Goal: Task Accomplishment & Management: Use online tool/utility

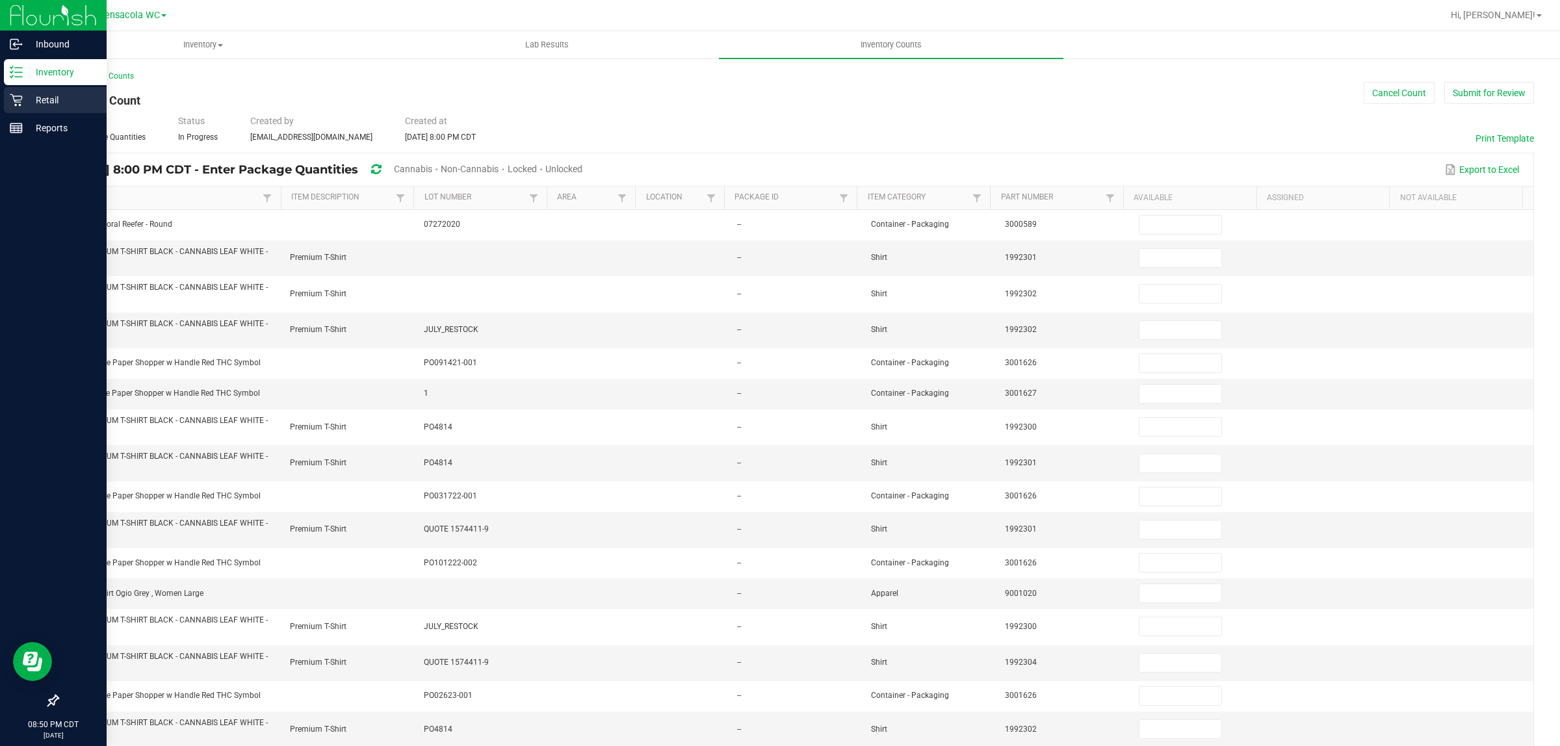
click at [36, 99] on p "Retail" at bounding box center [62, 100] width 78 height 16
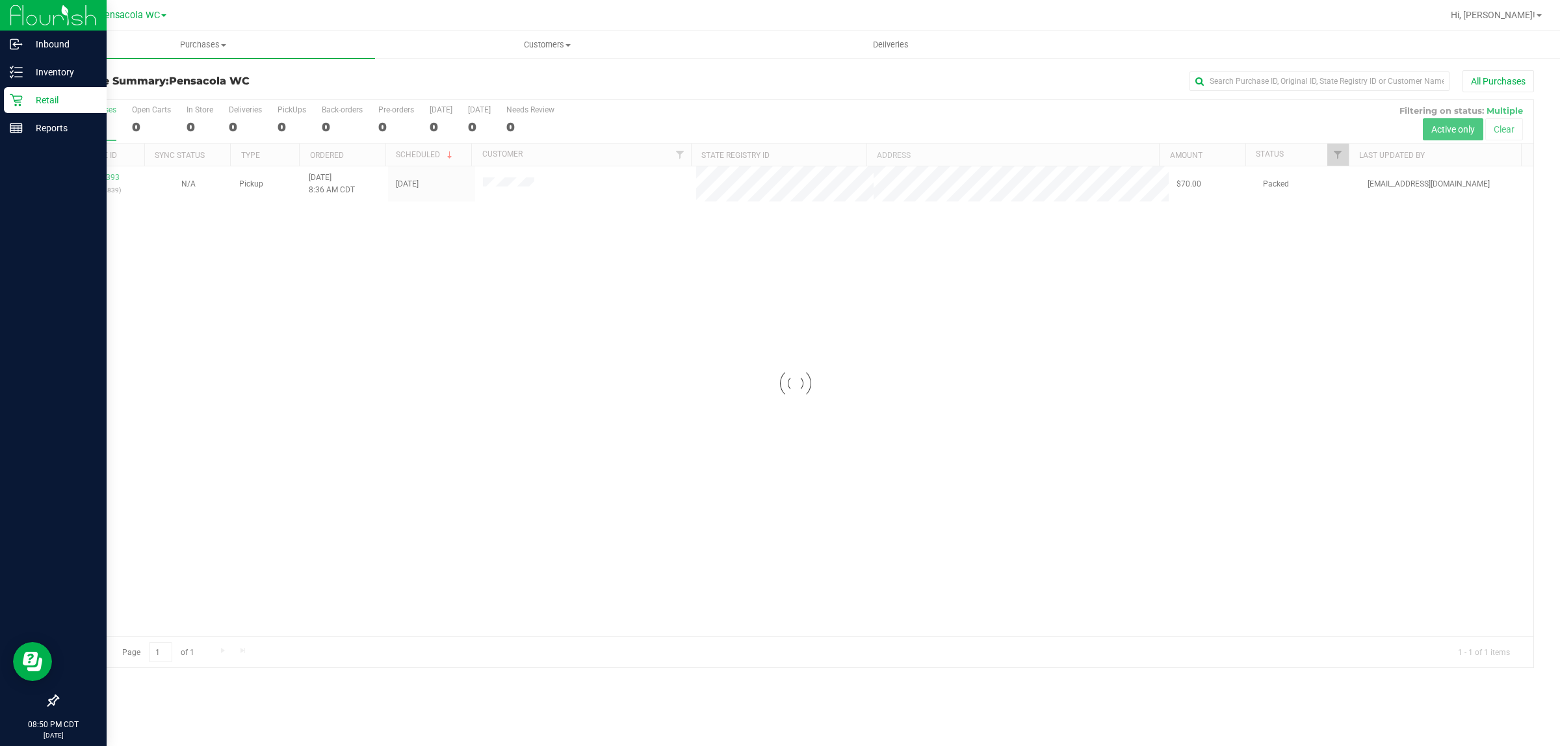
click at [1340, 154] on div at bounding box center [796, 384] width 1476 height 568
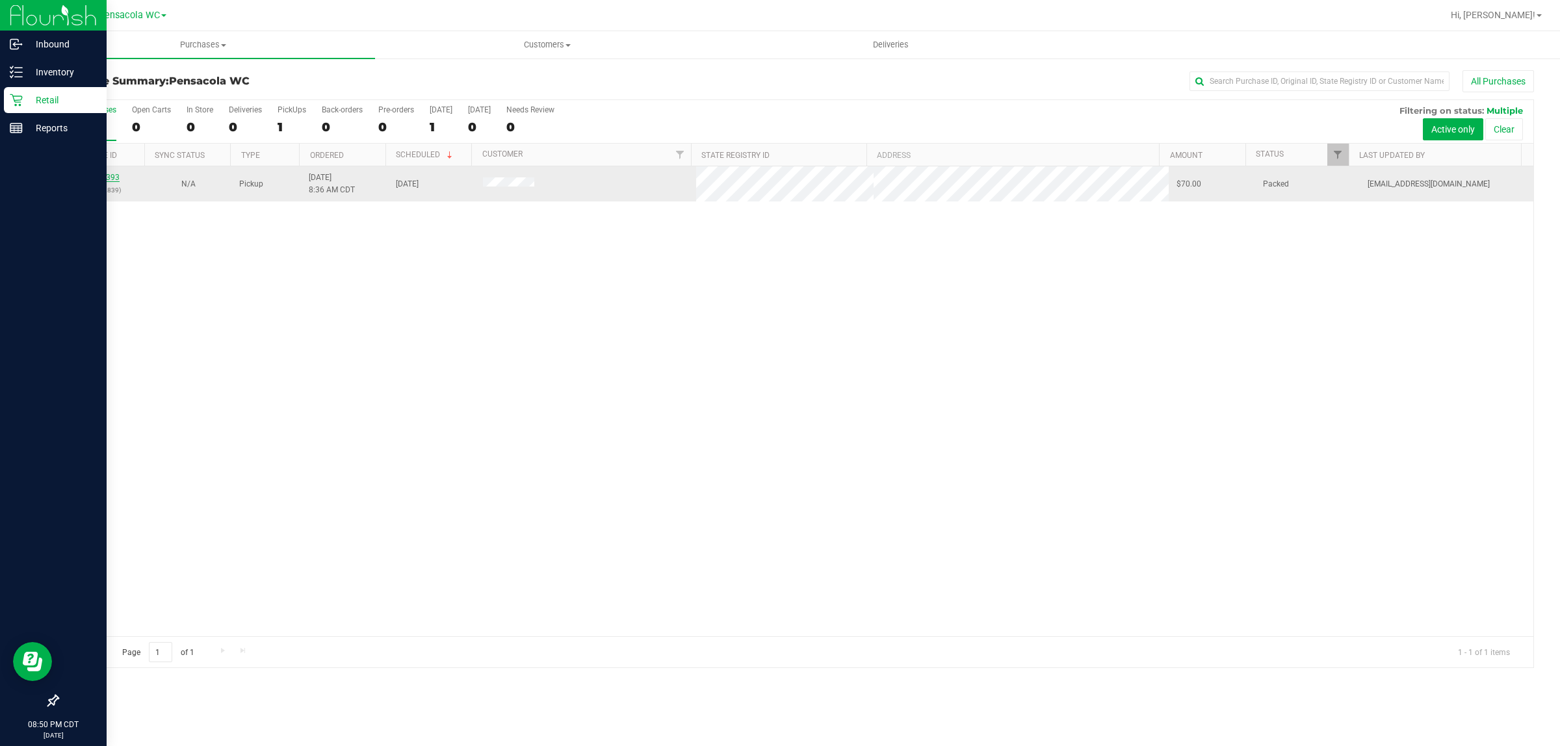
click at [105, 176] on link "11841393" at bounding box center [101, 177] width 36 height 9
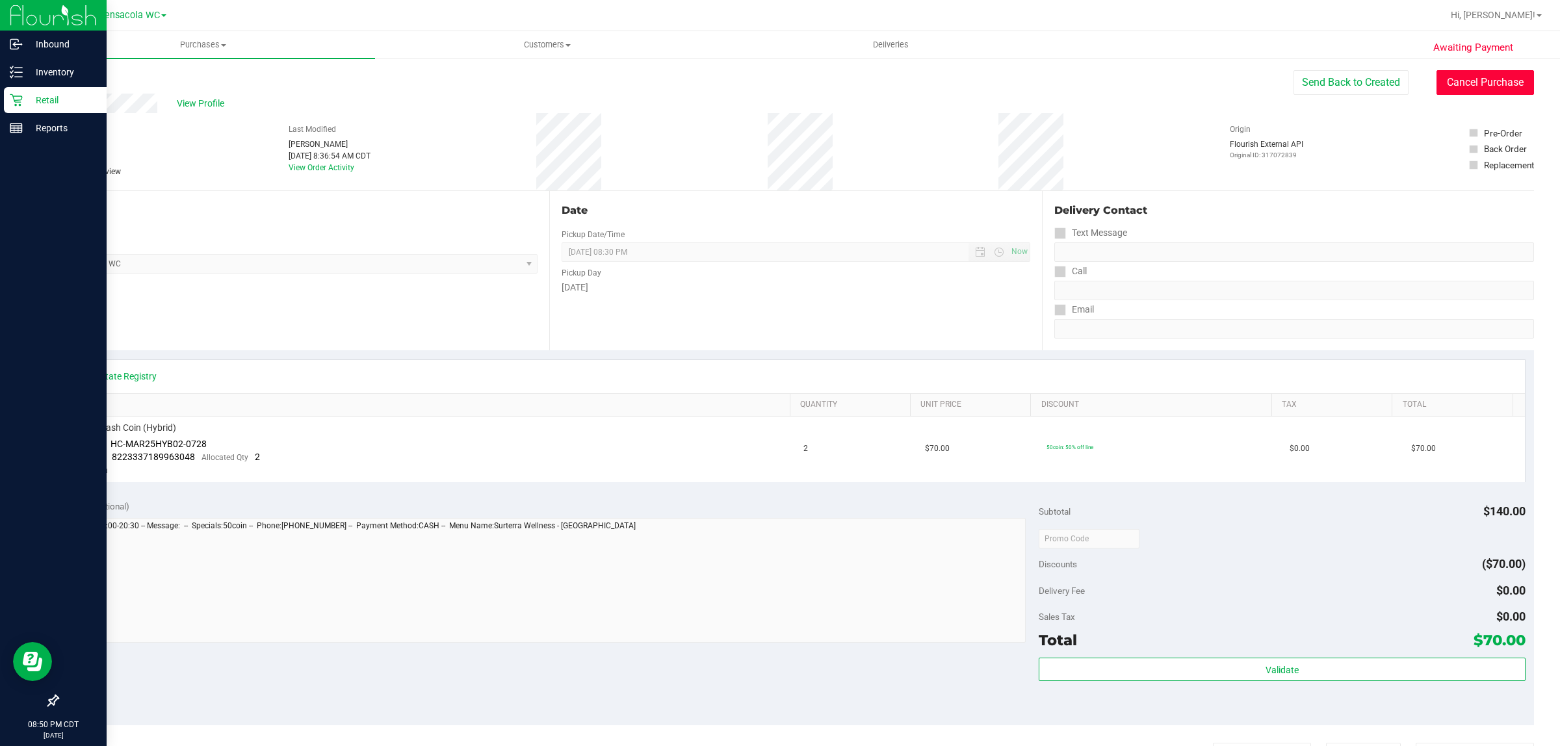
click at [1492, 75] on button "Cancel Purchase" at bounding box center [1486, 82] width 98 height 25
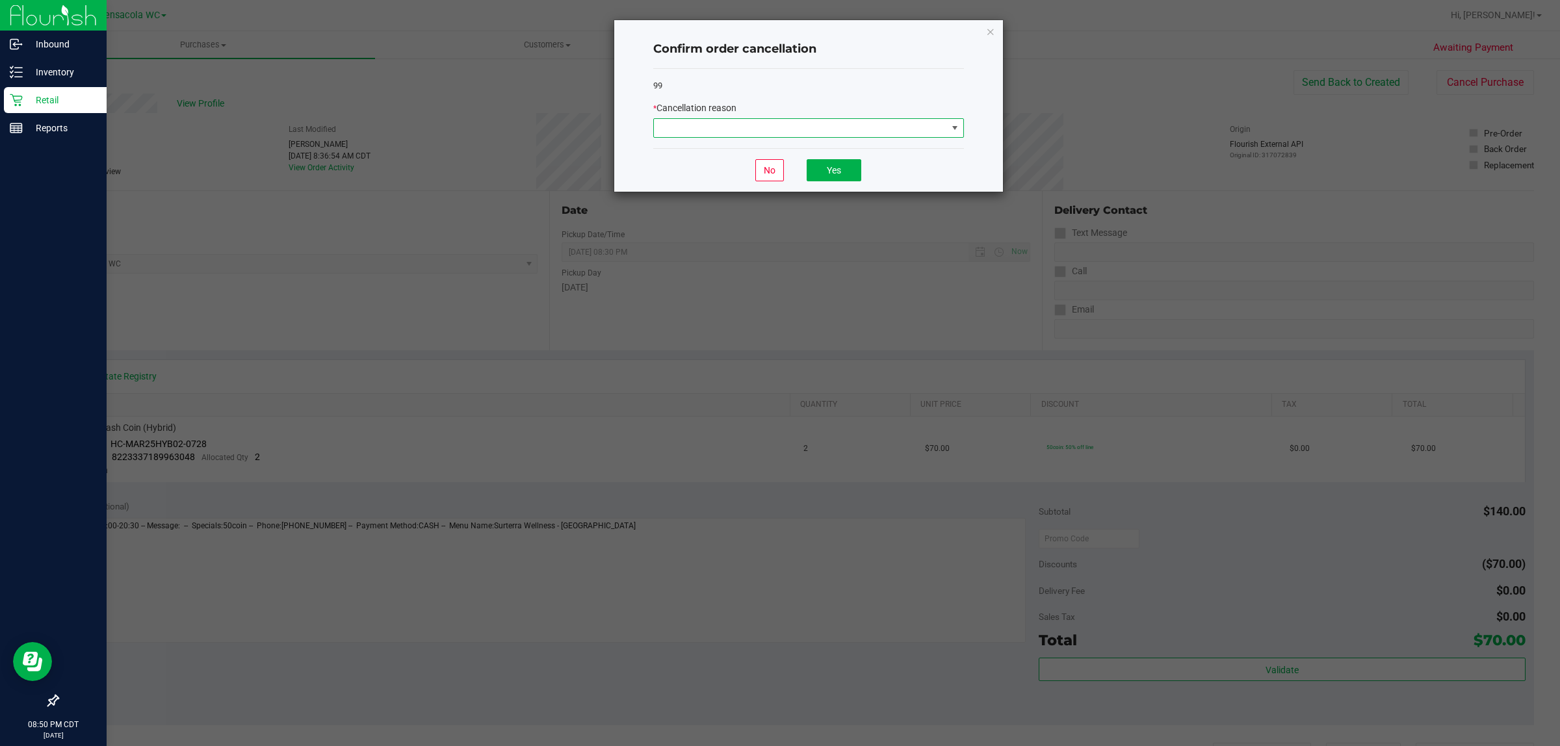
click at [781, 134] on span at bounding box center [800, 128] width 293 height 18
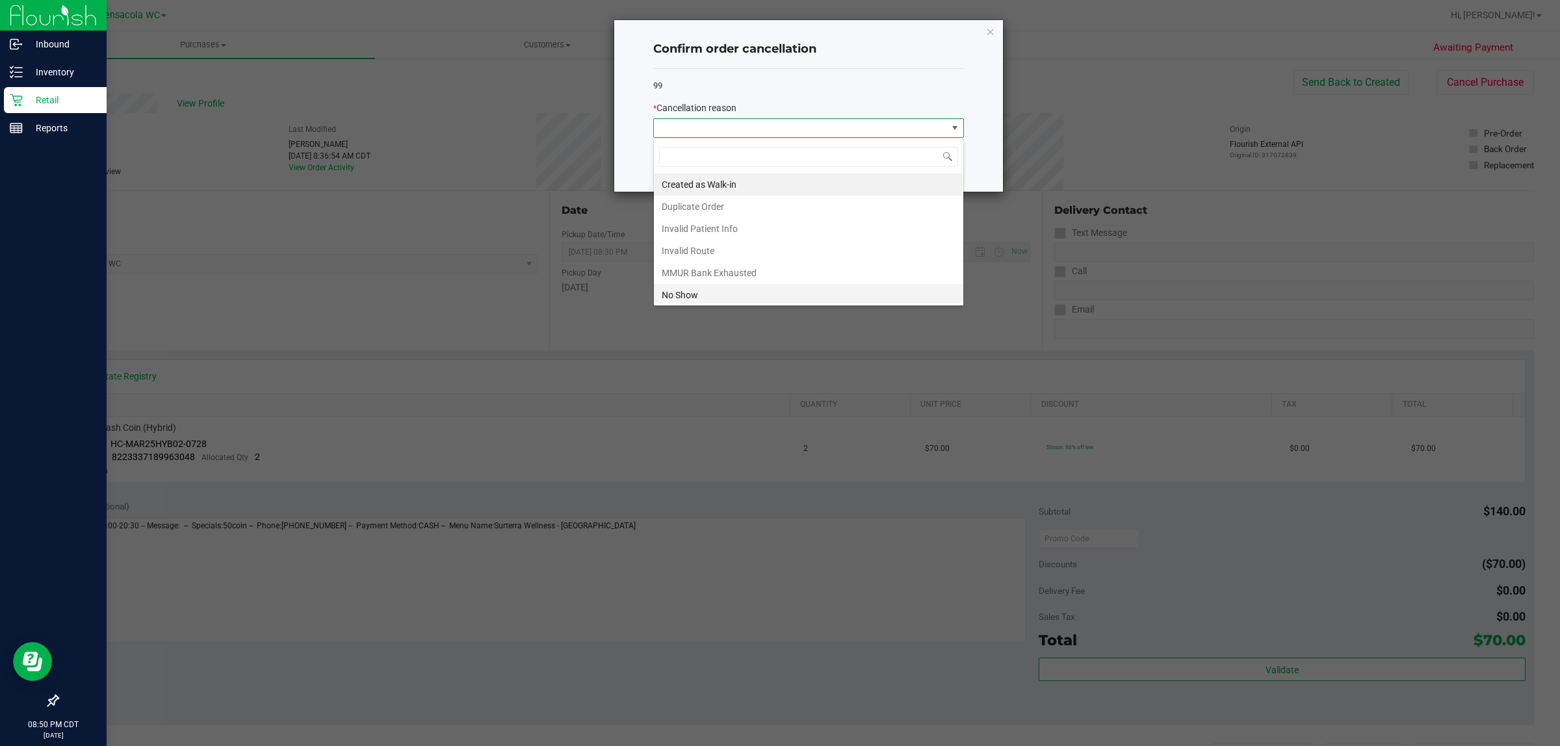
scroll to position [20, 310]
click at [690, 290] on li "No Show" at bounding box center [808, 295] width 309 height 22
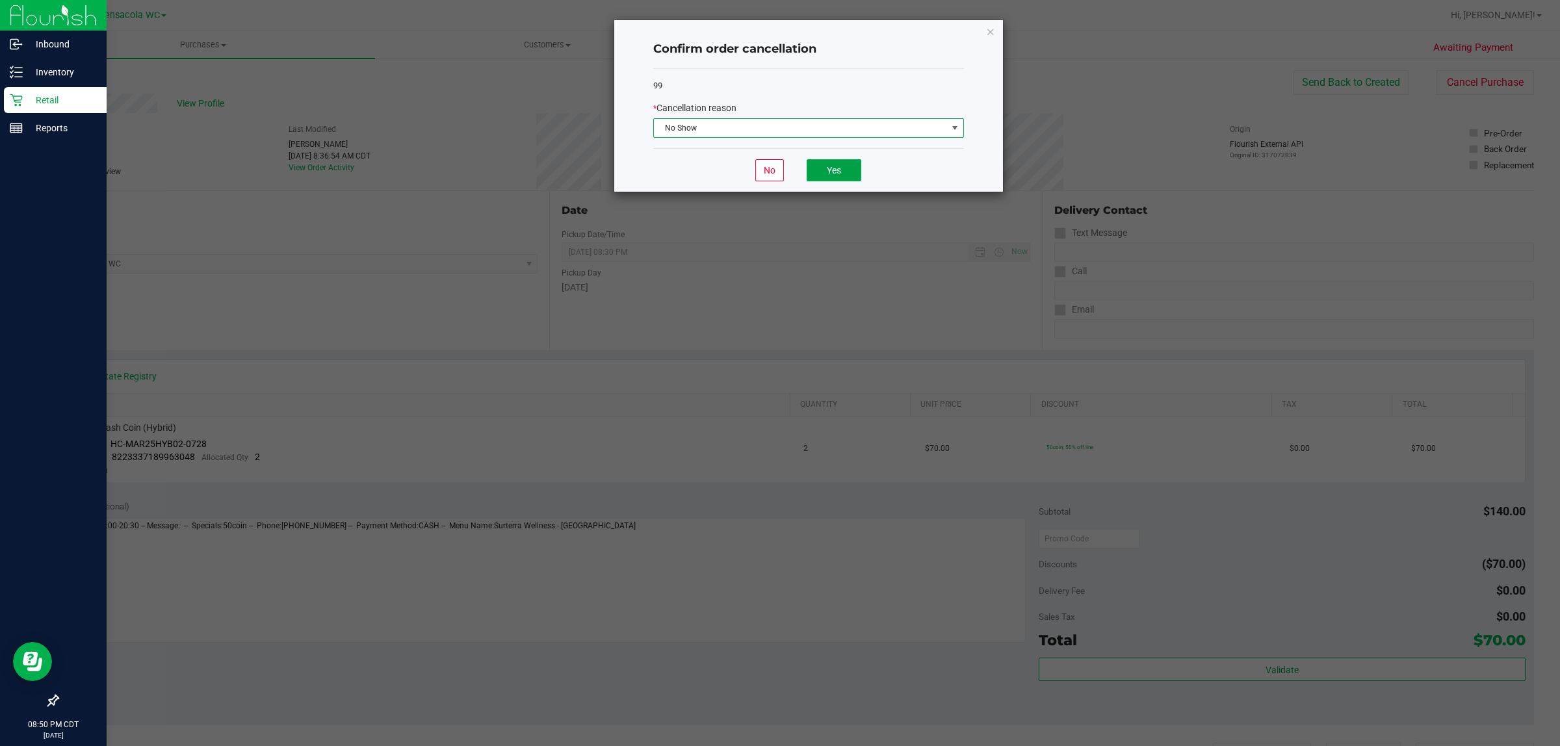
click at [835, 170] on button "Yes" at bounding box center [834, 170] width 55 height 22
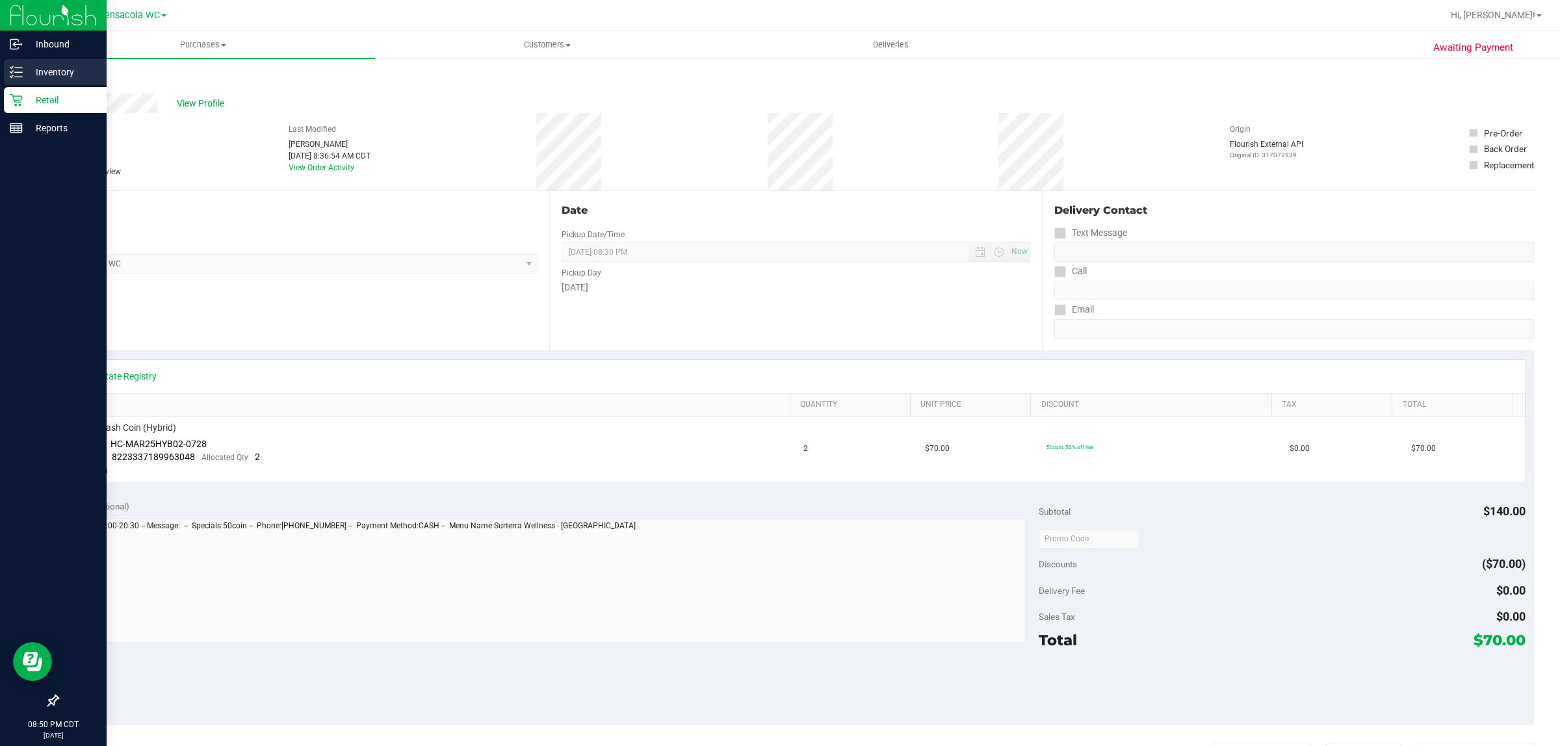
click at [60, 75] on p "Inventory" at bounding box center [62, 72] width 78 height 16
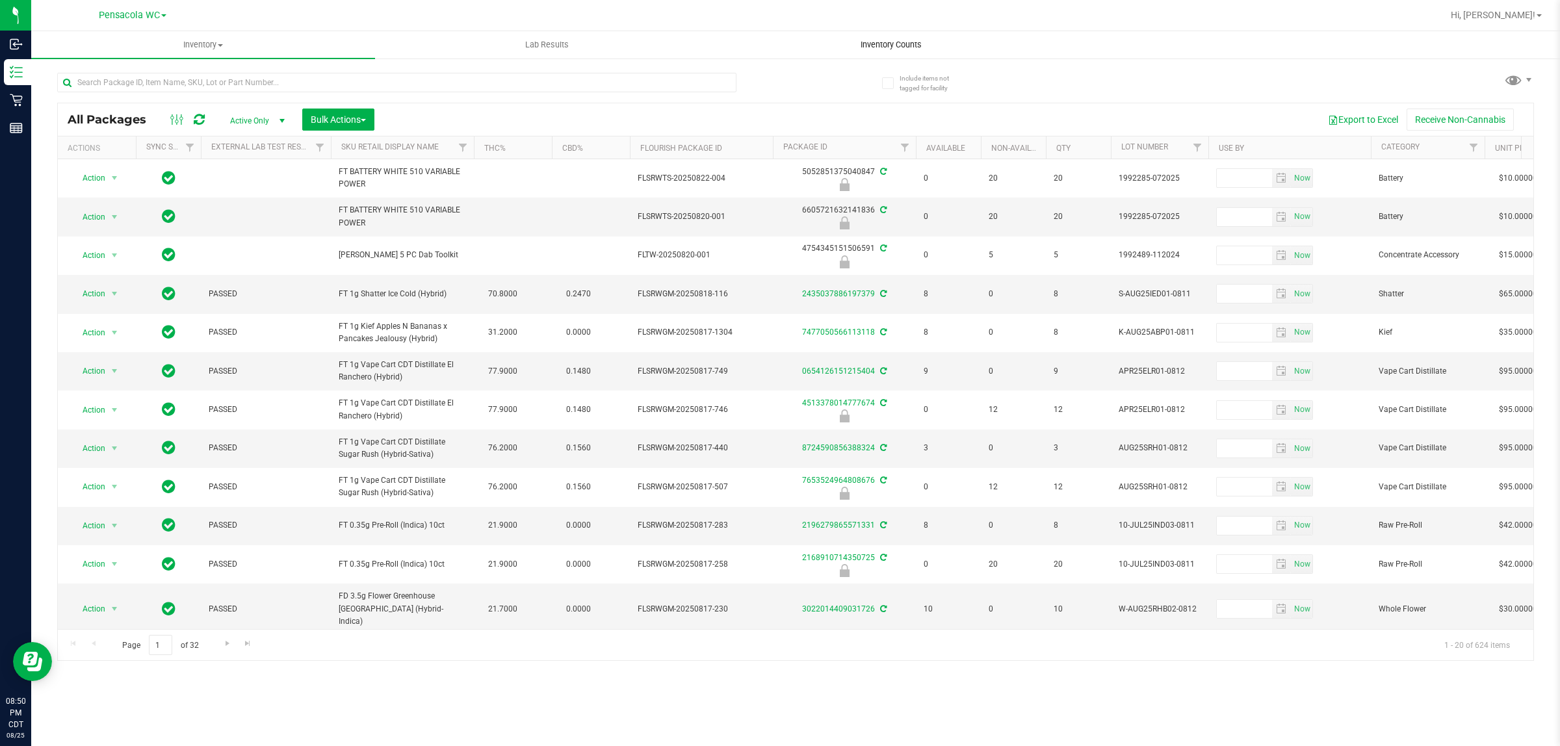
click at [899, 47] on span "Inventory Counts" at bounding box center [891, 45] width 96 height 12
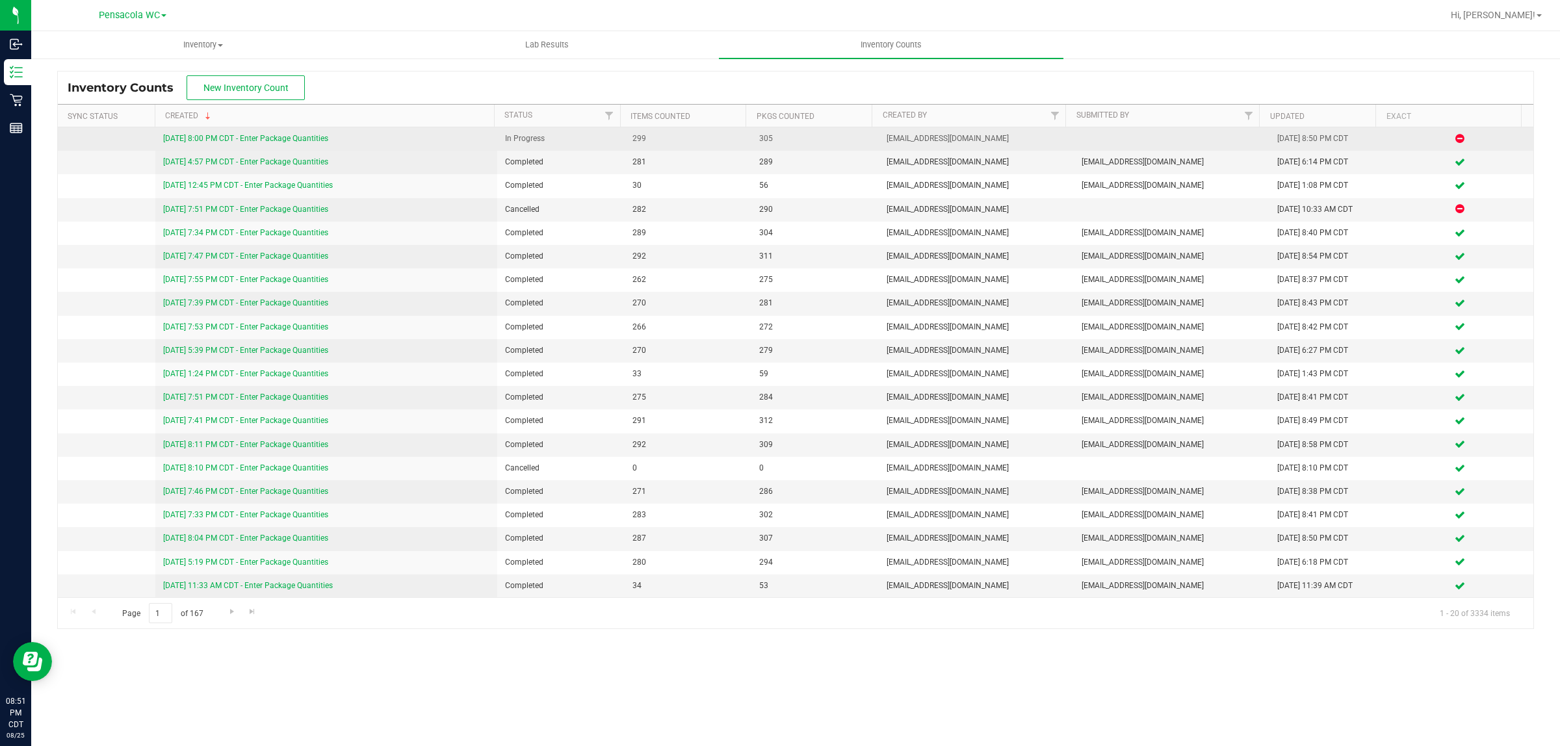
click at [271, 140] on link "[DATE] 8:00 PM CDT - Enter Package Quantities" at bounding box center [245, 138] width 165 height 9
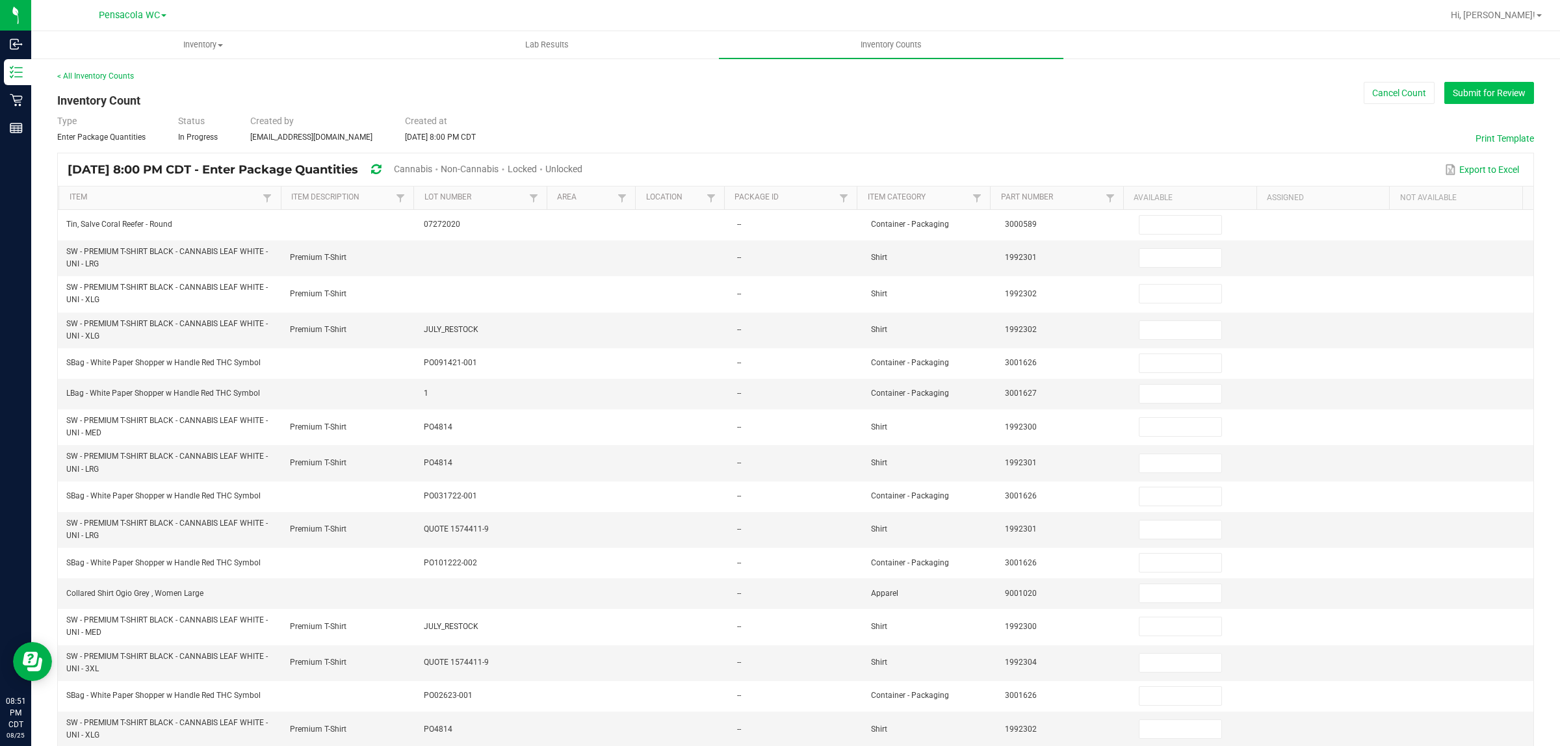
click at [1447, 94] on button "Submit for Review" at bounding box center [1490, 93] width 90 height 22
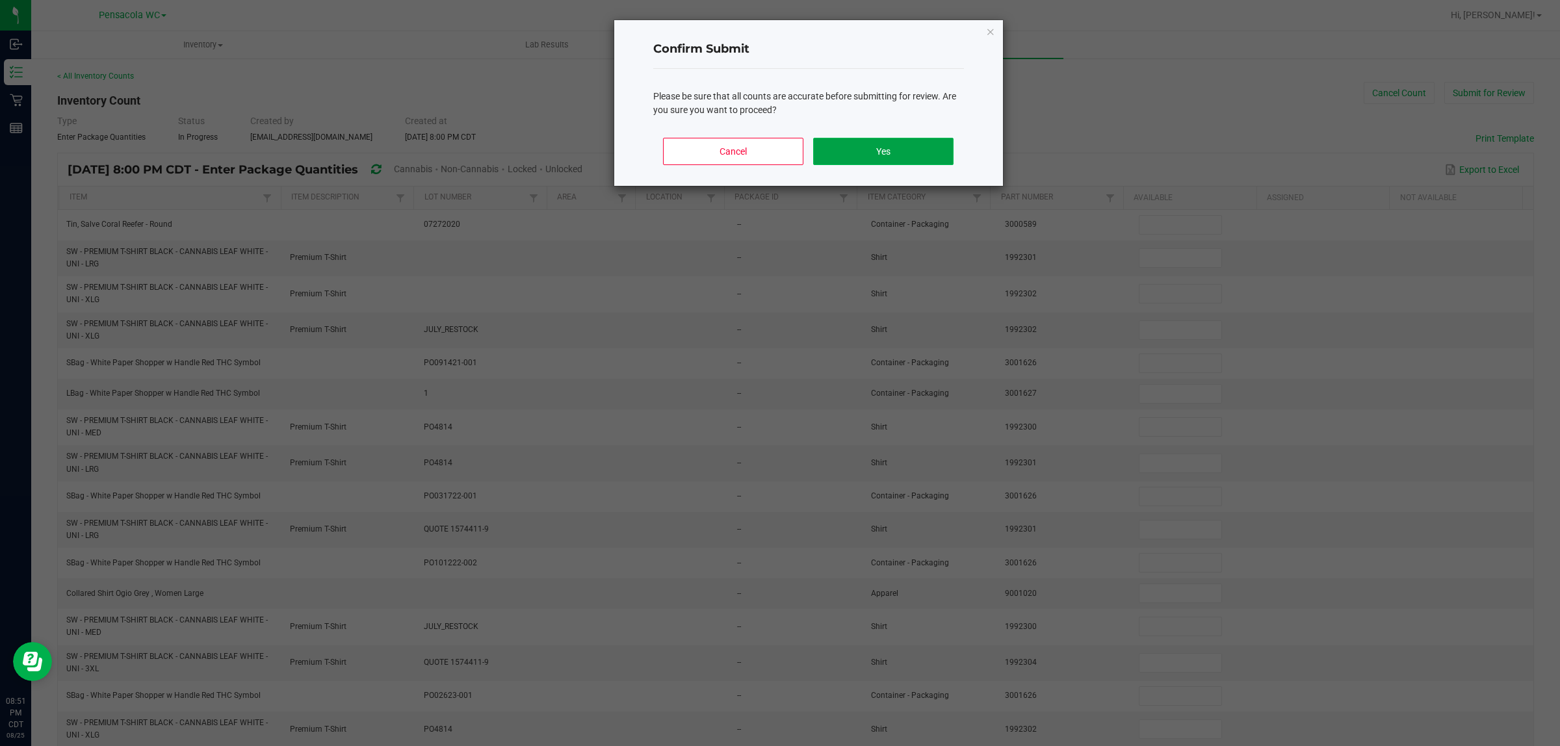
click at [846, 150] on button "Yes" at bounding box center [883, 151] width 140 height 27
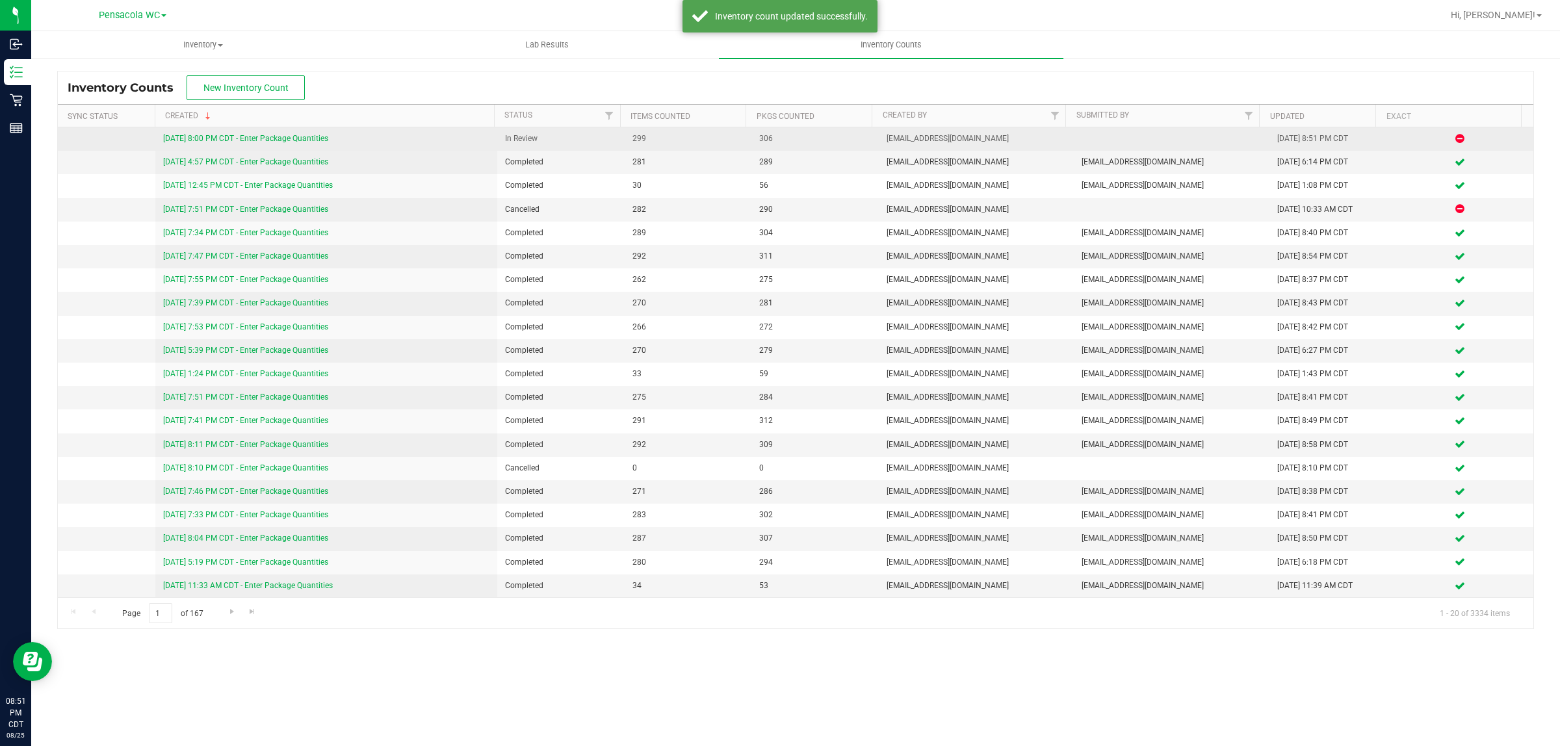
click at [262, 143] on link "[DATE] 8:00 PM CDT - Enter Package Quantities" at bounding box center [245, 138] width 165 height 9
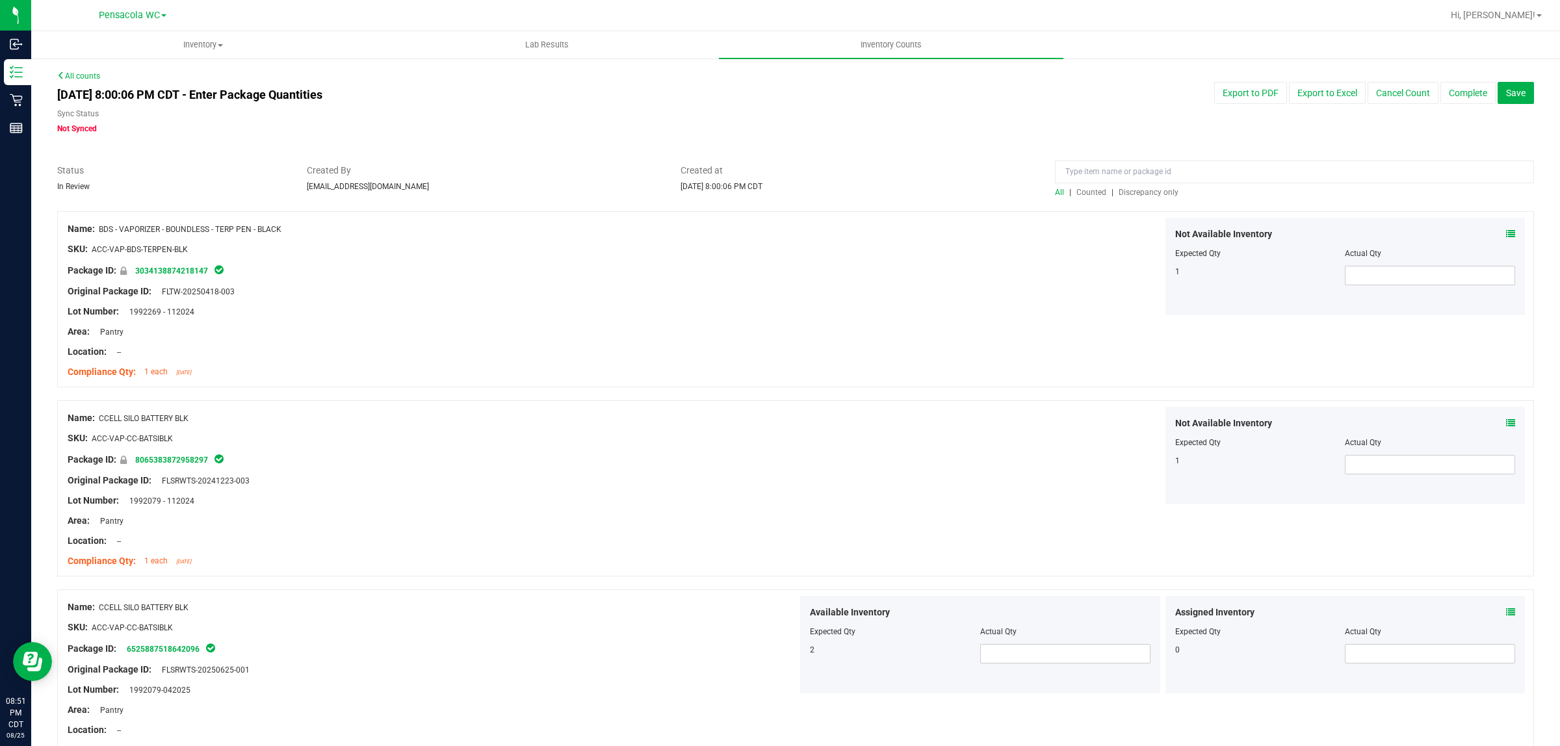
click at [1156, 190] on span "Discrepancy only" at bounding box center [1149, 192] width 60 height 9
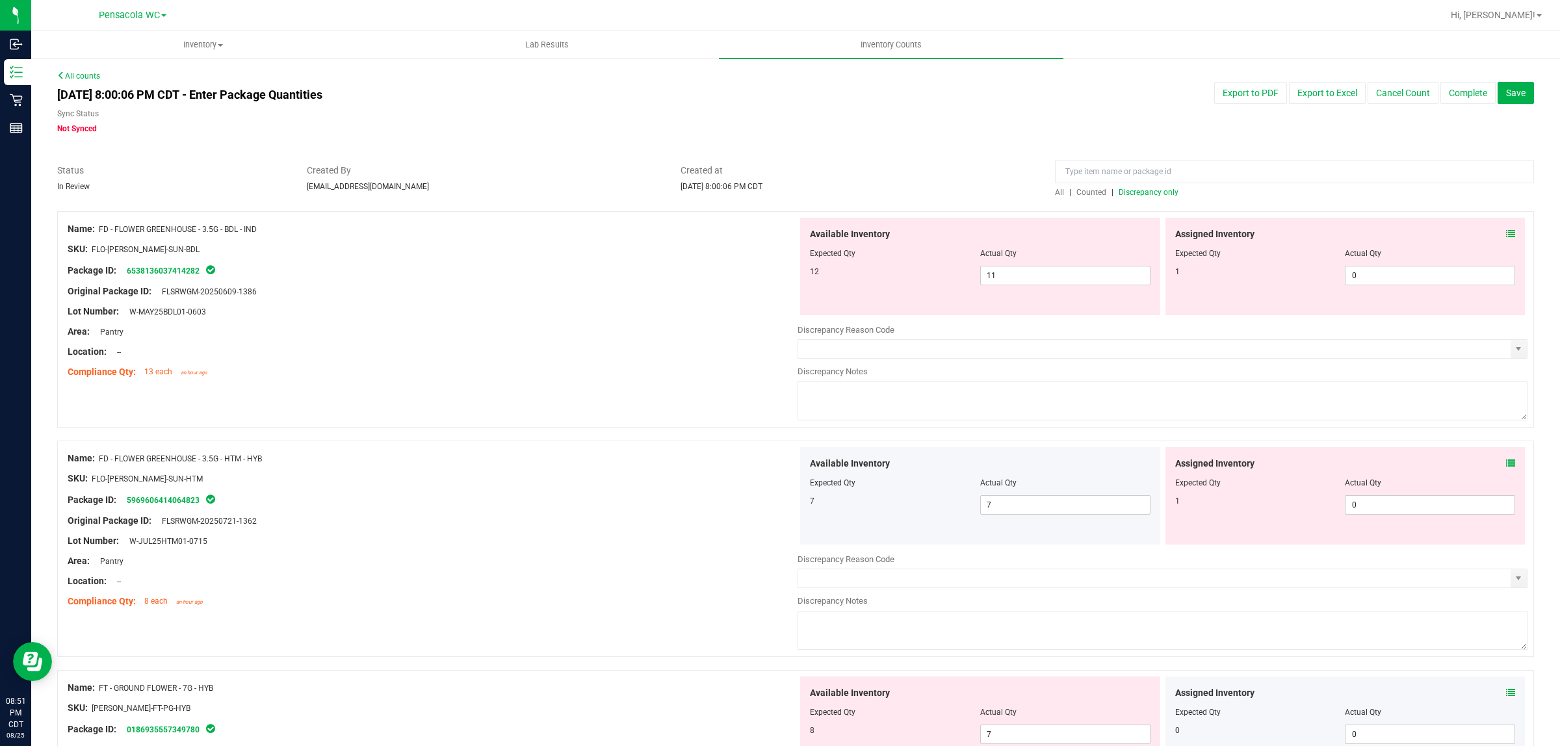
click at [1506, 228] on span at bounding box center [1510, 235] width 9 height 14
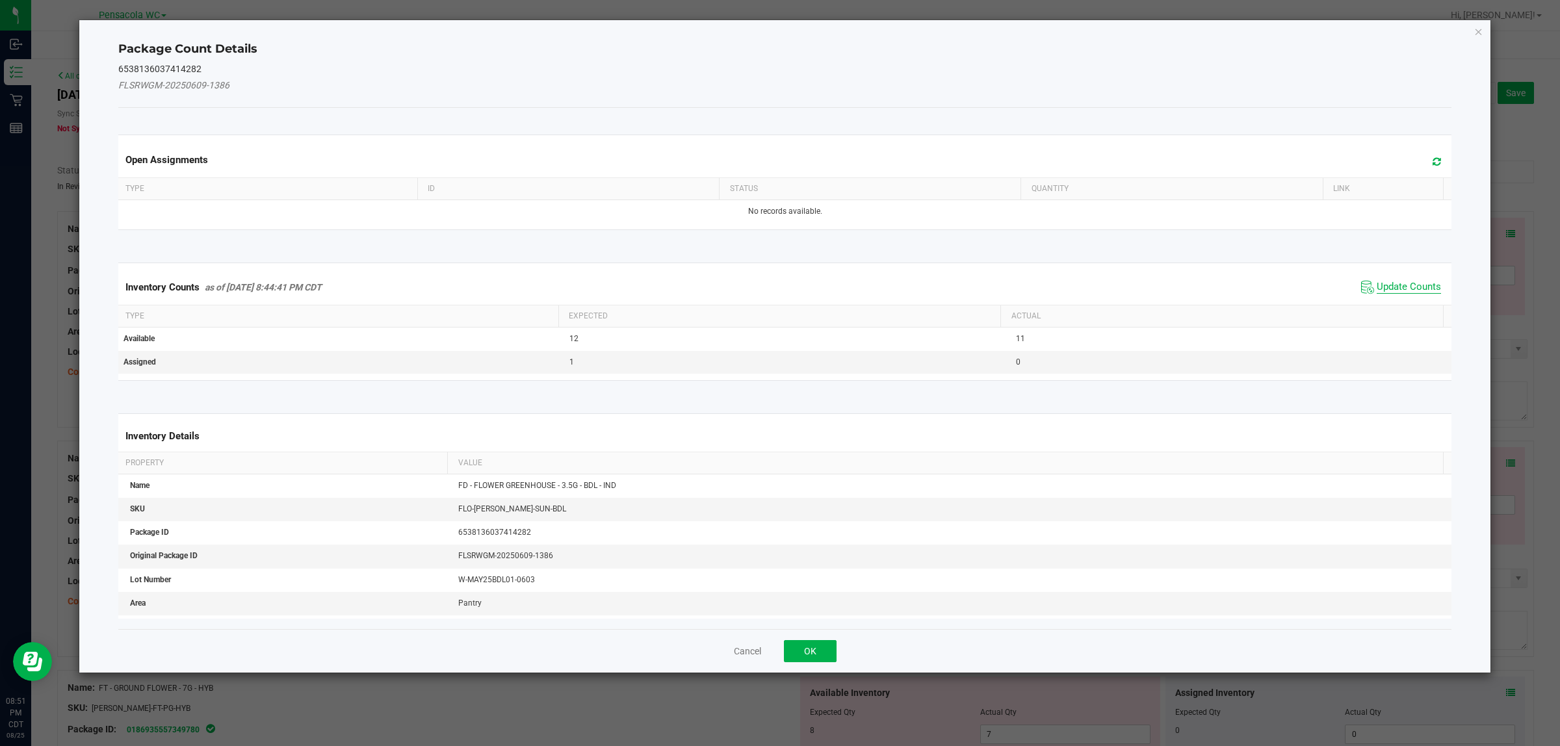
click at [1408, 287] on span "Update Counts" at bounding box center [1409, 287] width 64 height 13
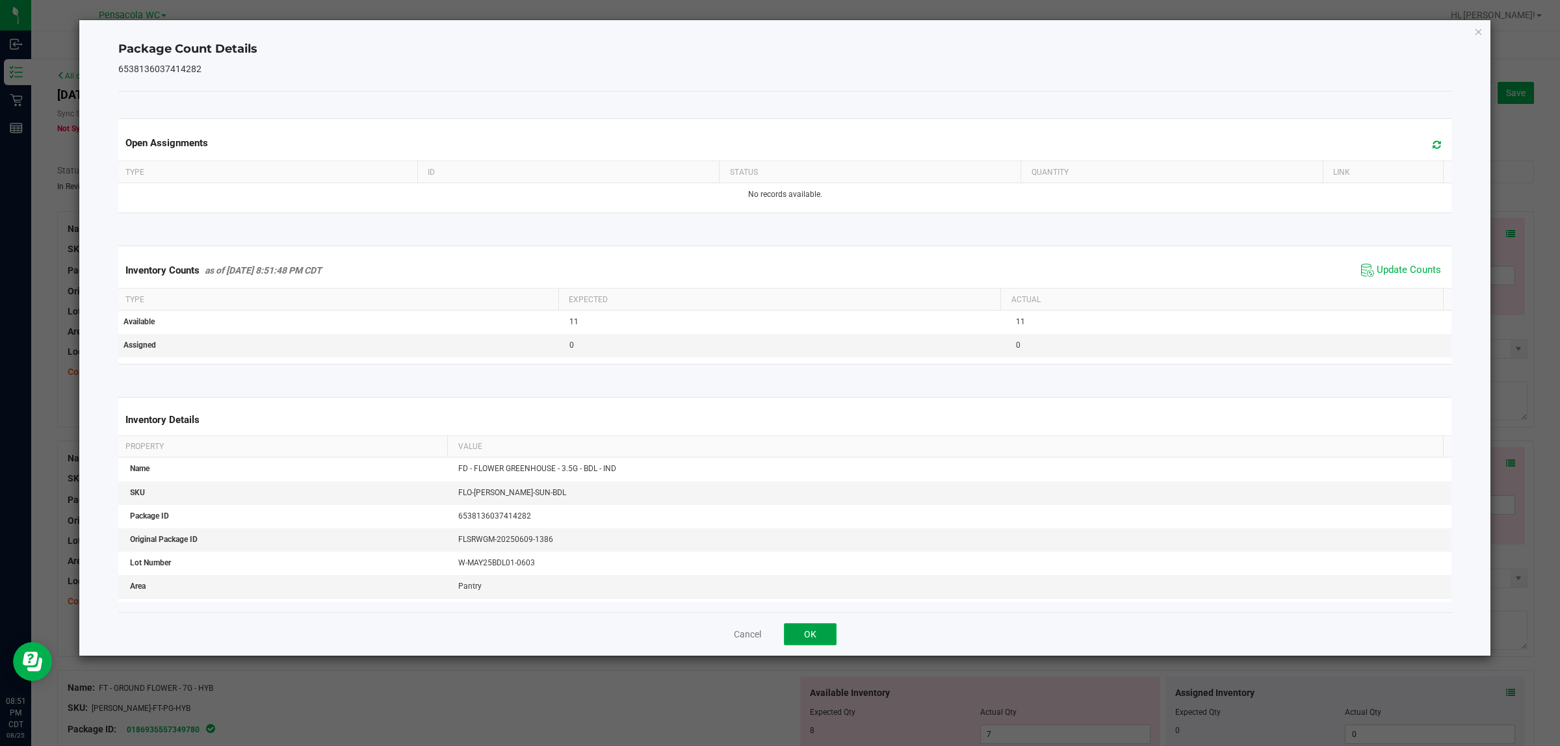
click at [794, 638] on button "OK" at bounding box center [810, 634] width 53 height 22
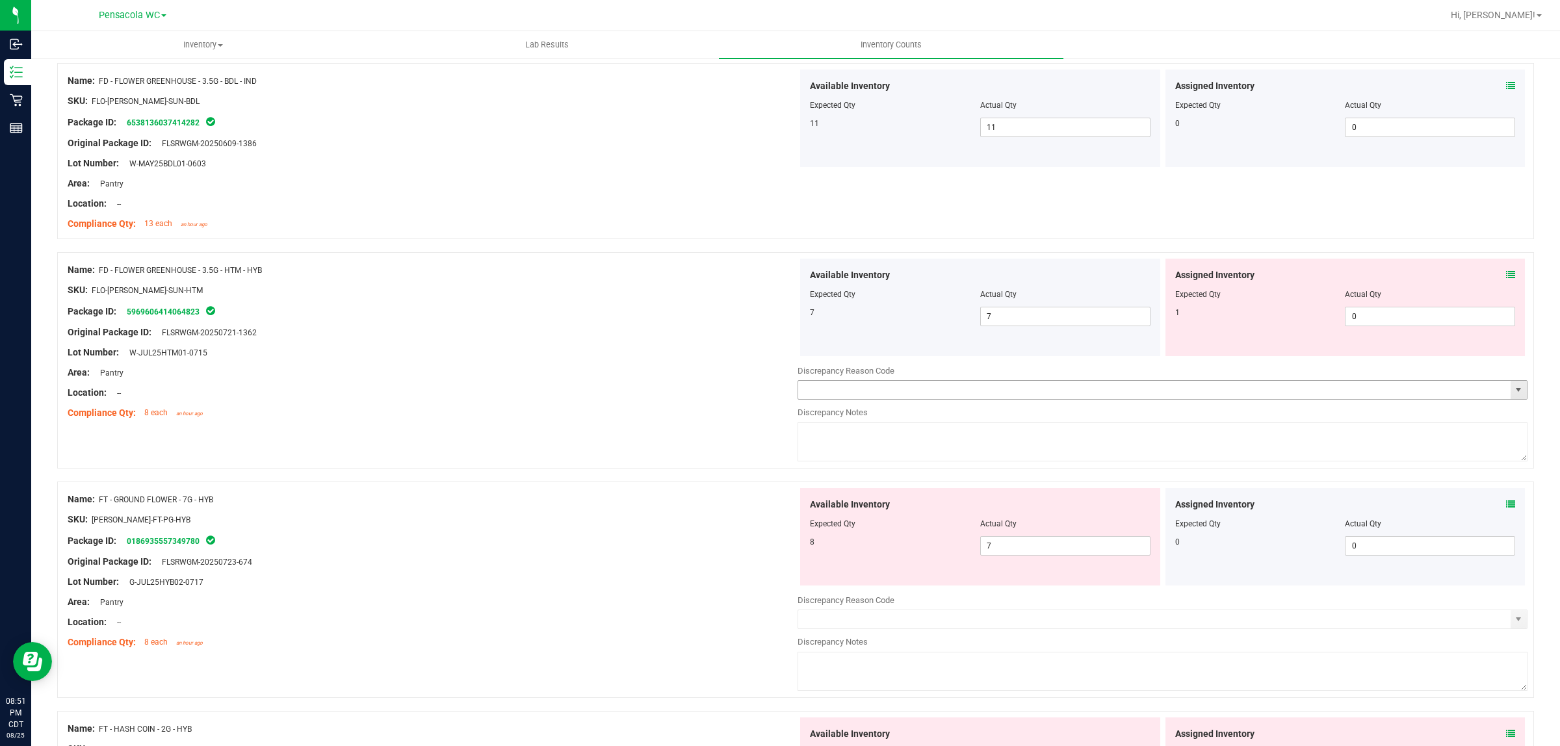
scroll to position [163, 0]
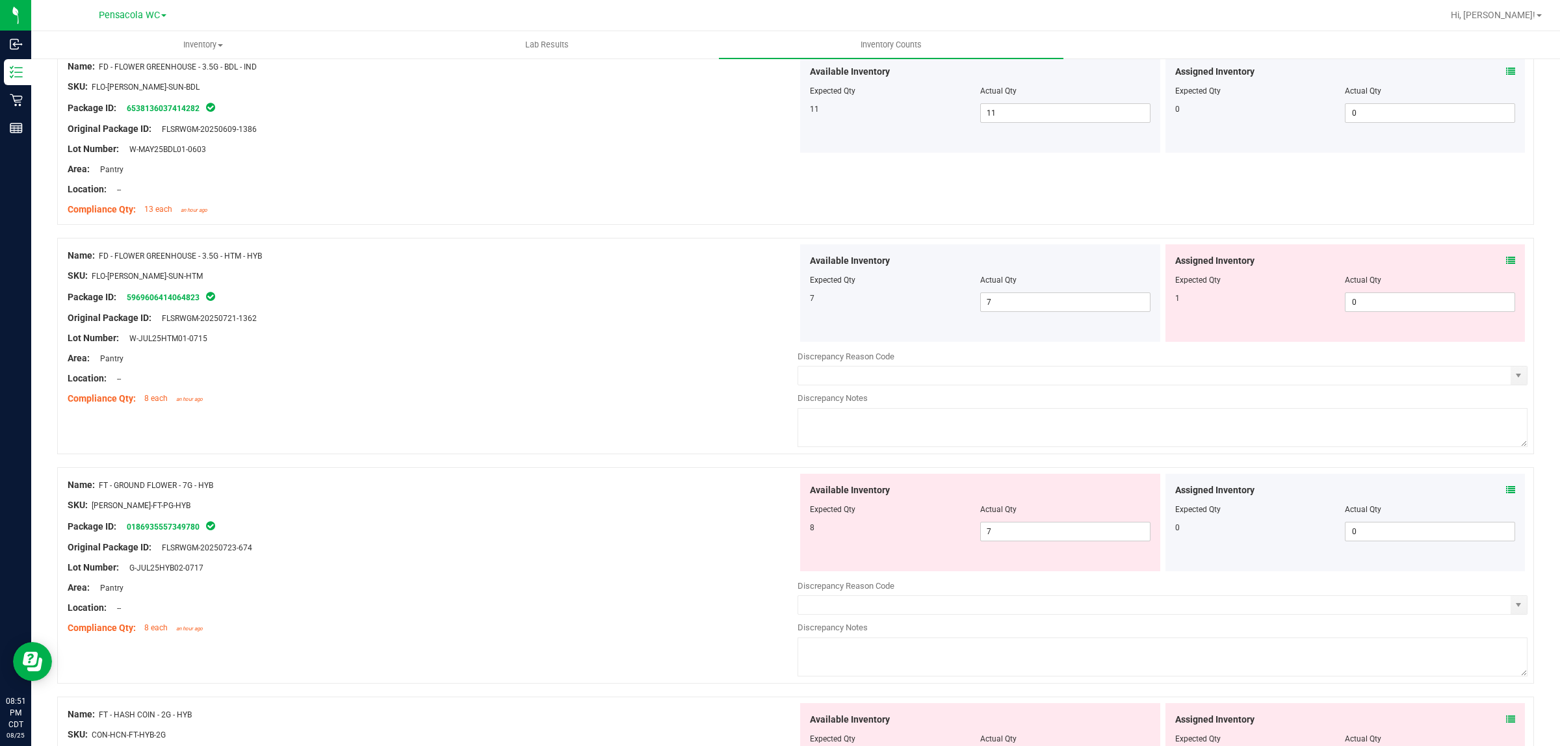
click at [1506, 263] on icon at bounding box center [1510, 260] width 9 height 9
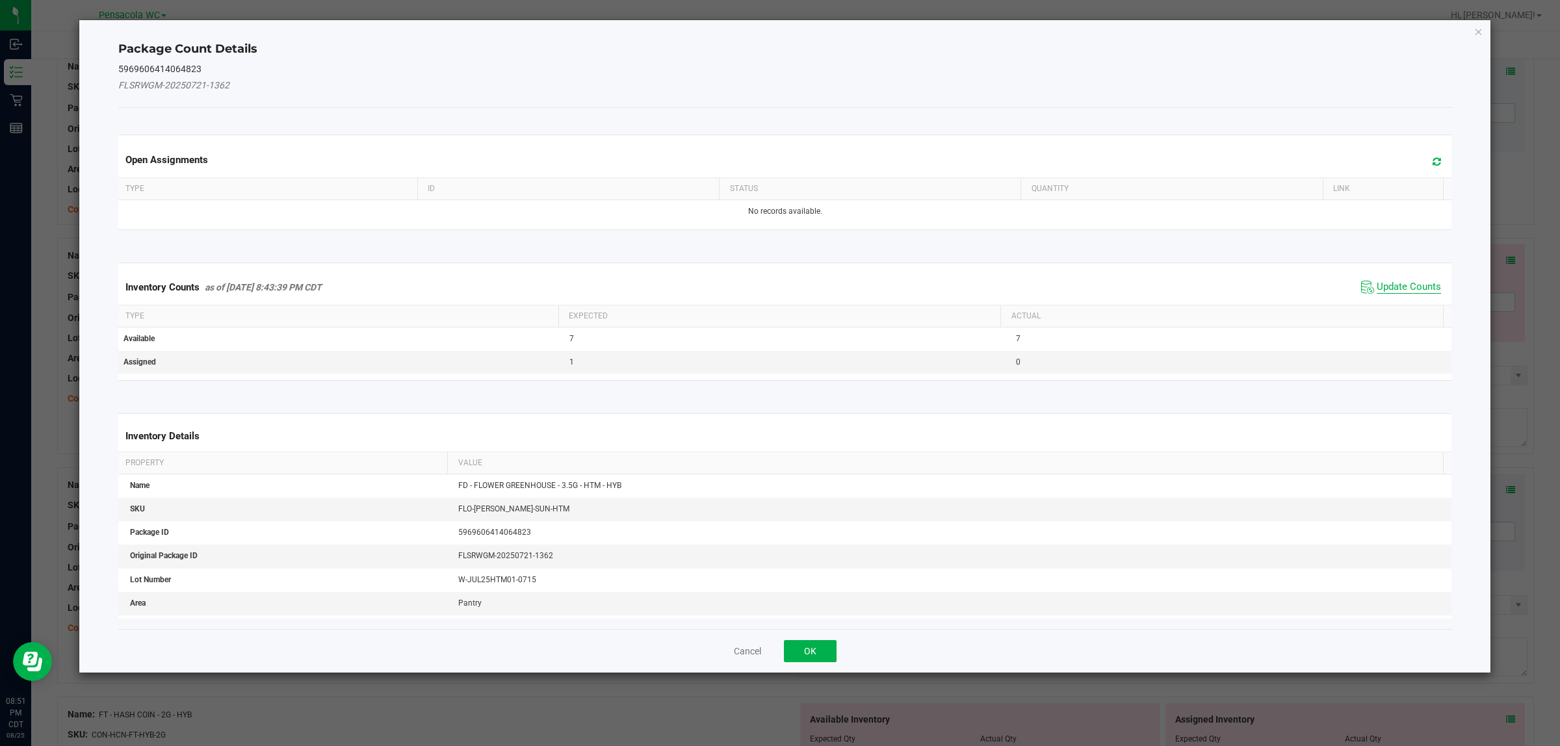
click at [1398, 287] on span "Update Counts" at bounding box center [1409, 287] width 64 height 13
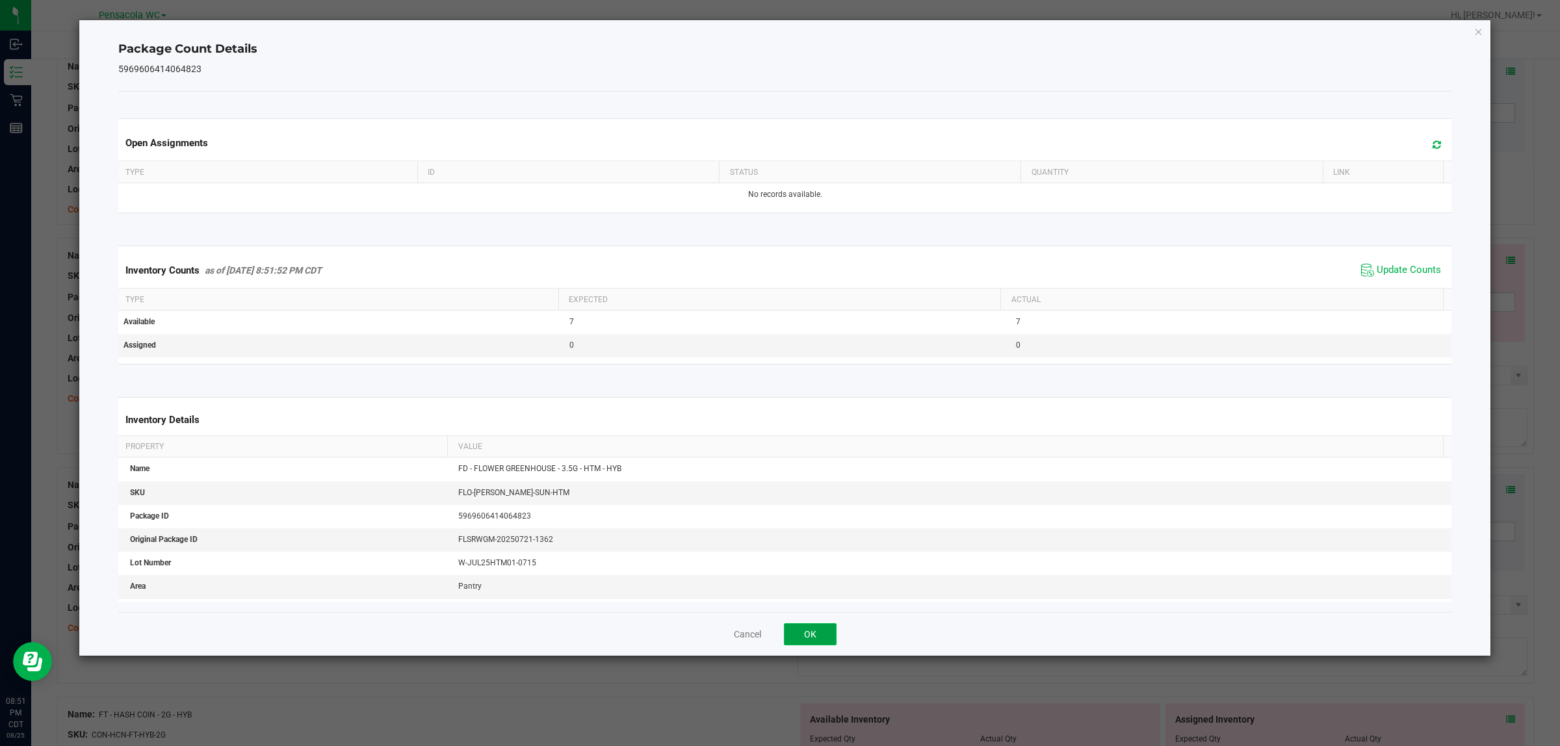
click at [793, 627] on button "OK" at bounding box center [810, 634] width 53 height 22
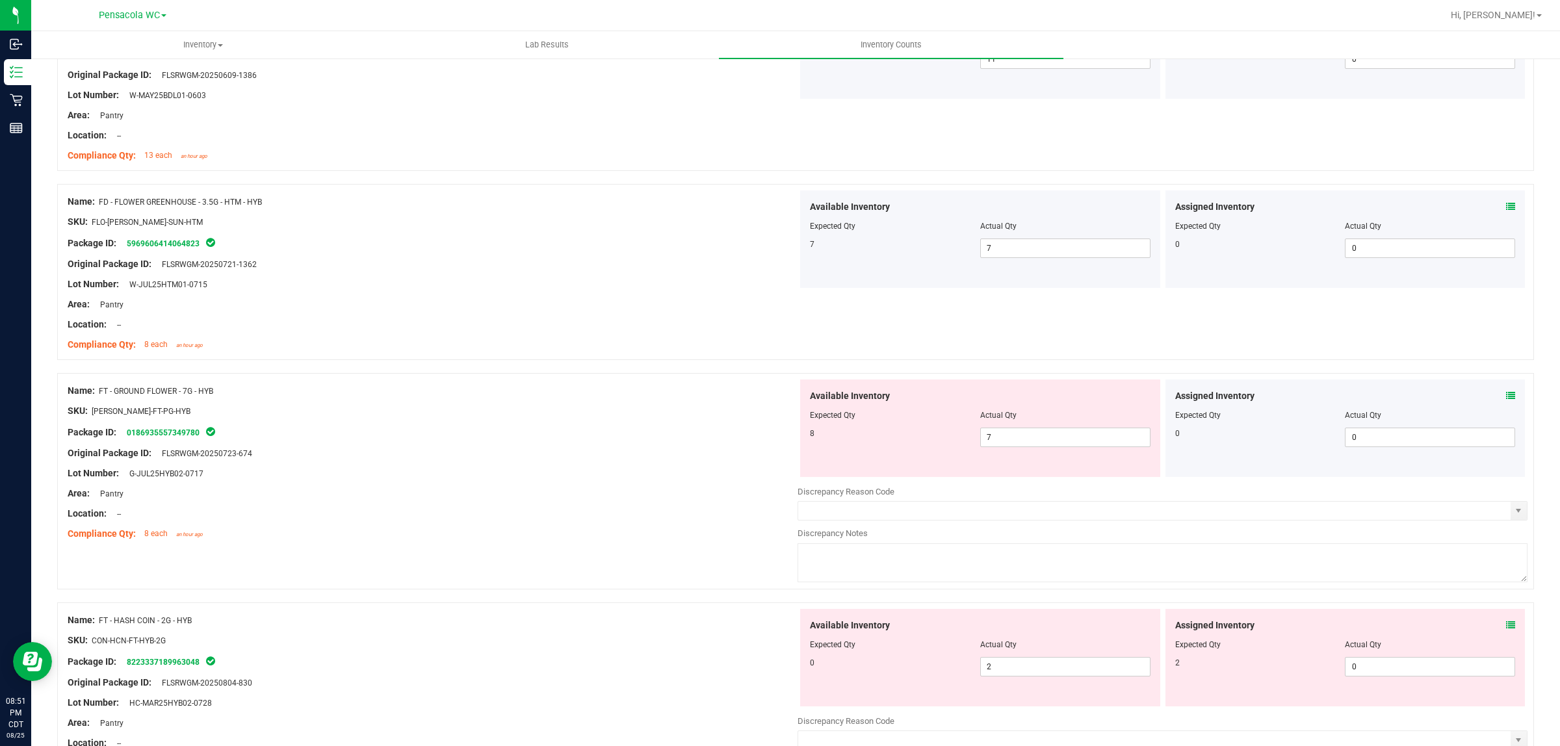
scroll to position [244, 0]
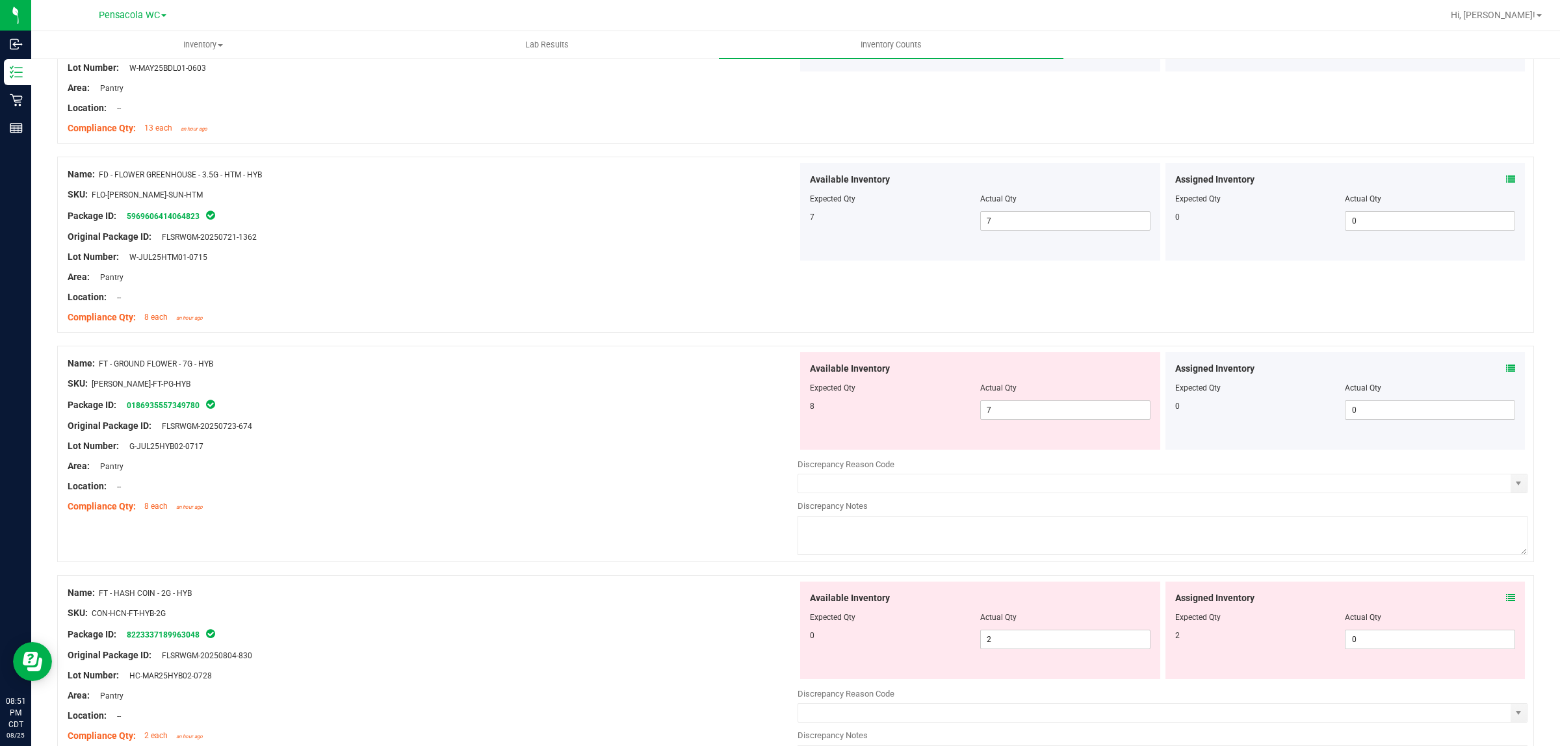
click at [1506, 369] on icon at bounding box center [1510, 368] width 9 height 9
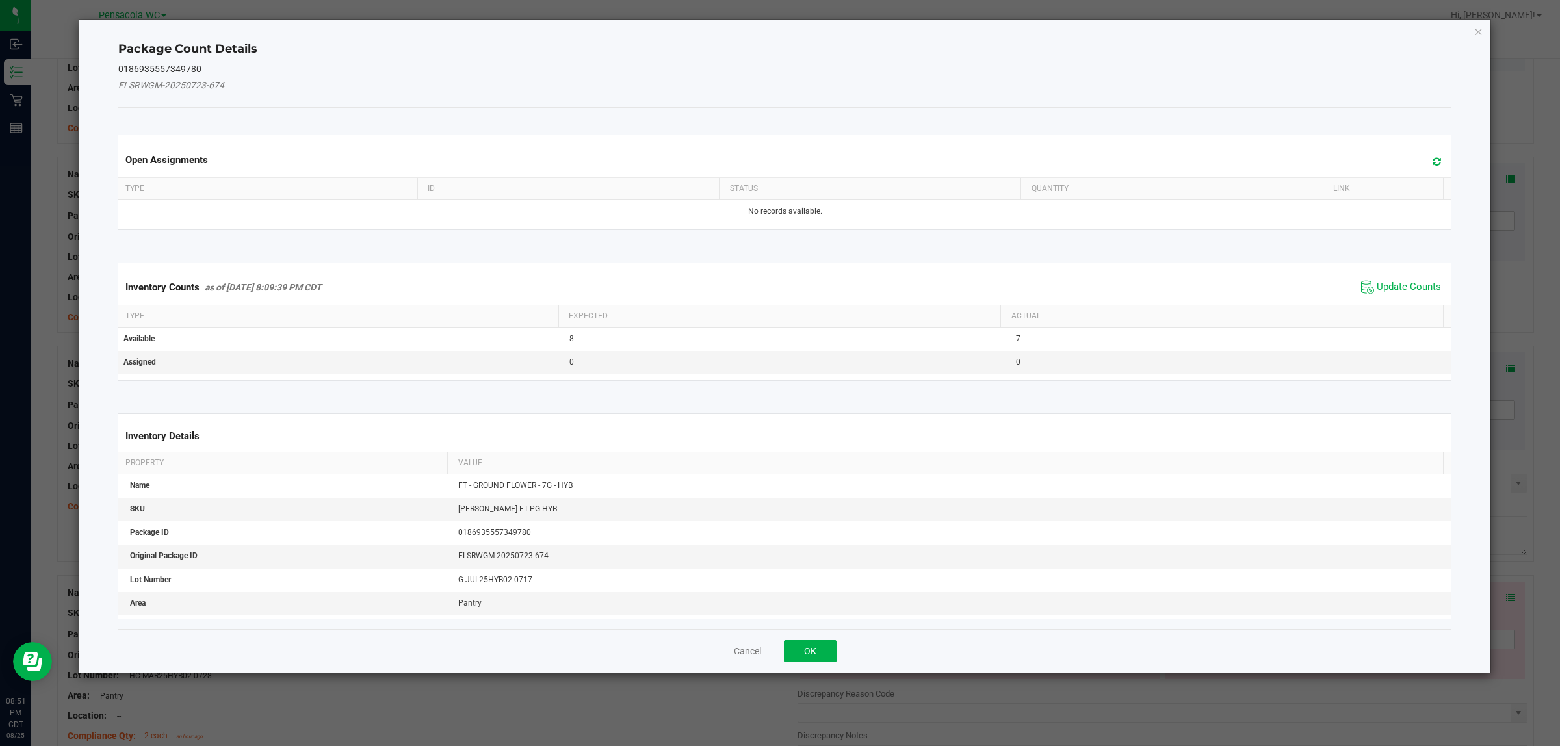
click at [1378, 280] on span "Update Counts" at bounding box center [1401, 288] width 86 height 20
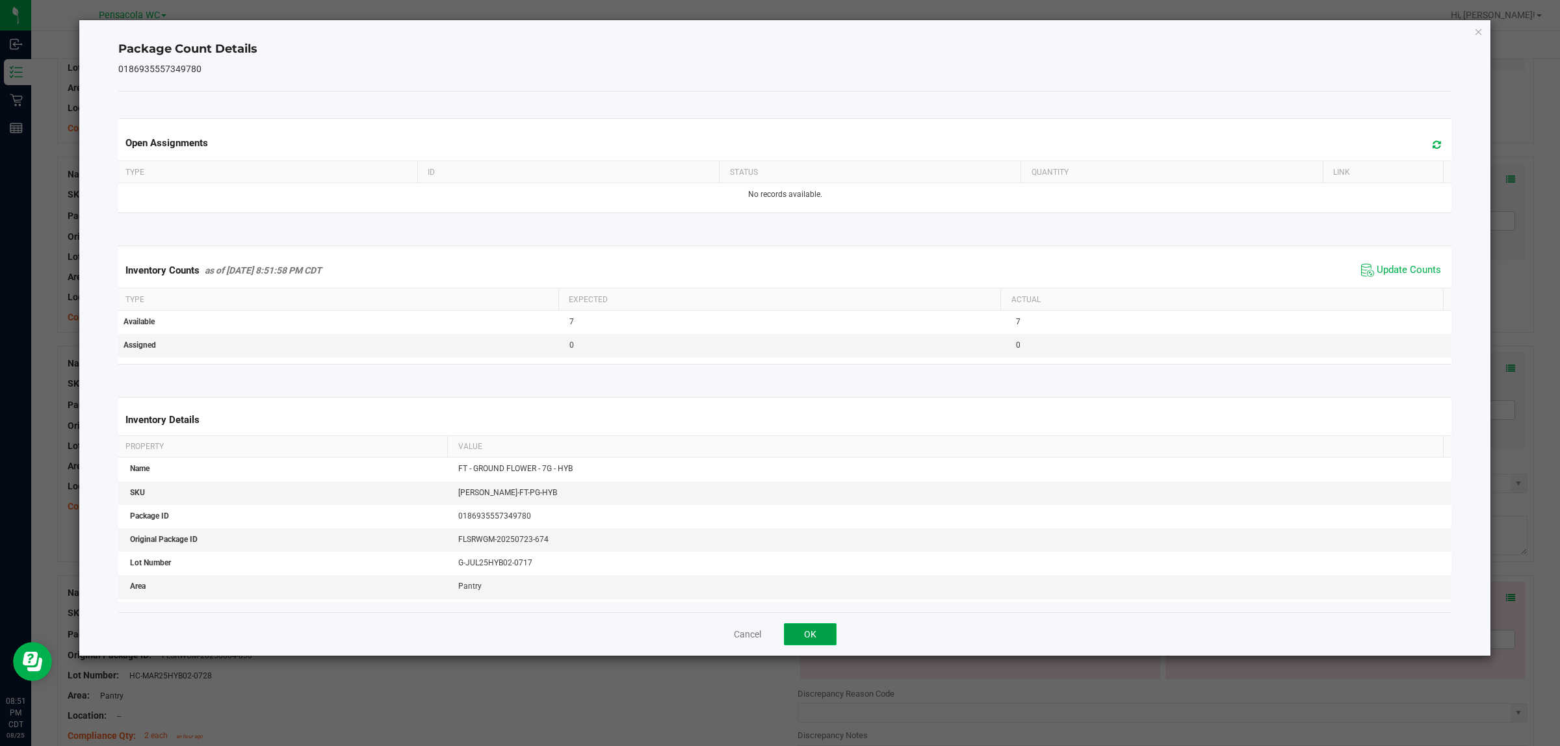
click at [811, 634] on button "OK" at bounding box center [810, 634] width 53 height 22
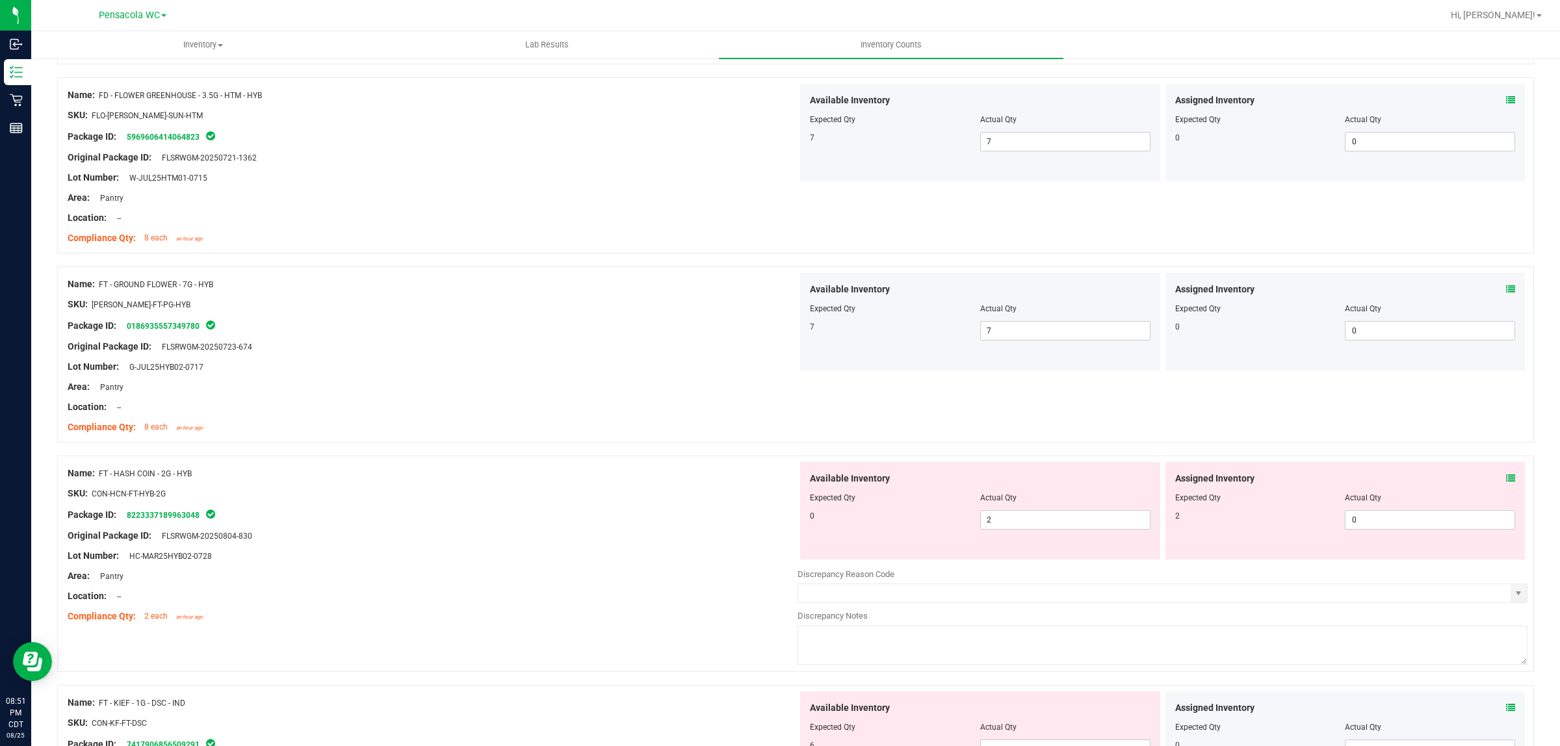
scroll to position [325, 0]
click at [1506, 477] on icon at bounding box center [1510, 476] width 9 height 9
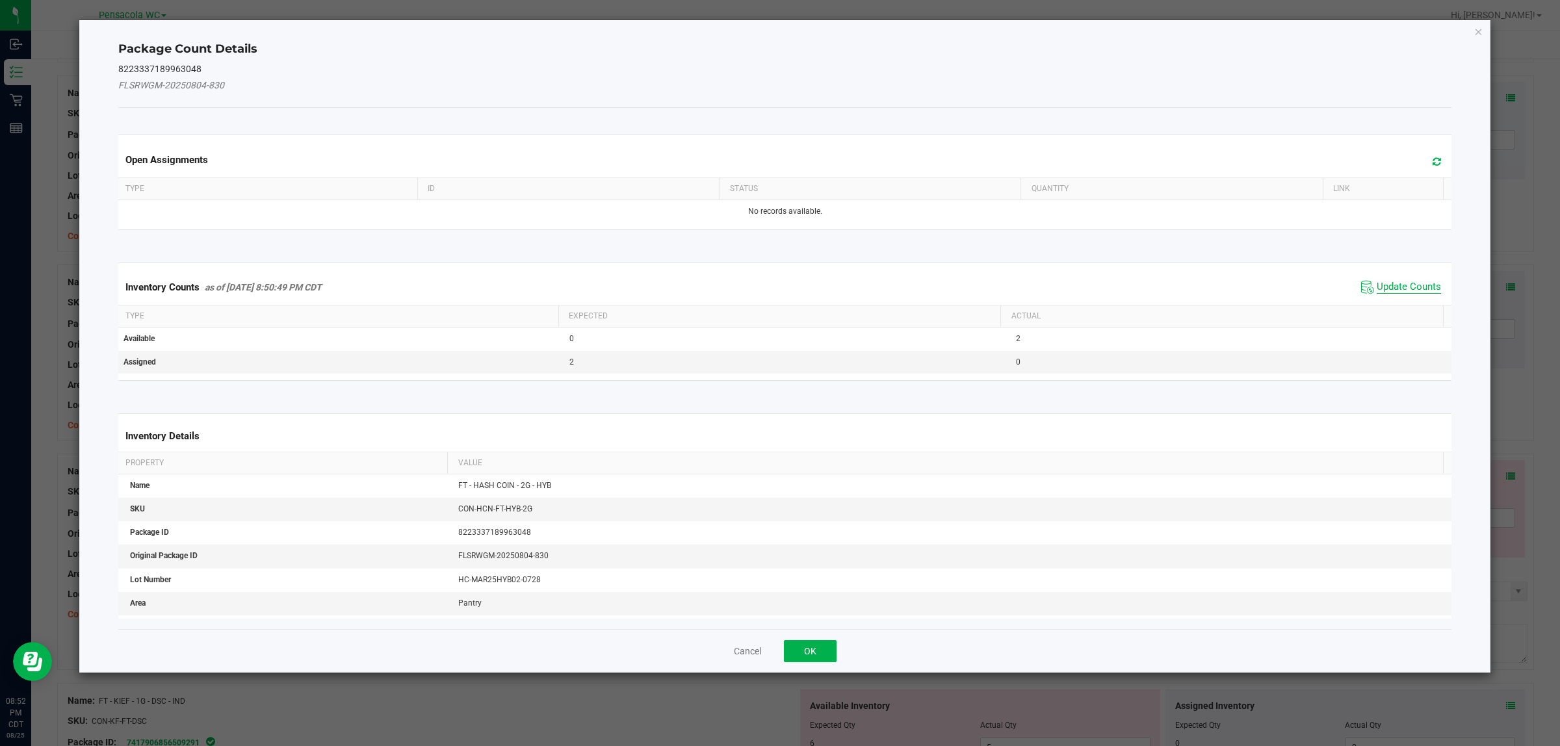
click at [1401, 291] on span "Update Counts" at bounding box center [1409, 287] width 64 height 13
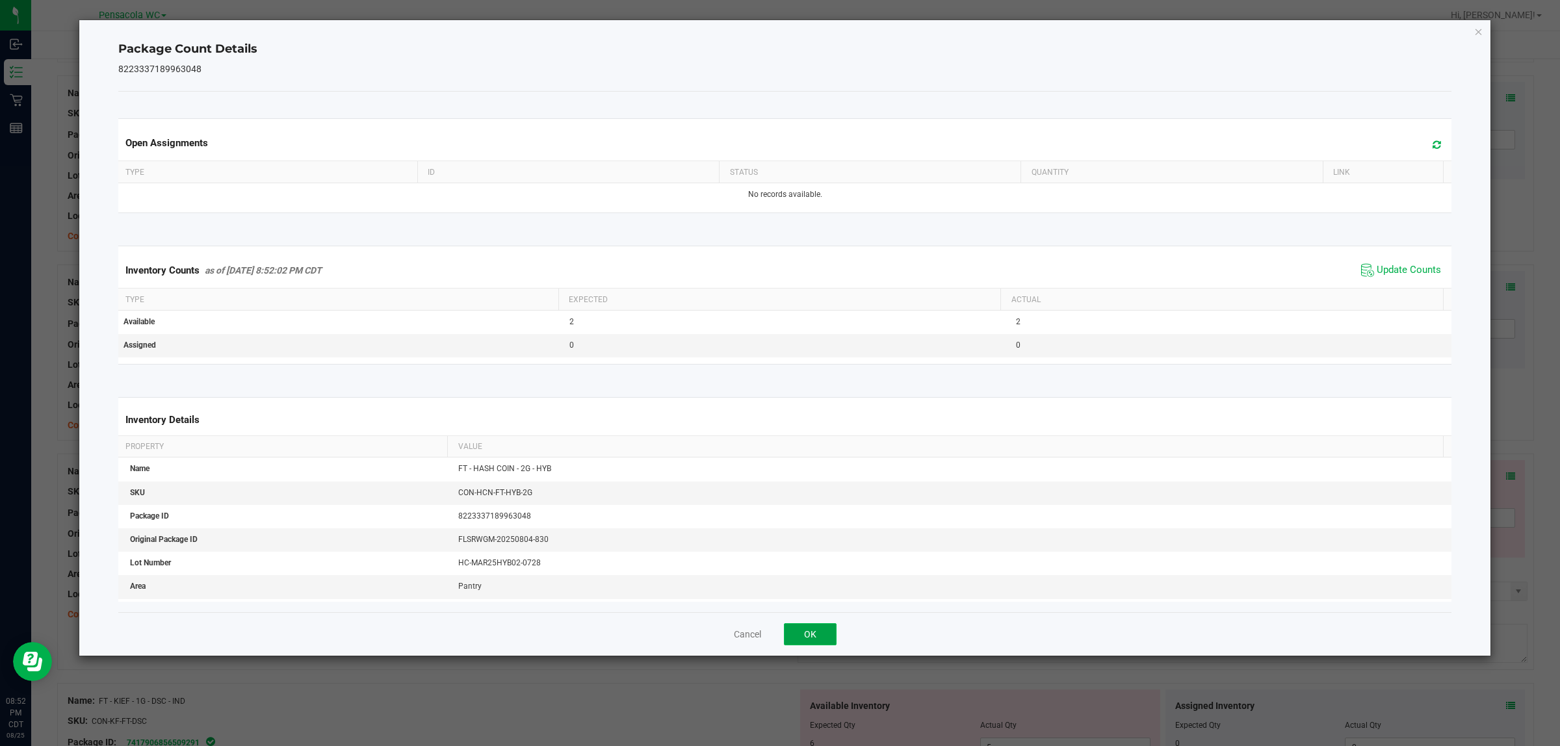
click at [814, 635] on button "OK" at bounding box center [810, 634] width 53 height 22
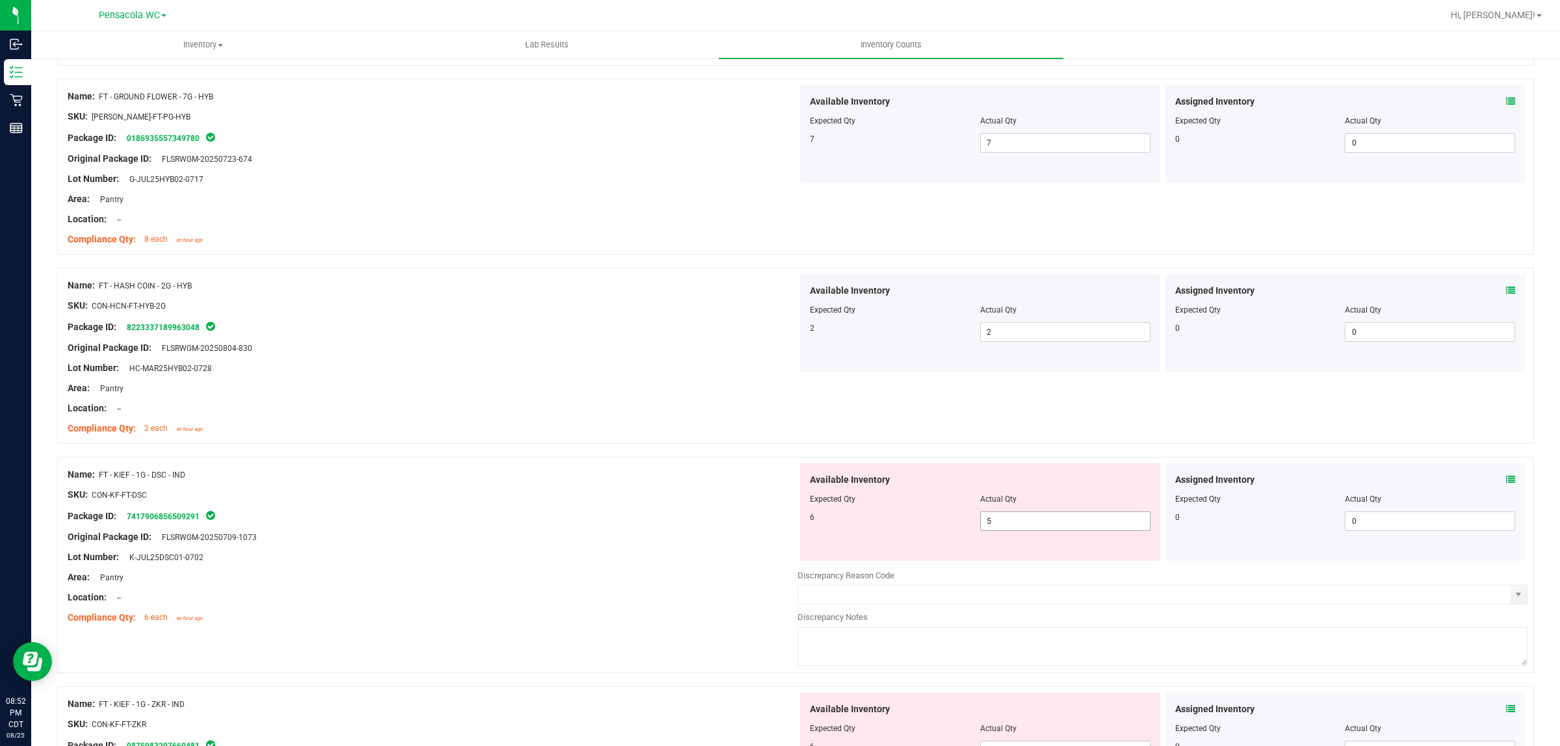
scroll to position [569, 0]
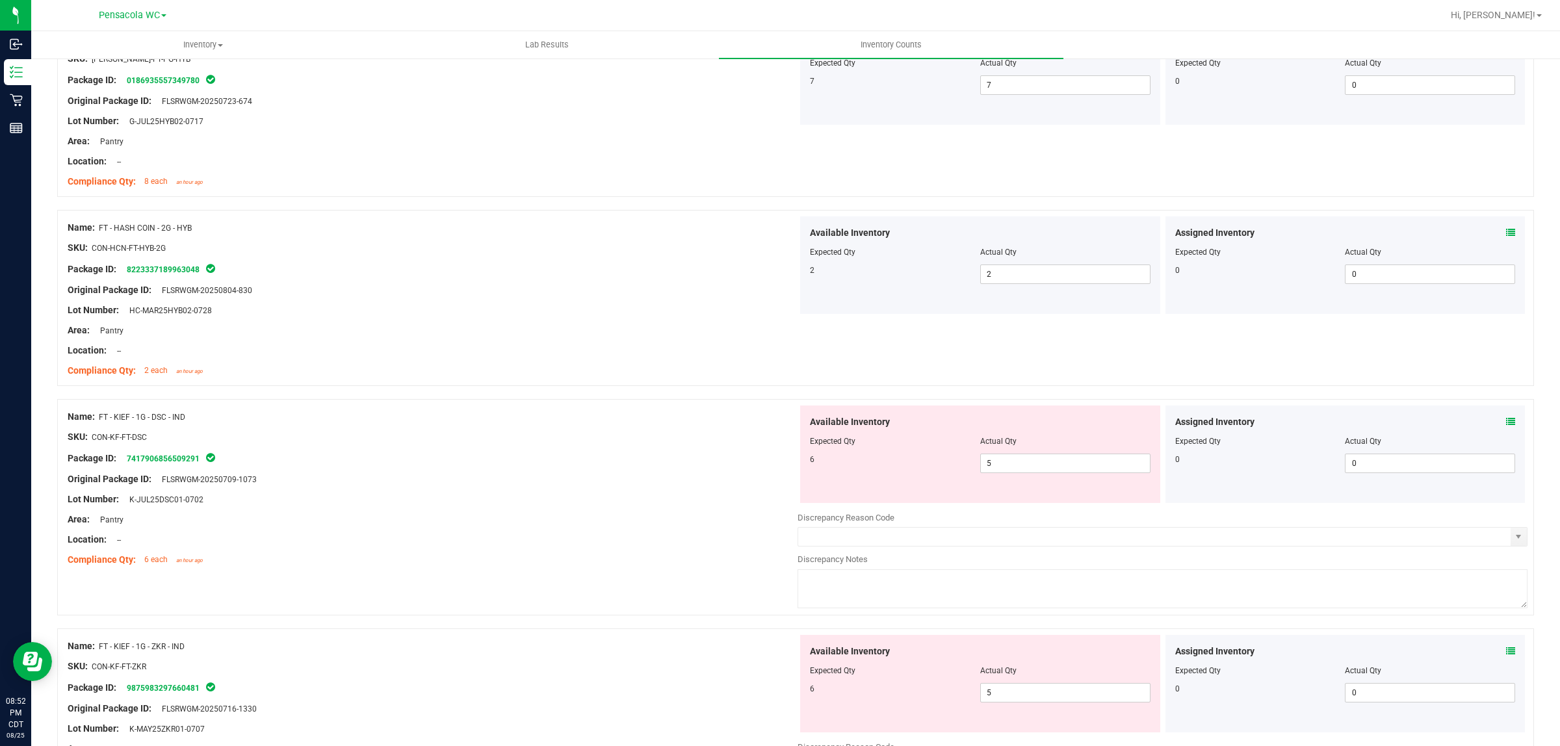
click at [1506, 424] on icon at bounding box center [1510, 421] width 9 height 9
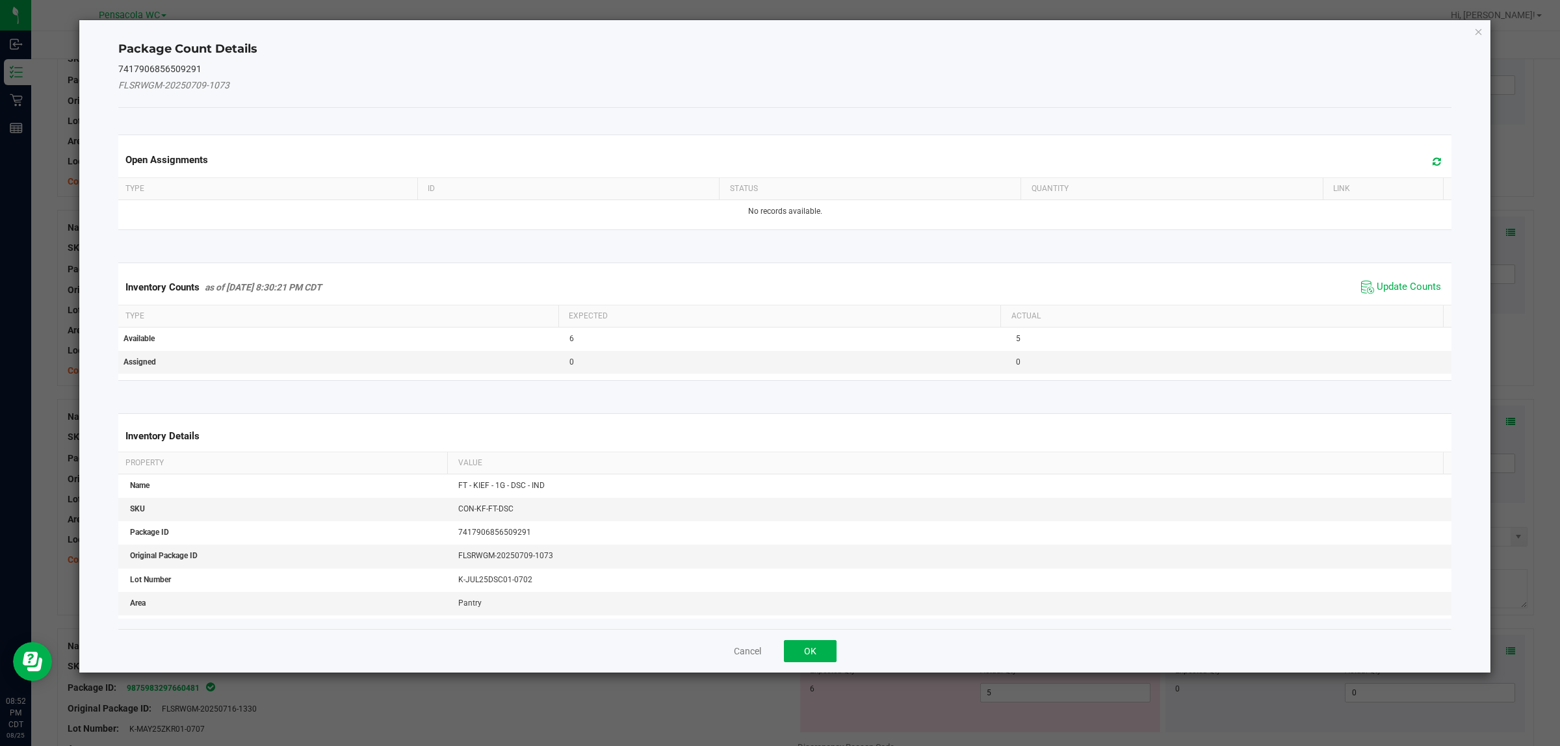
click at [1402, 280] on span "Update Counts" at bounding box center [1401, 288] width 86 height 20
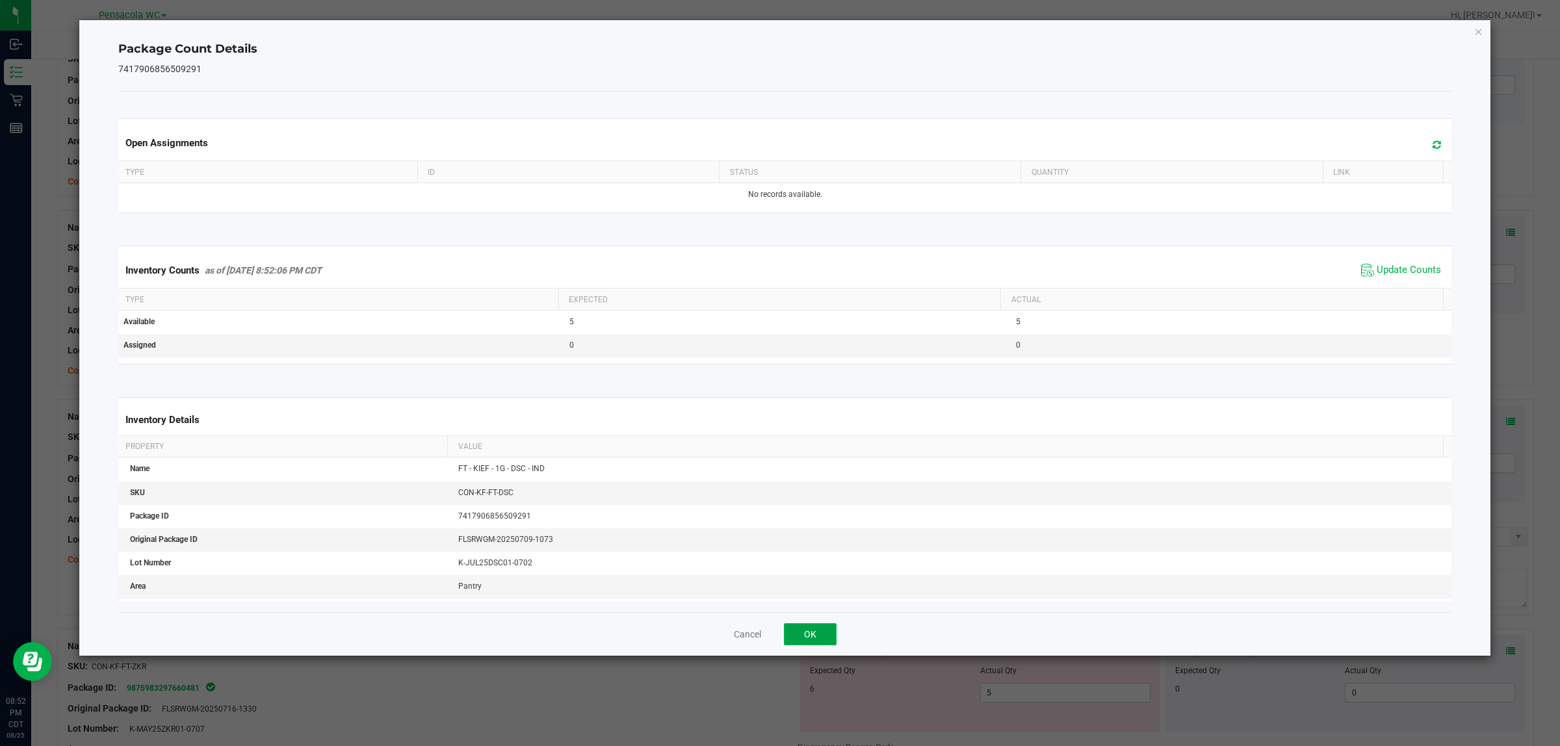
click at [807, 645] on button "OK" at bounding box center [810, 634] width 53 height 22
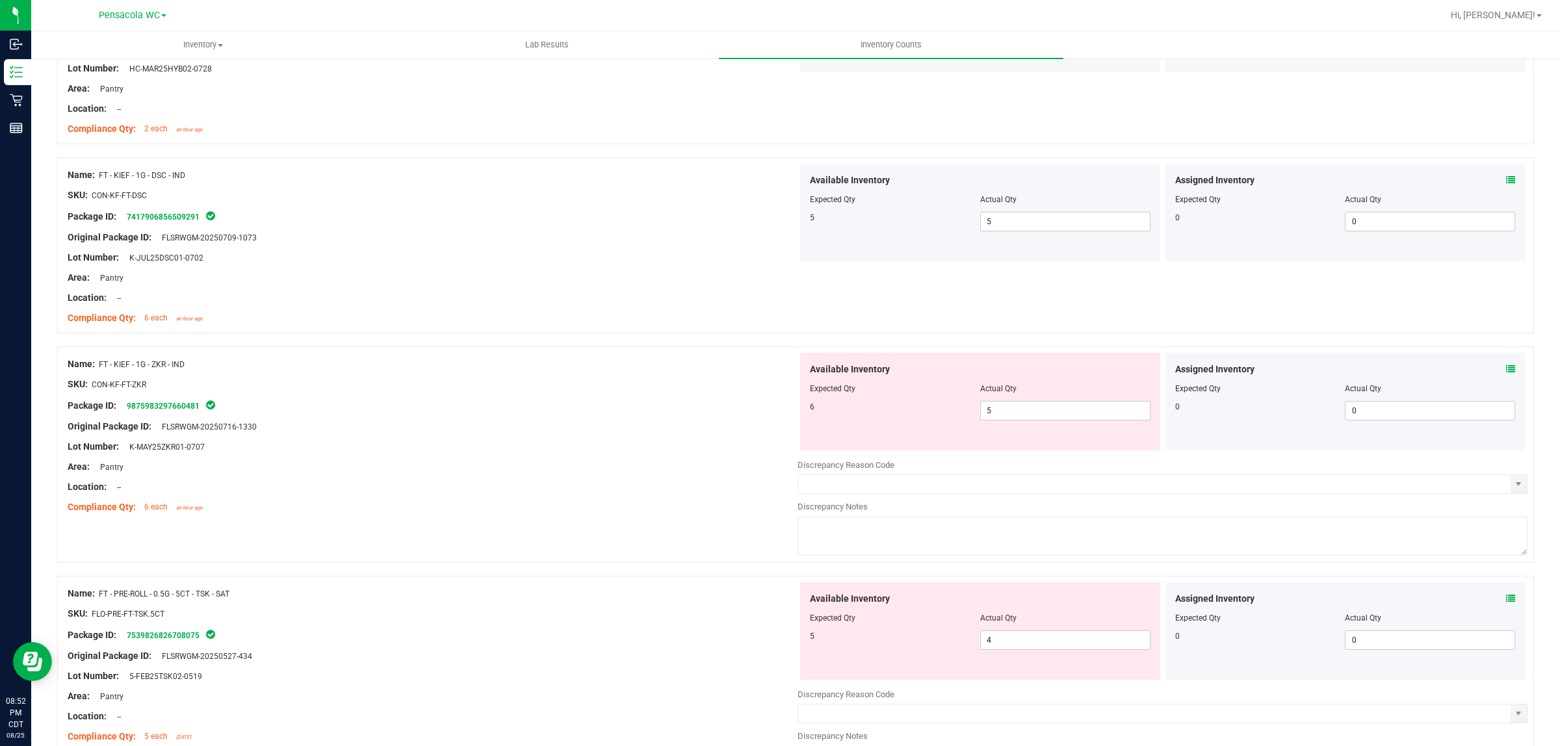
scroll to position [813, 0]
click at [1506, 367] on icon at bounding box center [1510, 367] width 9 height 9
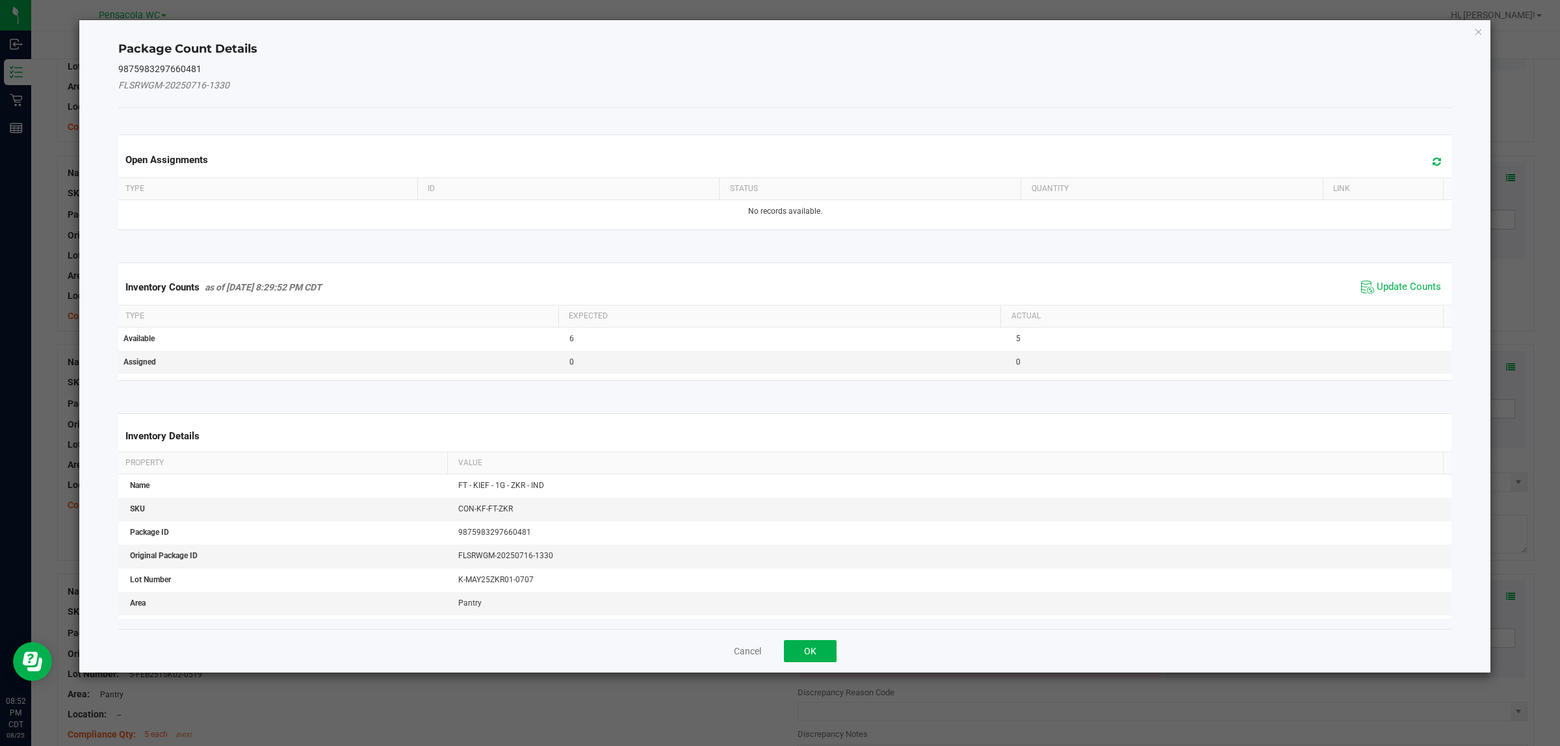
click at [1376, 278] on span "Update Counts" at bounding box center [1401, 288] width 86 height 20
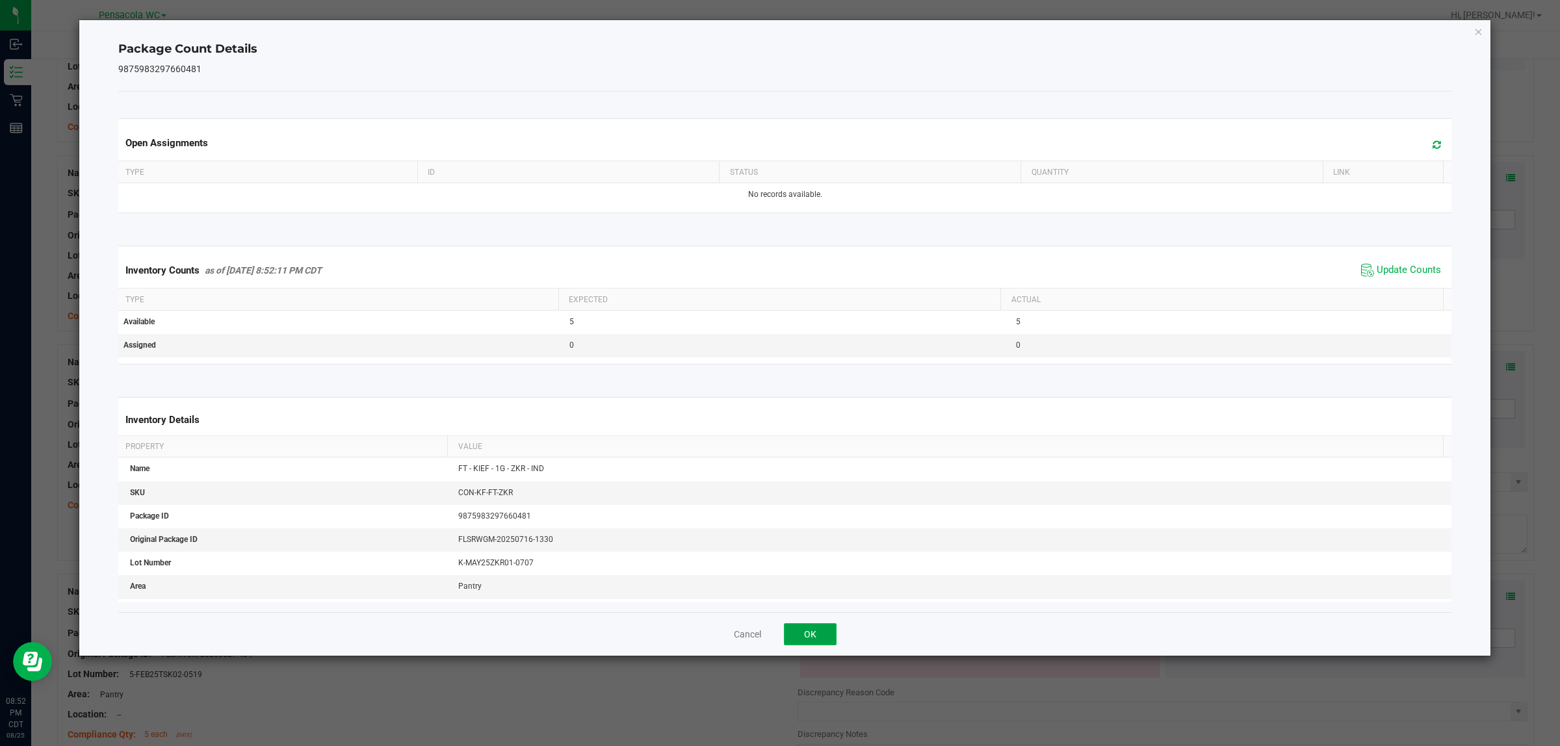
click at [800, 640] on button "OK" at bounding box center [810, 634] width 53 height 22
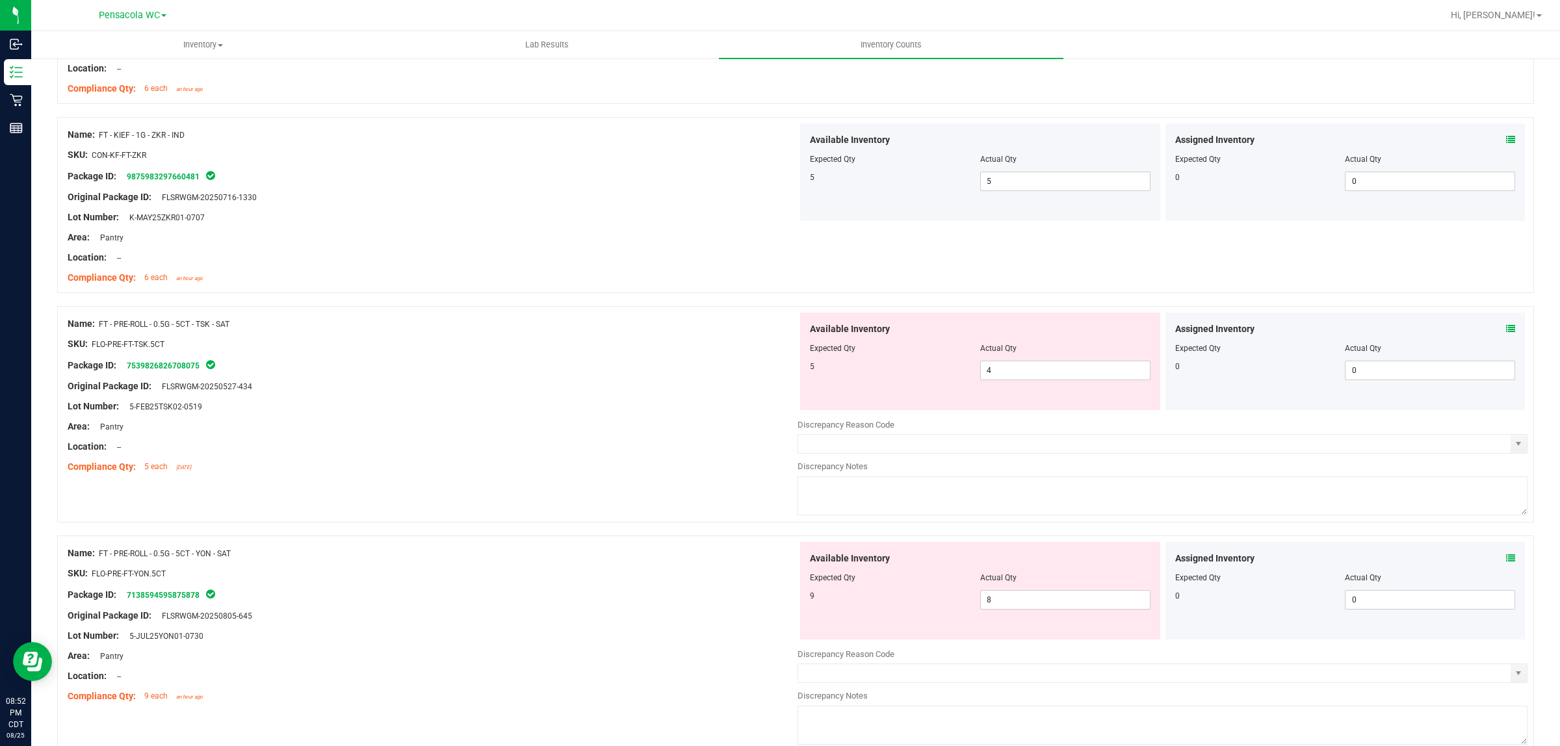
scroll to position [1056, 0]
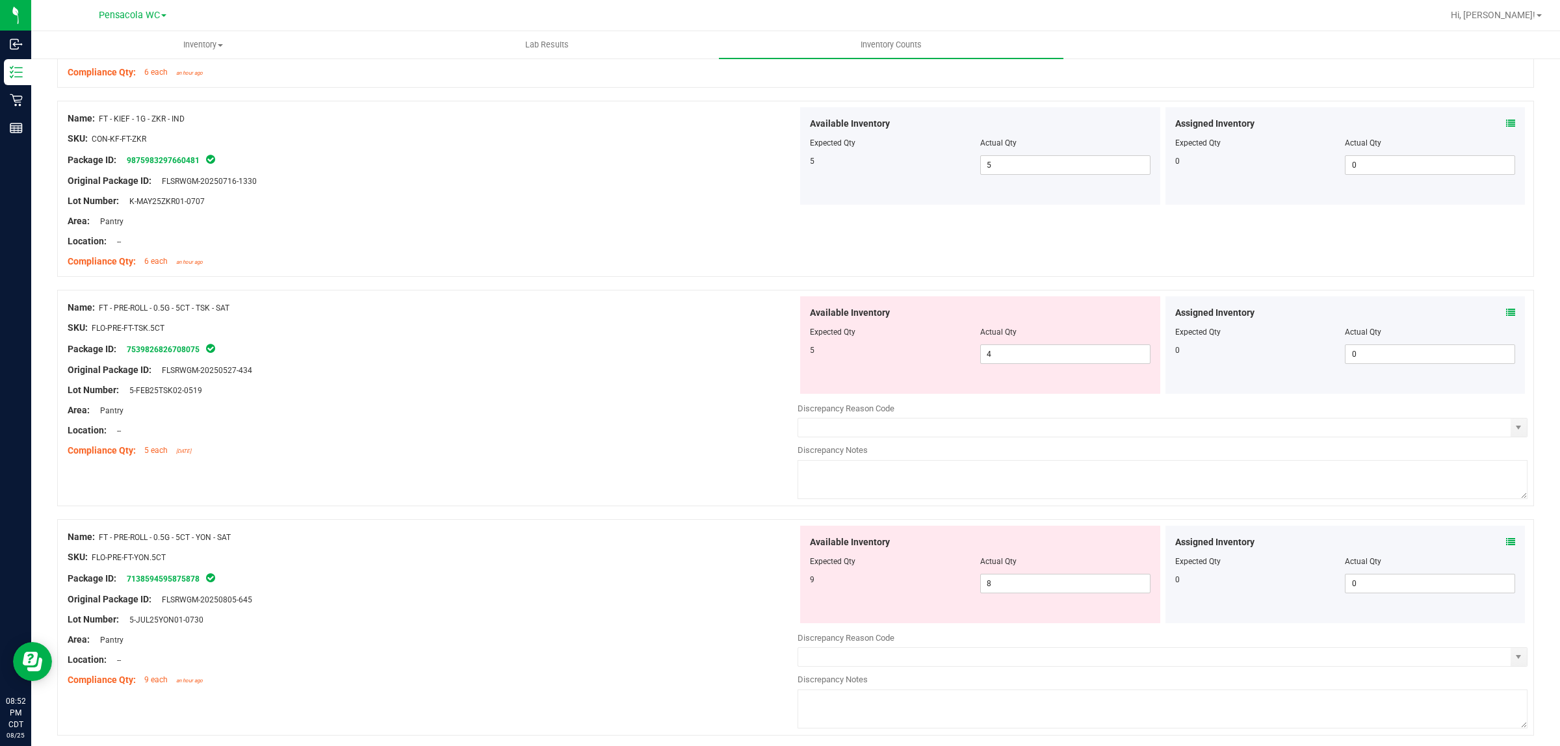
click at [1506, 315] on icon at bounding box center [1510, 312] width 9 height 9
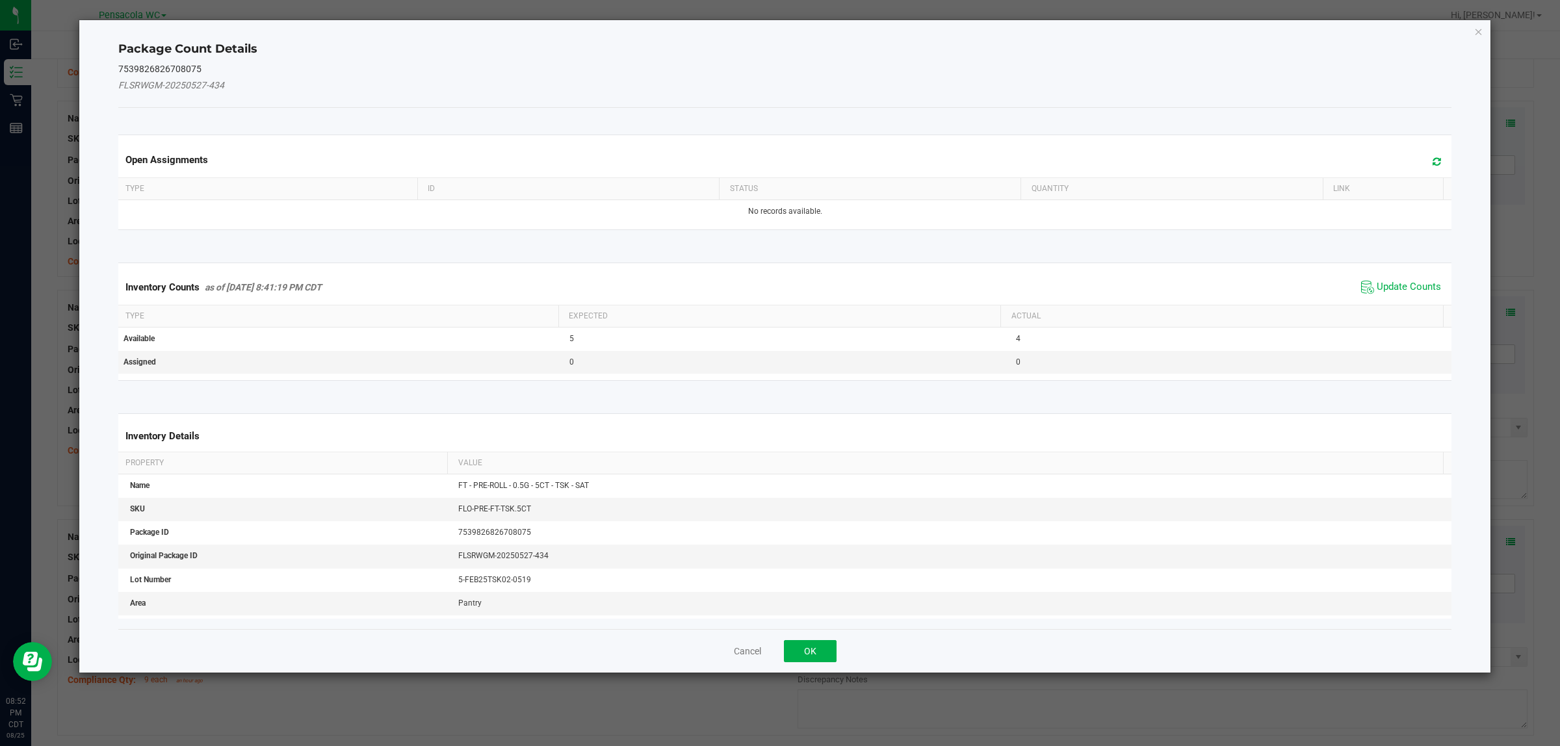
click at [1398, 280] on span "Update Counts" at bounding box center [1401, 288] width 86 height 20
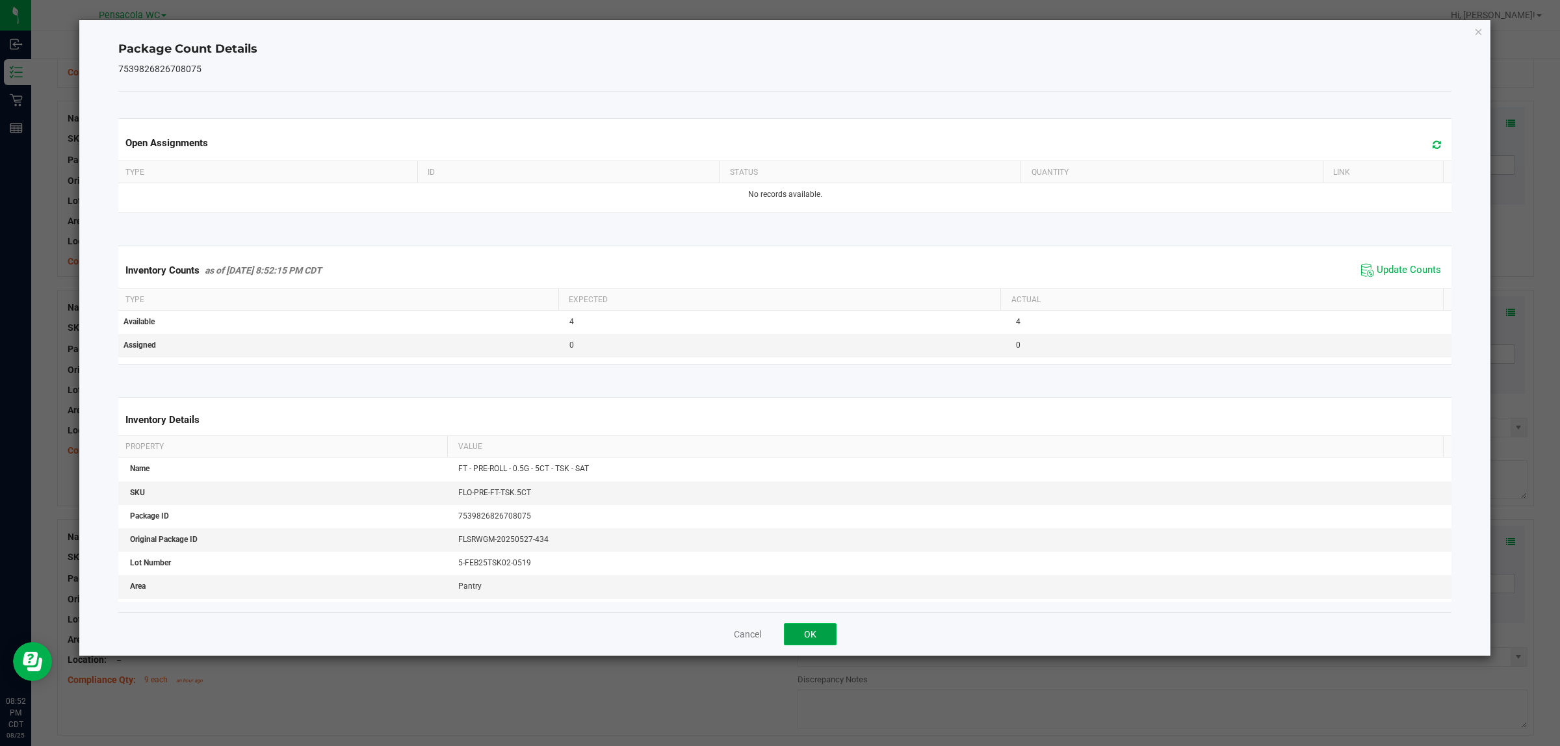
click at [807, 629] on button "OK" at bounding box center [810, 634] width 53 height 22
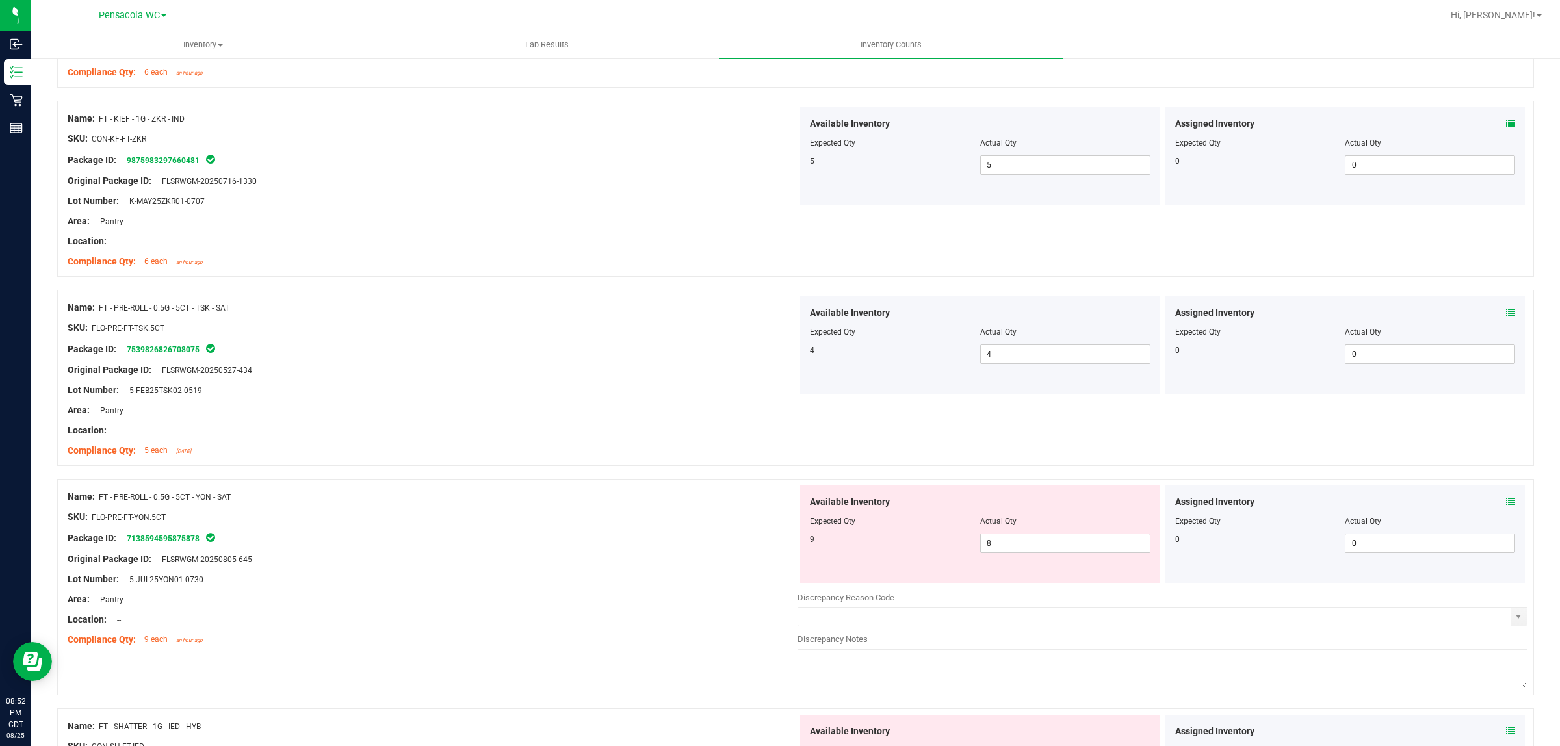
click at [1506, 505] on icon at bounding box center [1510, 501] width 9 height 9
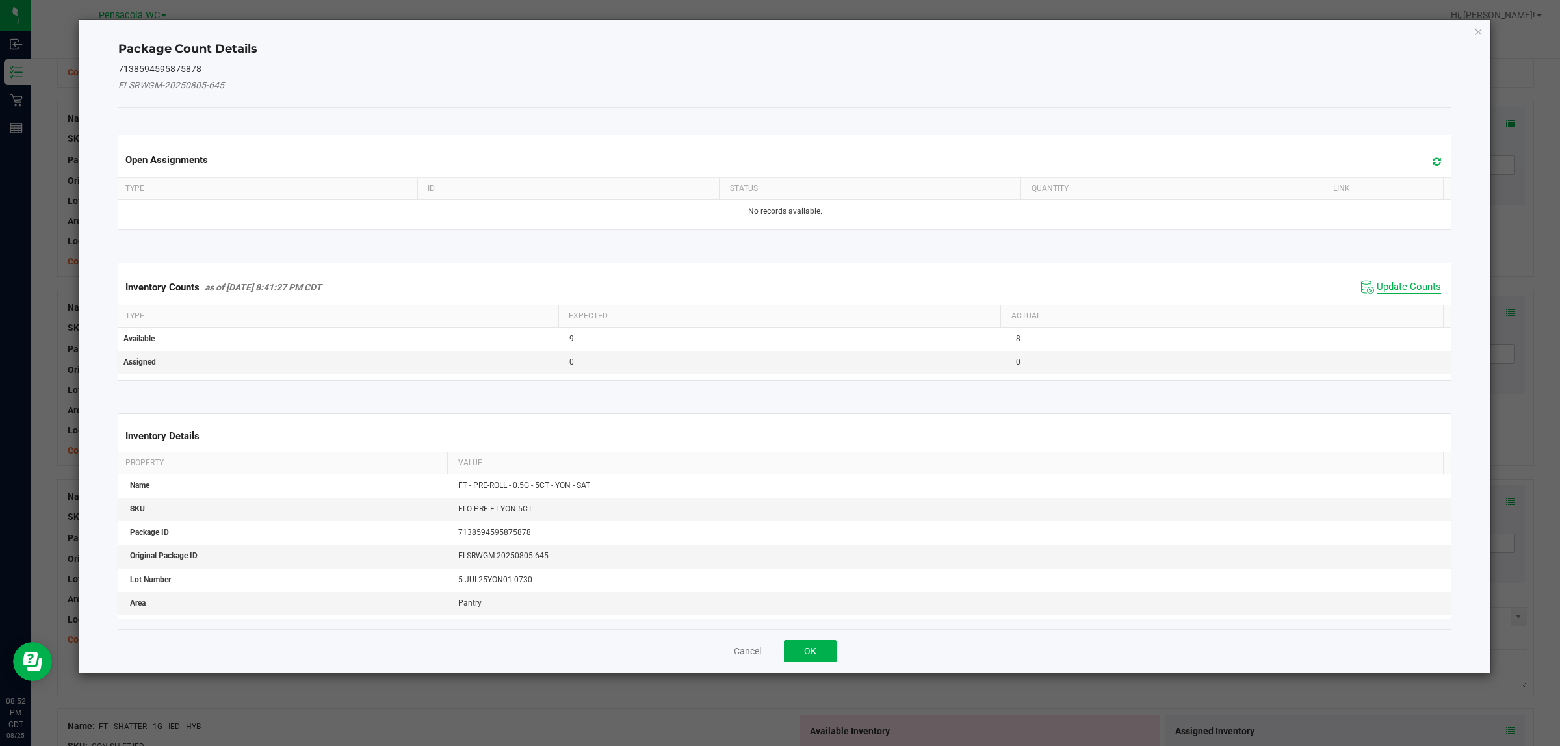
click at [1391, 287] on span "Update Counts" at bounding box center [1409, 287] width 64 height 13
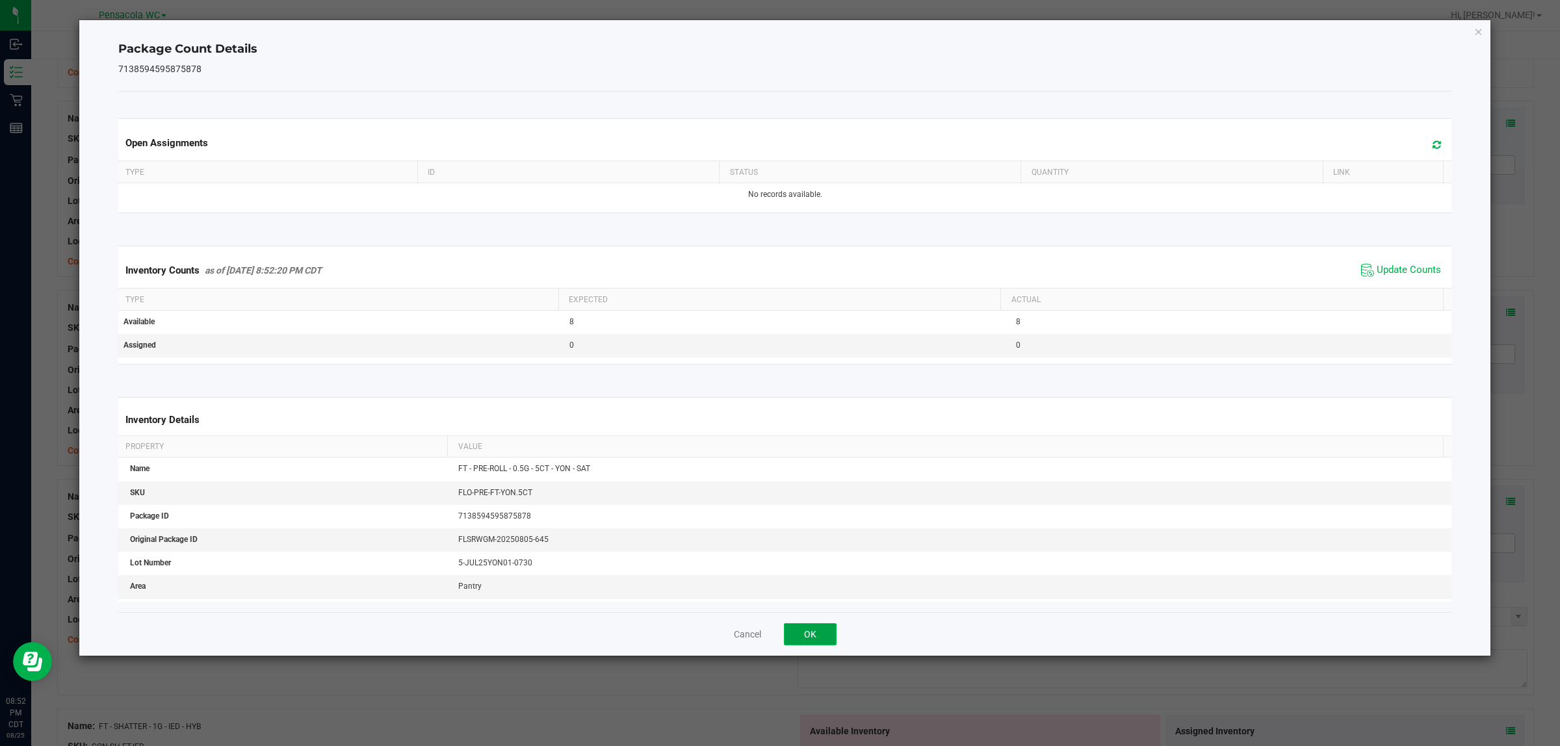
click at [807, 637] on button "OK" at bounding box center [810, 634] width 53 height 22
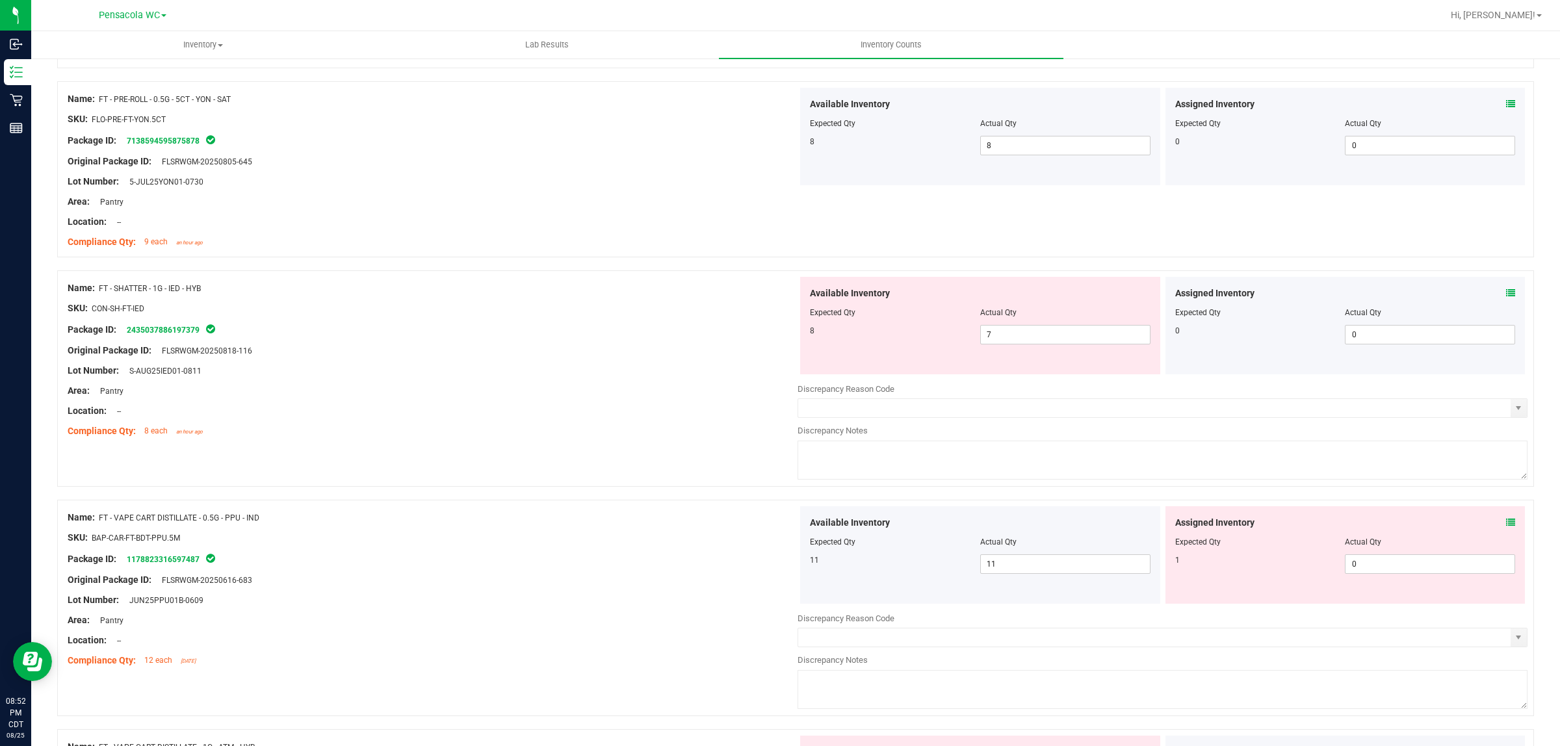
scroll to position [1544, 0]
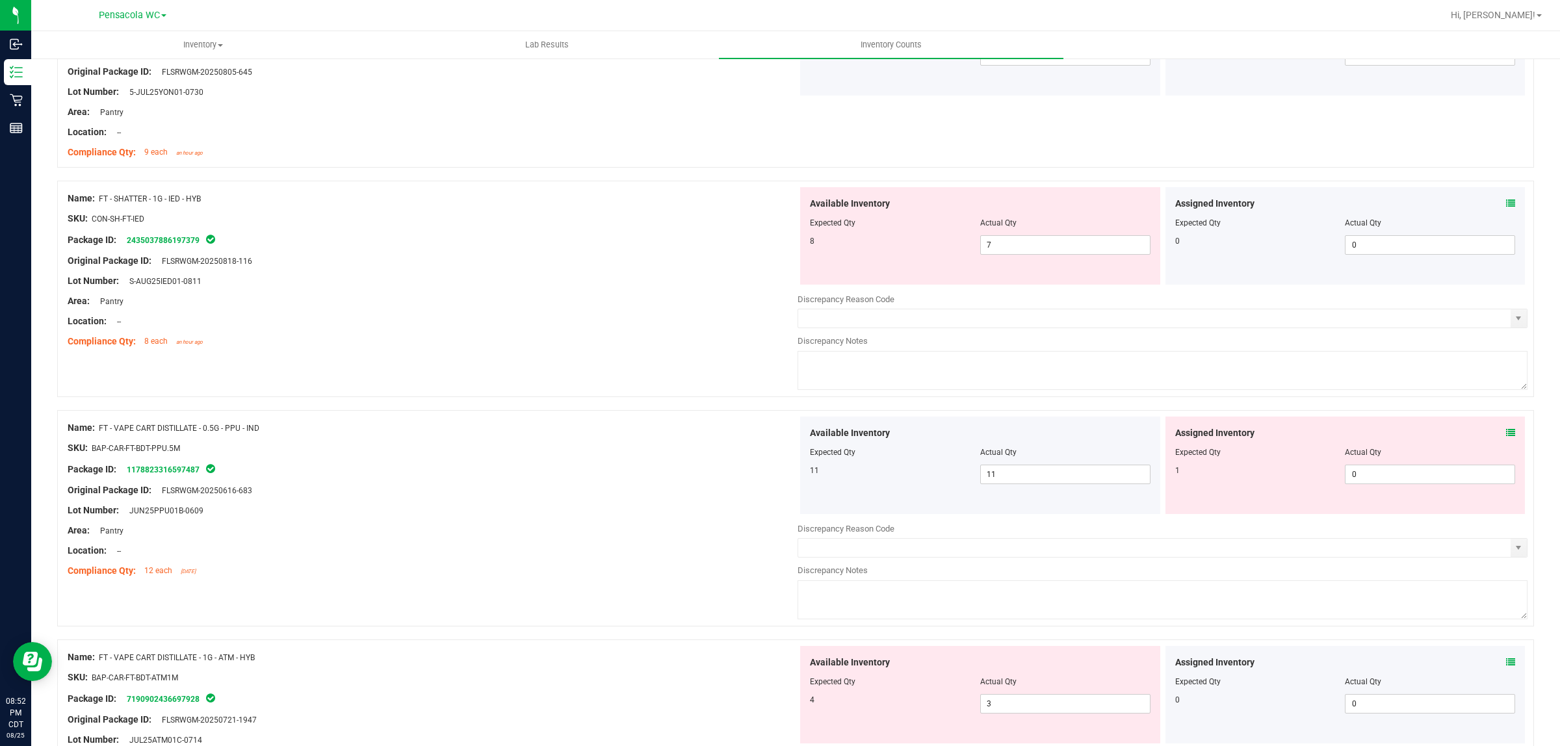
click at [1506, 205] on icon at bounding box center [1510, 203] width 9 height 9
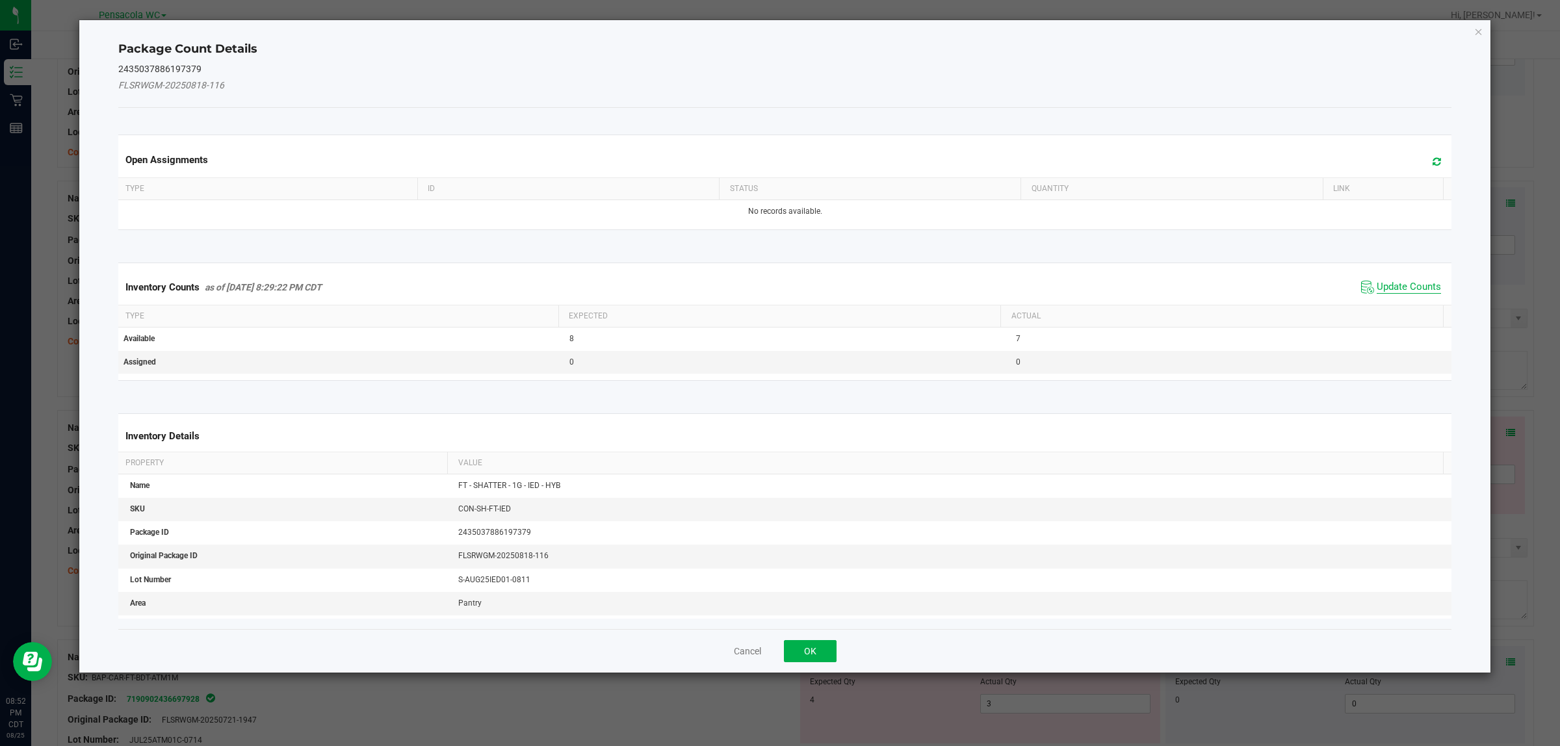
click at [1377, 283] on span "Update Counts" at bounding box center [1409, 287] width 64 height 13
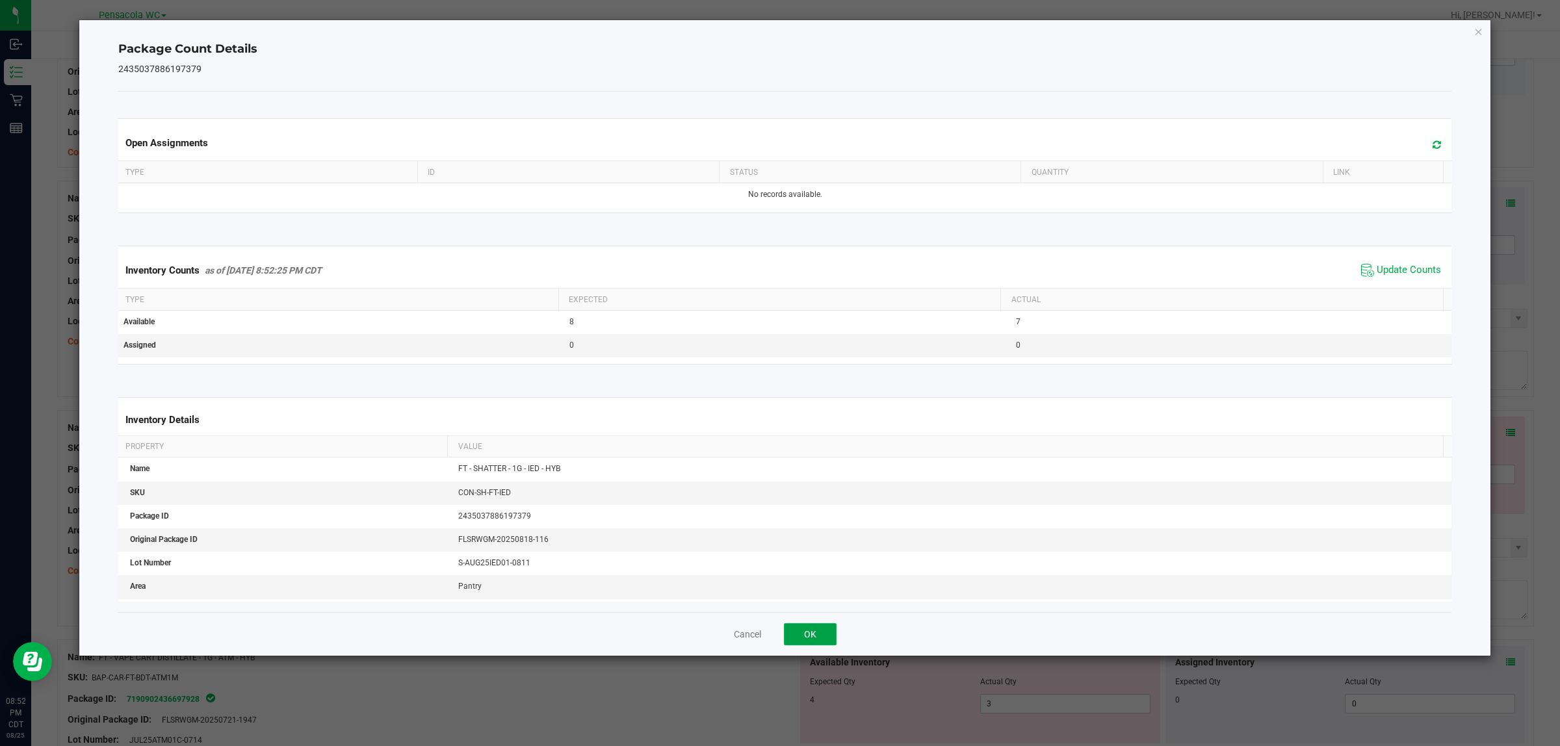
click at [807, 627] on button "OK" at bounding box center [810, 634] width 53 height 22
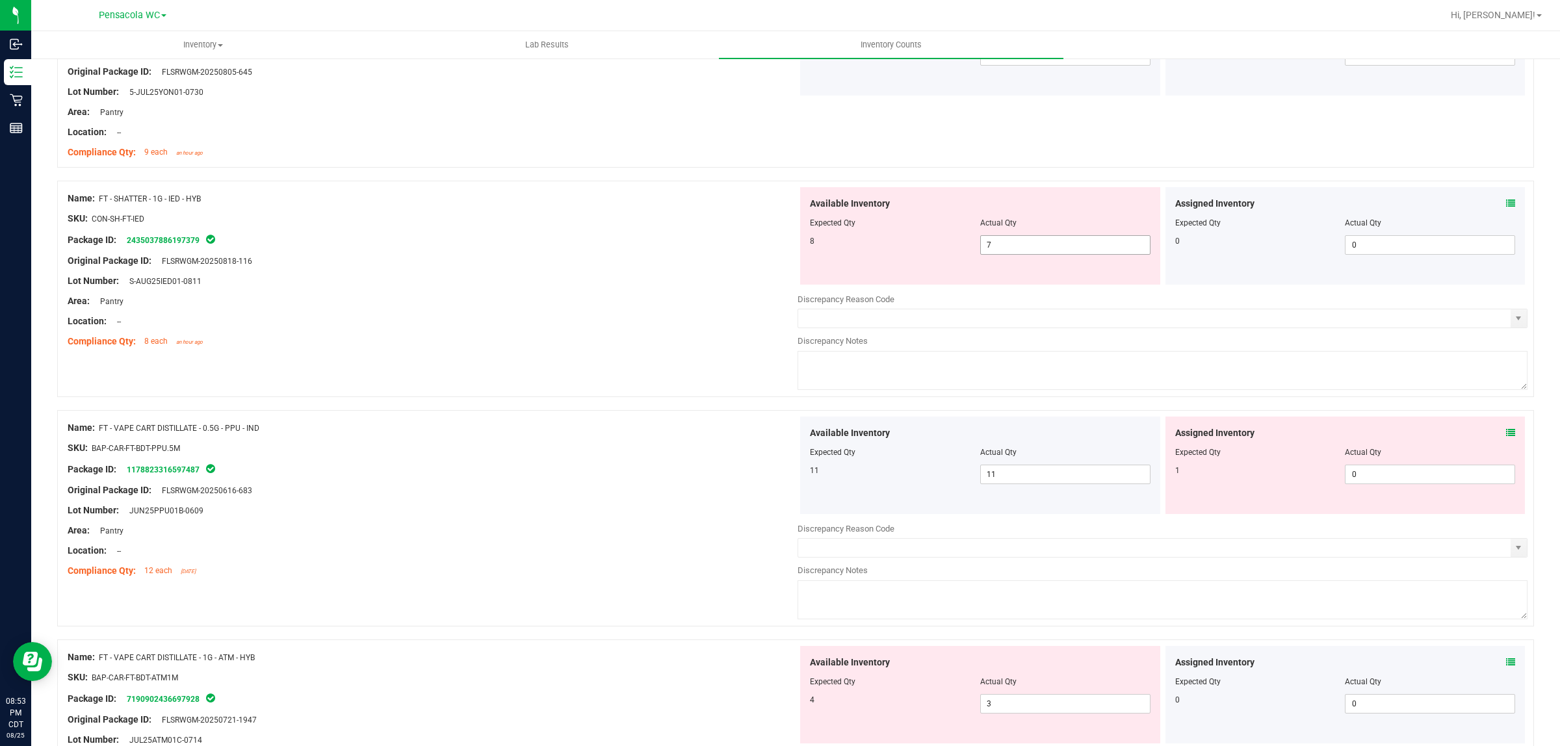
click at [1023, 245] on span "7 7" at bounding box center [1065, 245] width 170 height 20
type input "8"
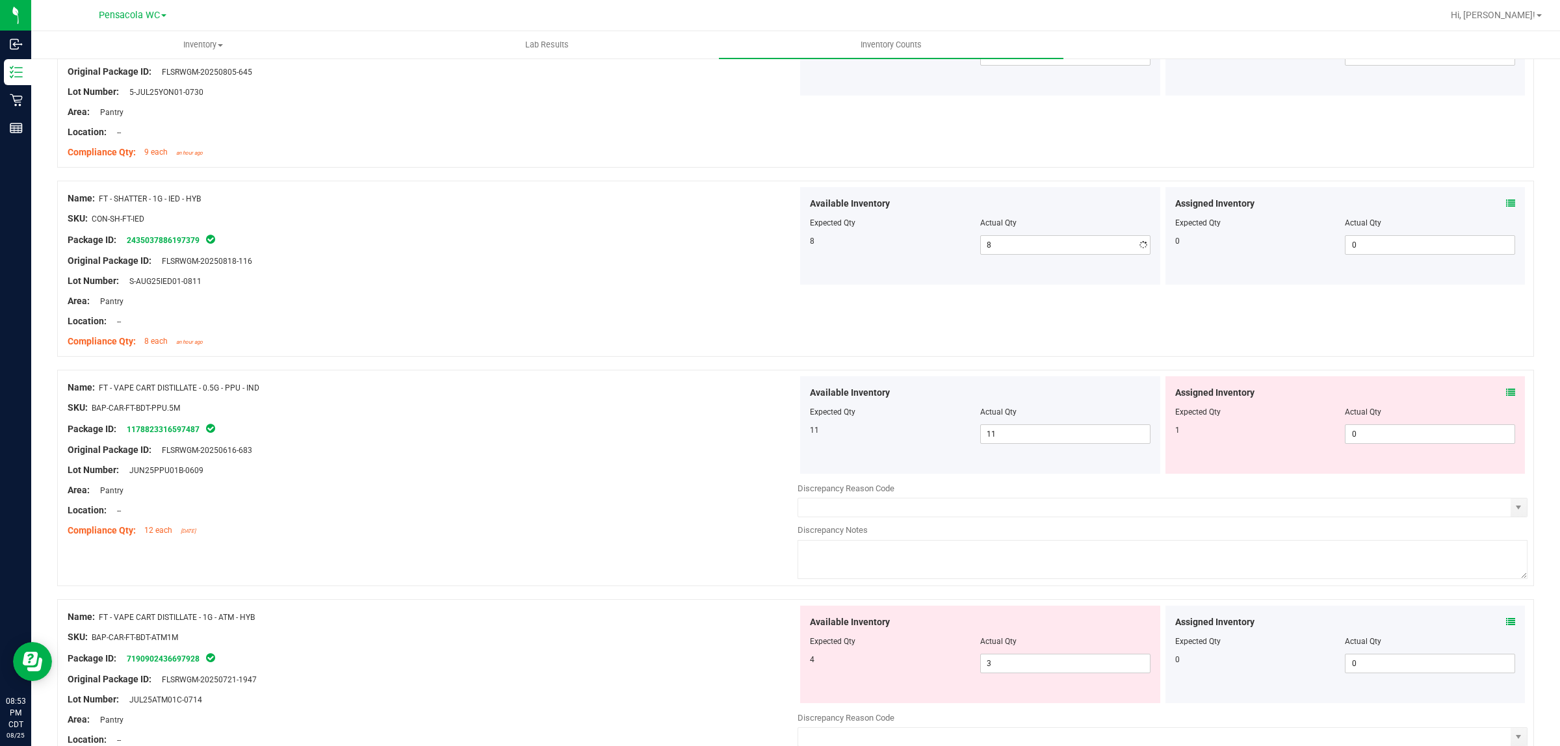
click at [709, 294] on div at bounding box center [433, 291] width 730 height 7
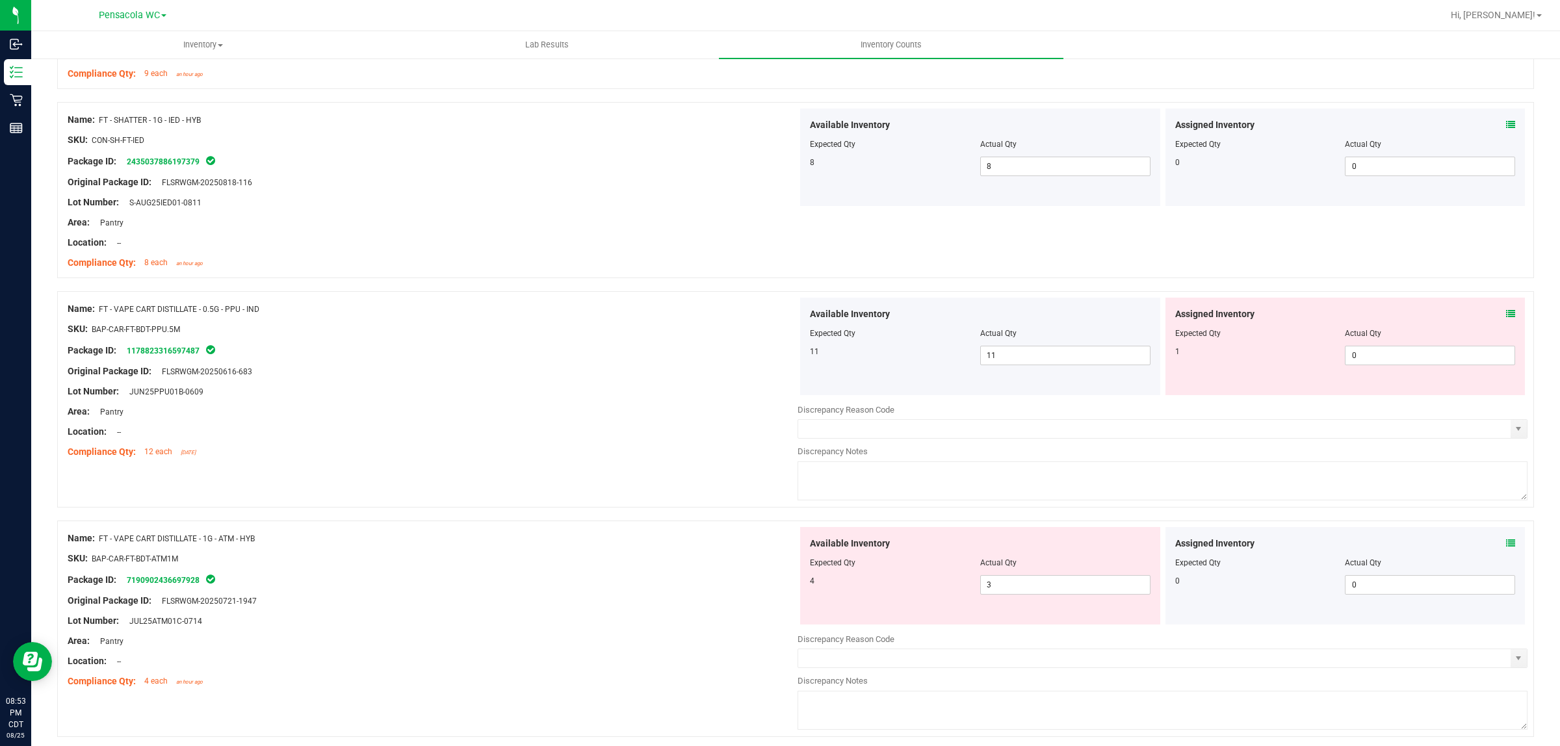
scroll to position [1788, 0]
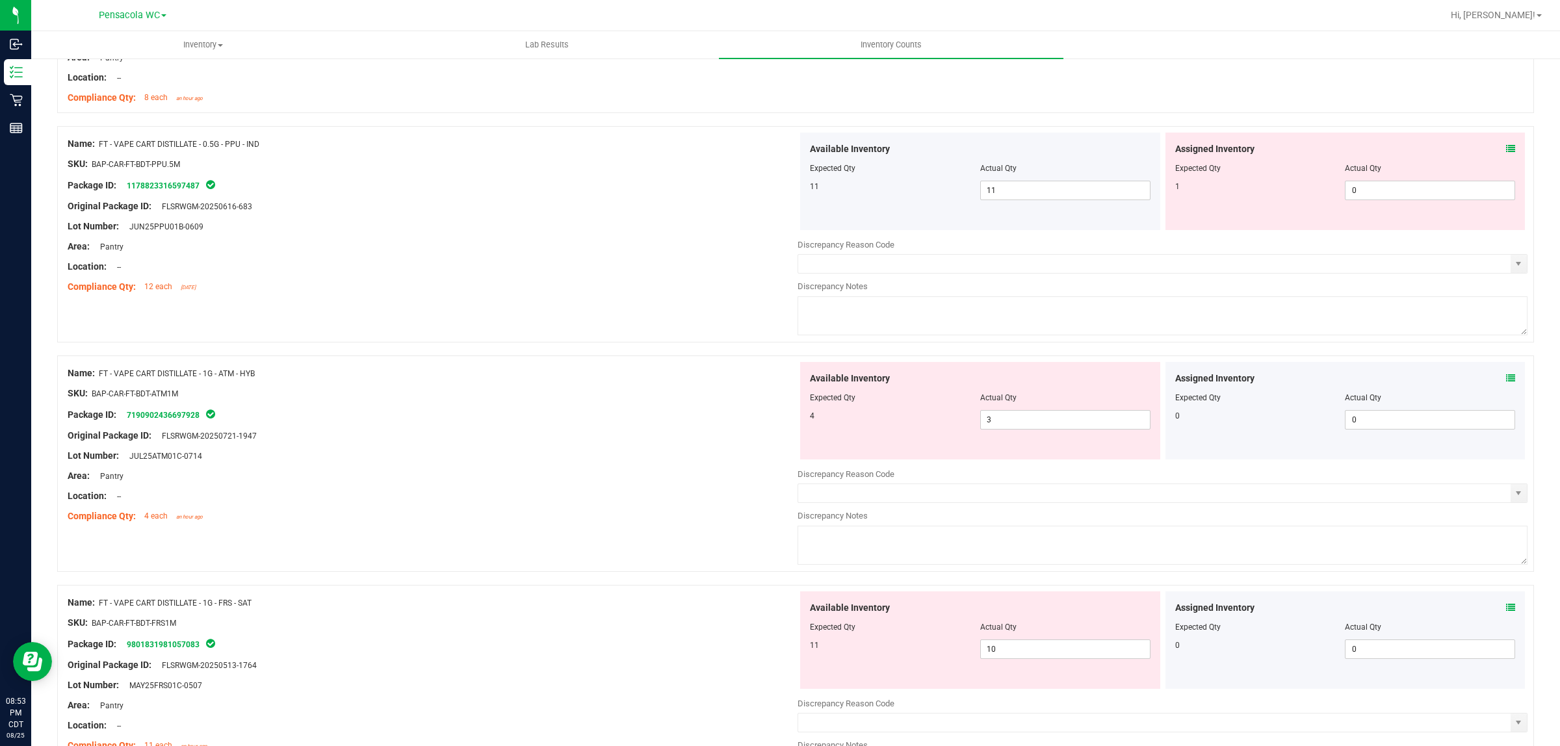
click at [1506, 153] on icon at bounding box center [1510, 148] width 9 height 9
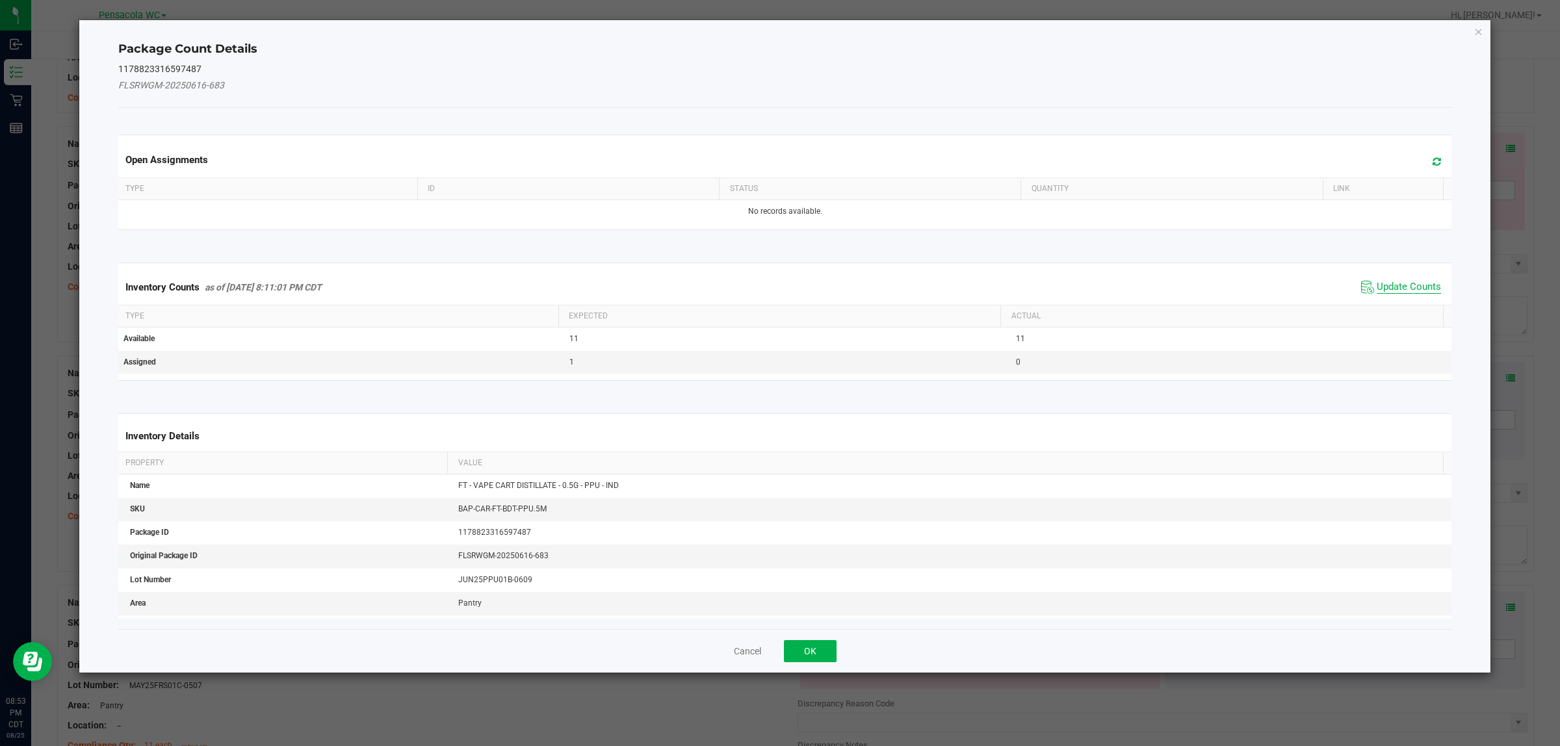
click at [1392, 282] on span "Update Counts" at bounding box center [1409, 287] width 64 height 13
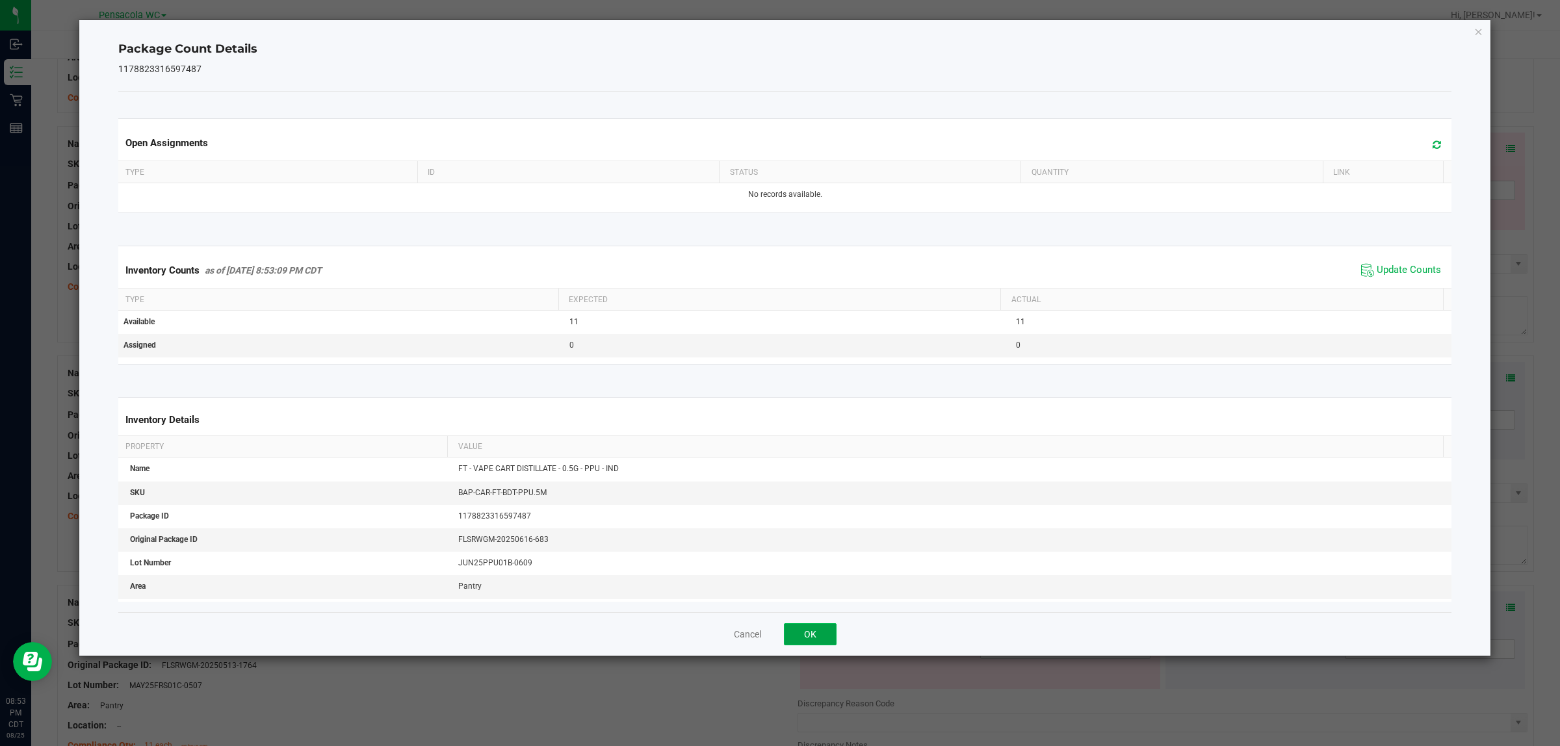
click at [822, 635] on button "OK" at bounding box center [810, 634] width 53 height 22
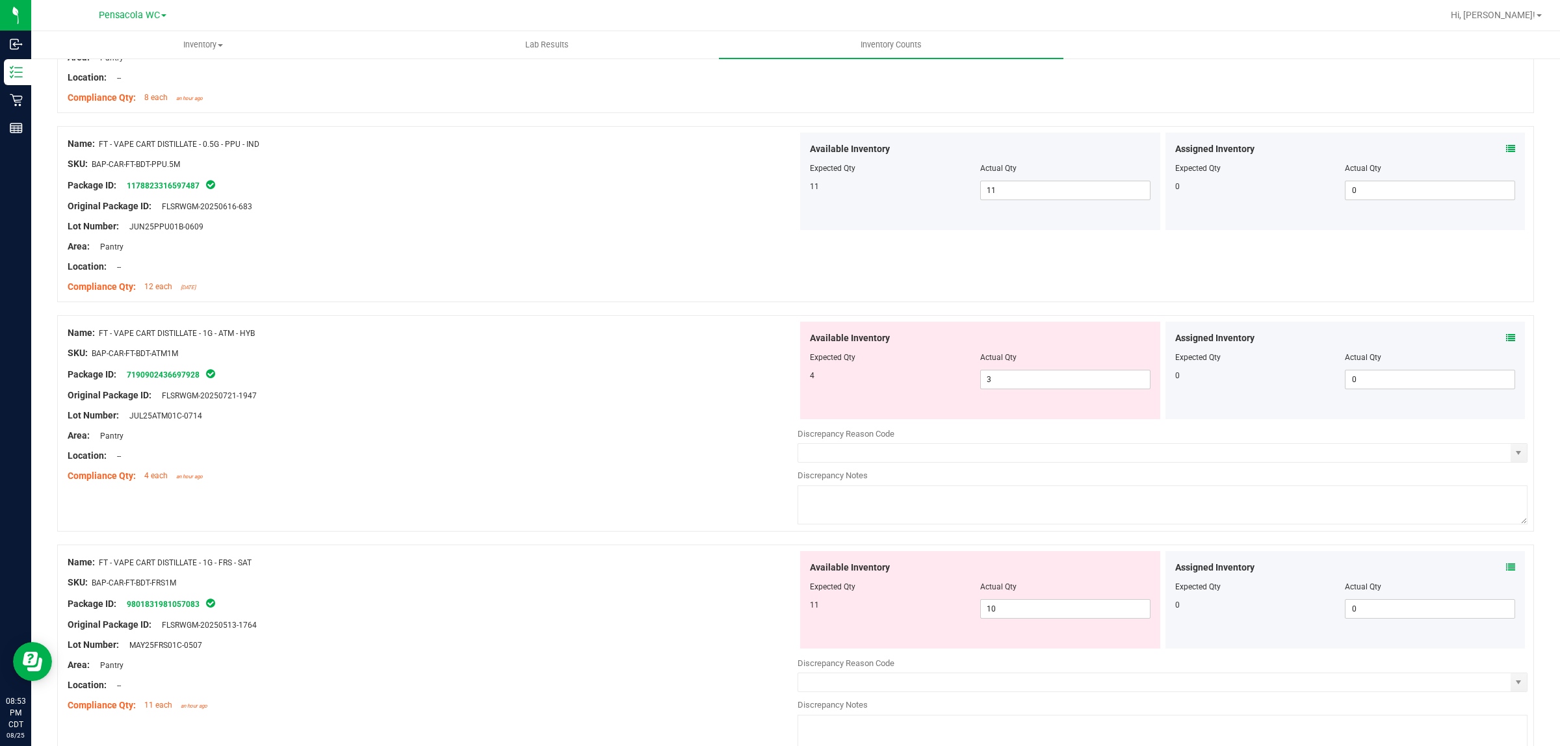
click at [1493, 340] on div "Assigned Inventory" at bounding box center [1345, 339] width 341 height 14
click at [1506, 340] on icon at bounding box center [1510, 338] width 9 height 9
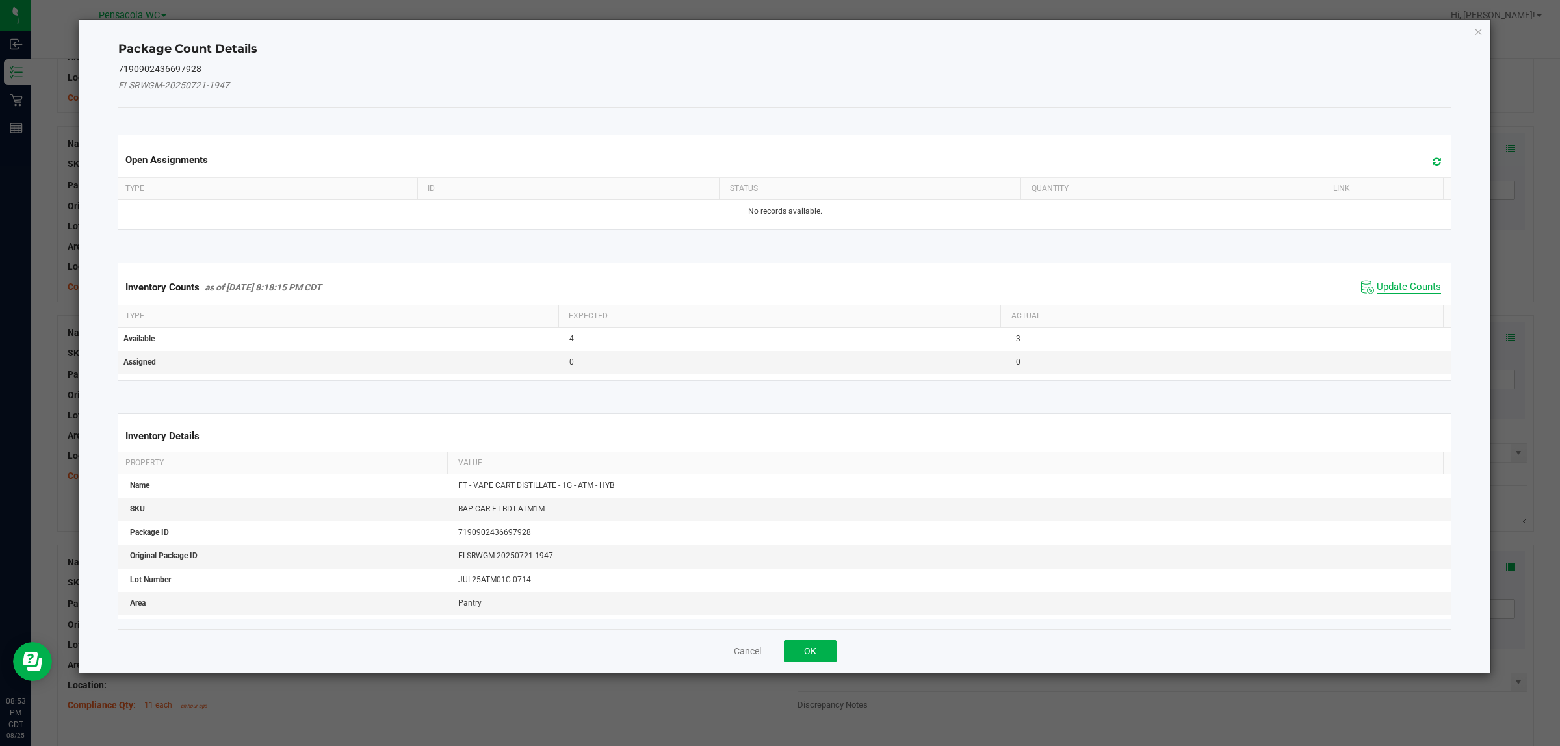
click at [1400, 287] on span "Update Counts" at bounding box center [1409, 287] width 64 height 13
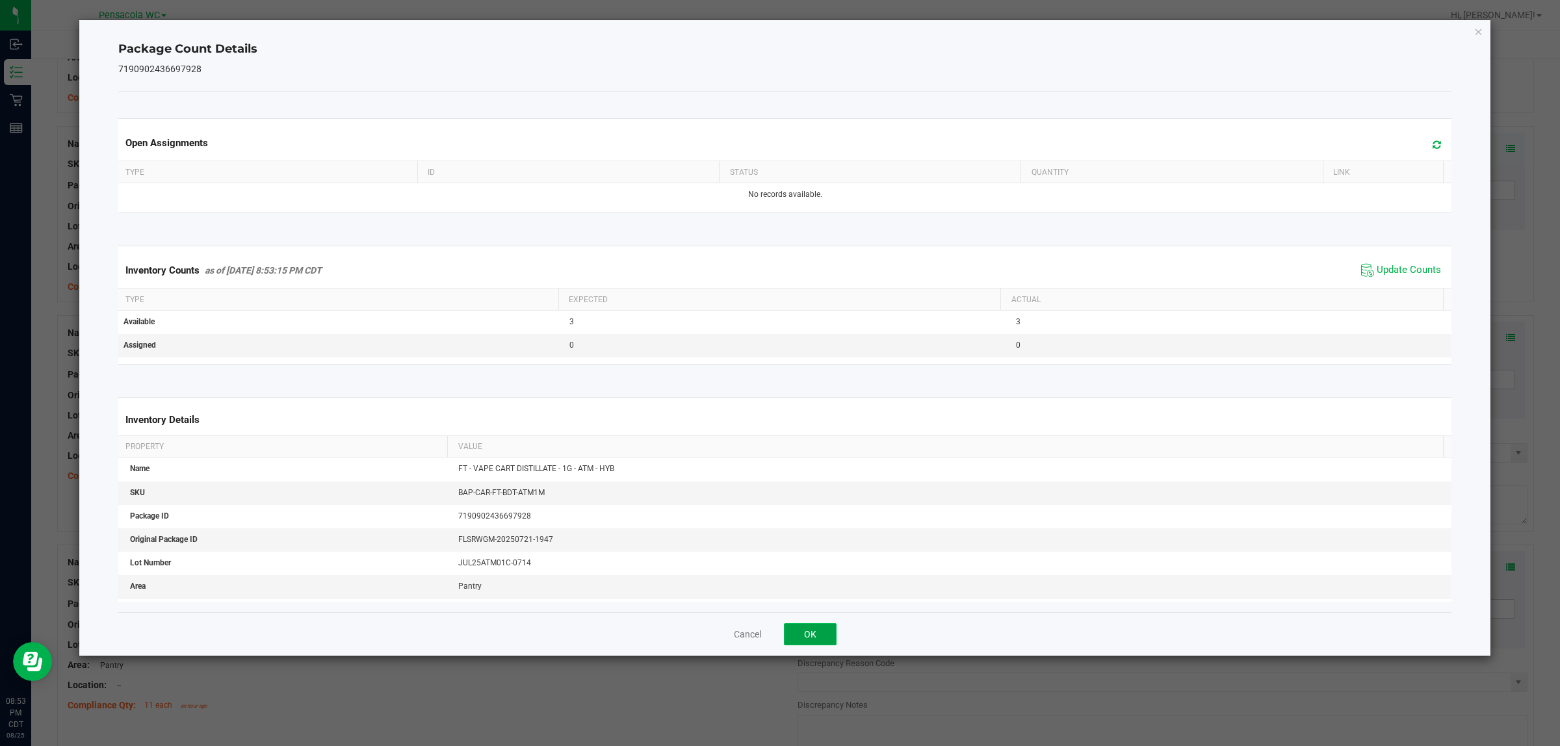
click at [813, 629] on button "OK" at bounding box center [810, 634] width 53 height 22
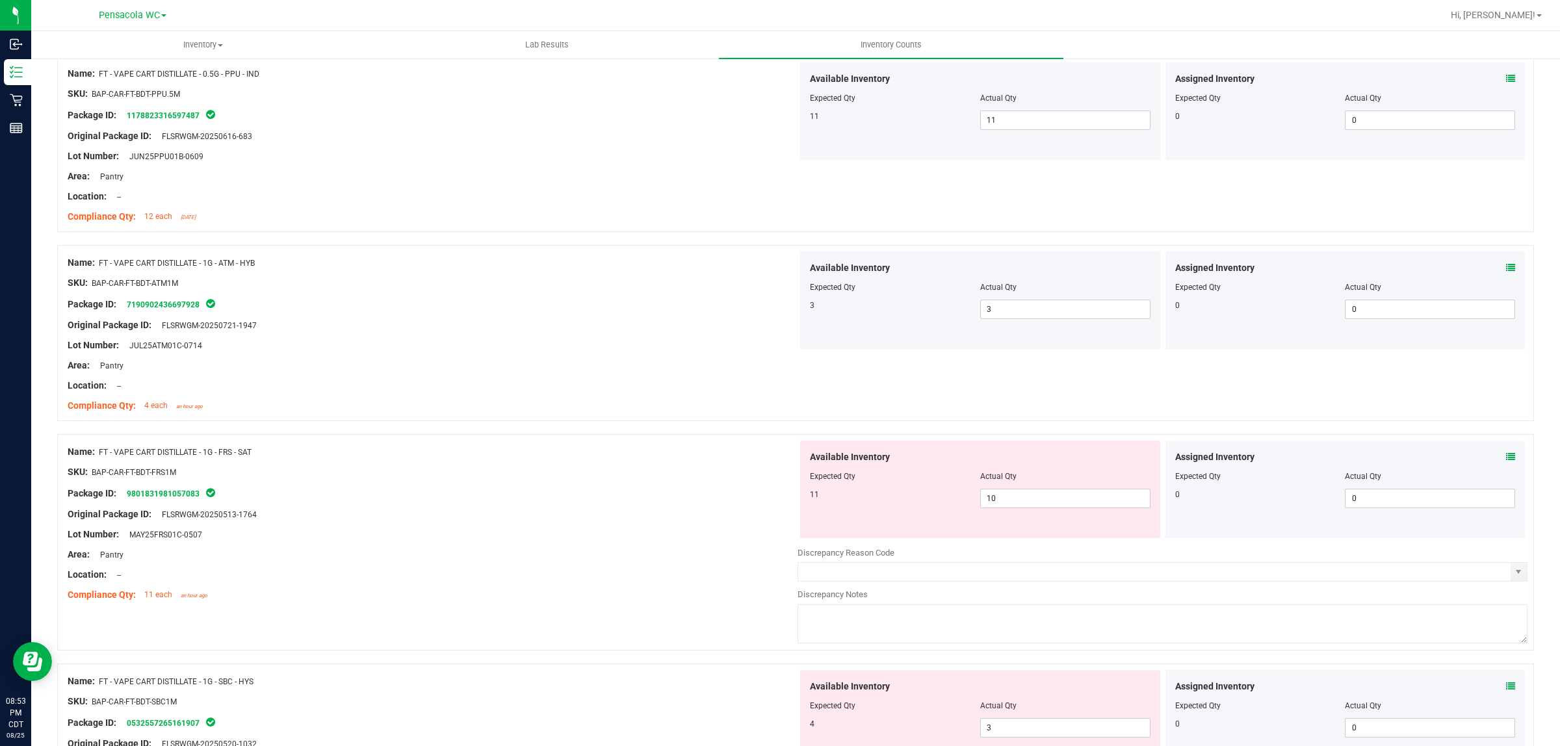
scroll to position [1950, 0]
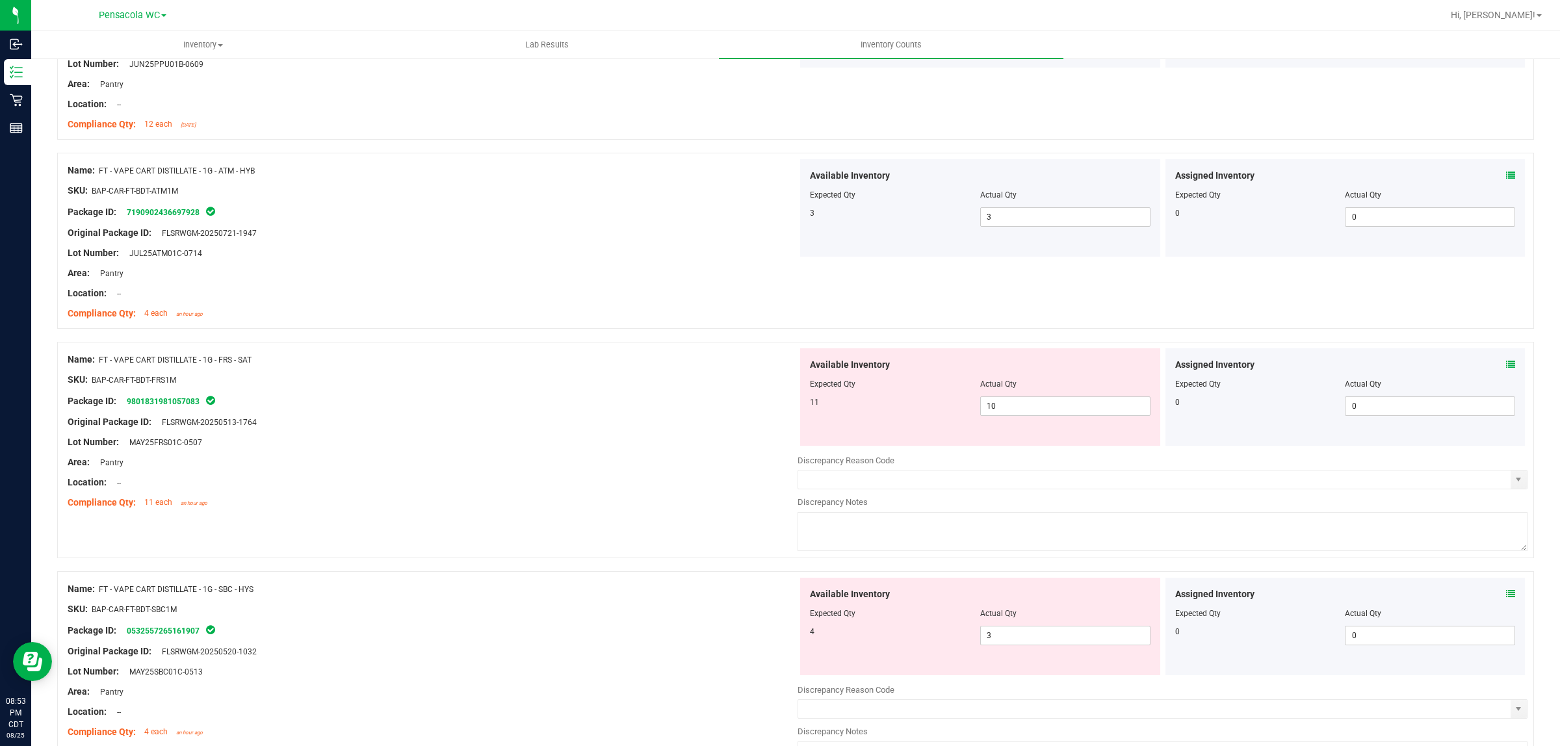
click at [1506, 363] on icon at bounding box center [1510, 364] width 9 height 9
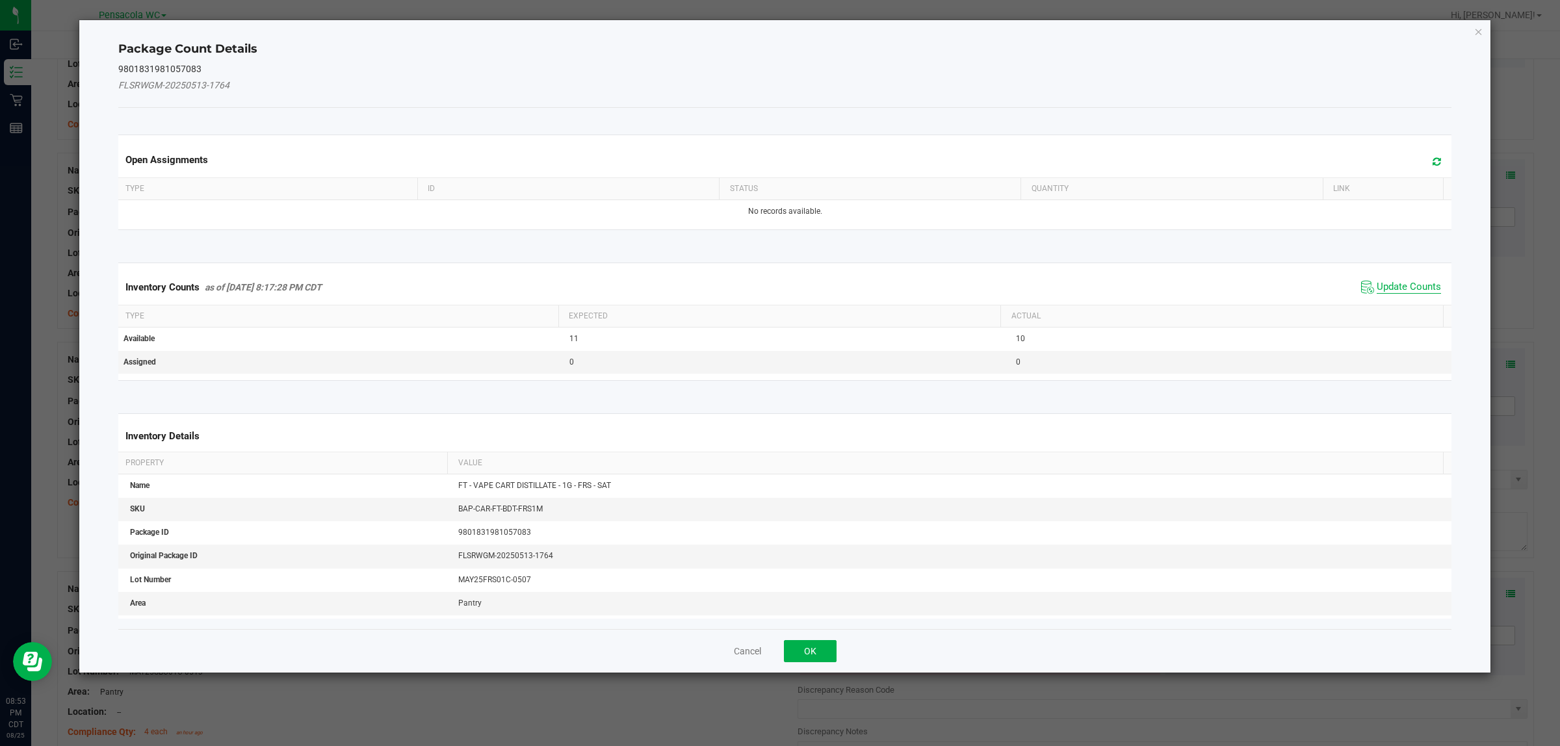
click at [1400, 285] on span "Update Counts" at bounding box center [1409, 287] width 64 height 13
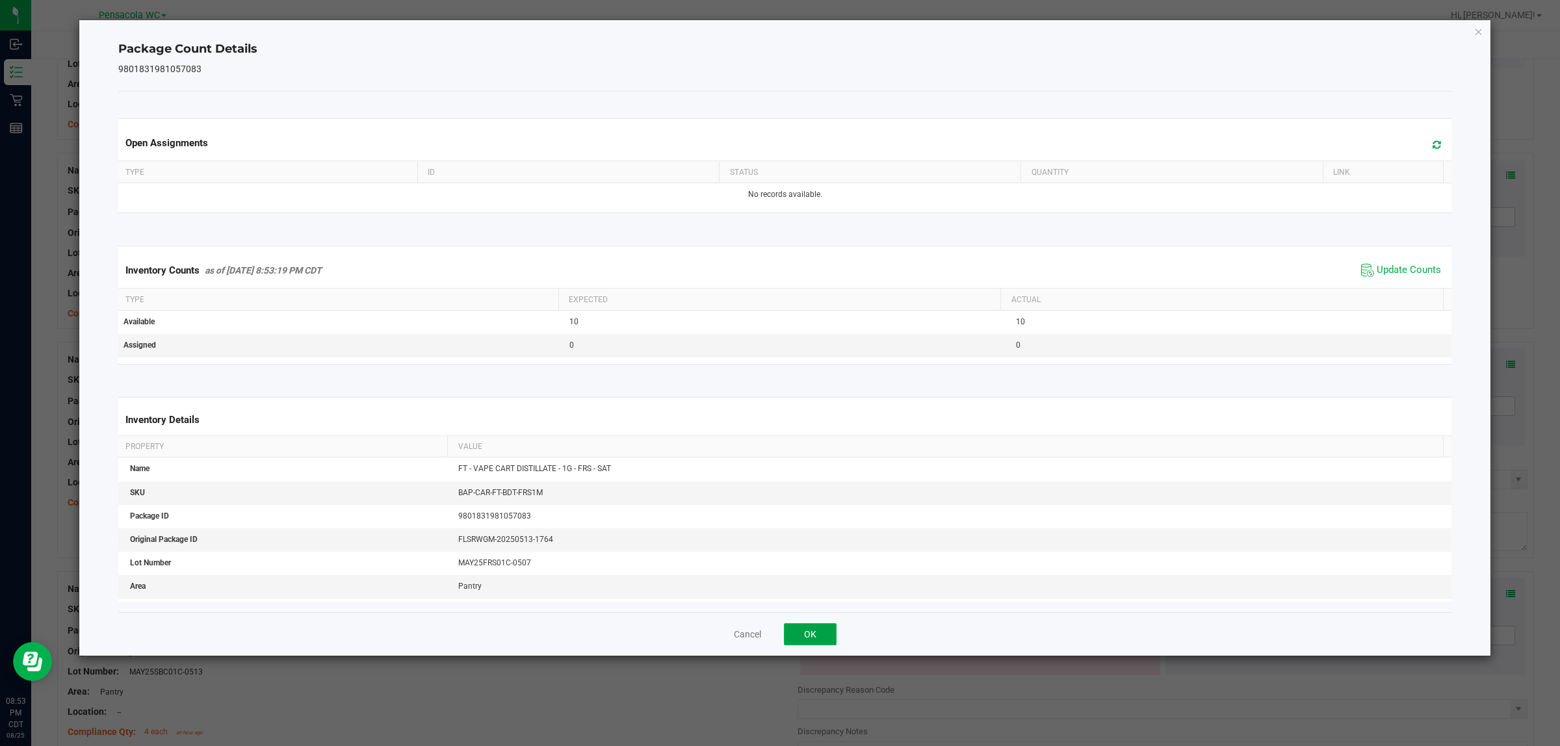
click at [817, 639] on button "OK" at bounding box center [810, 634] width 53 height 22
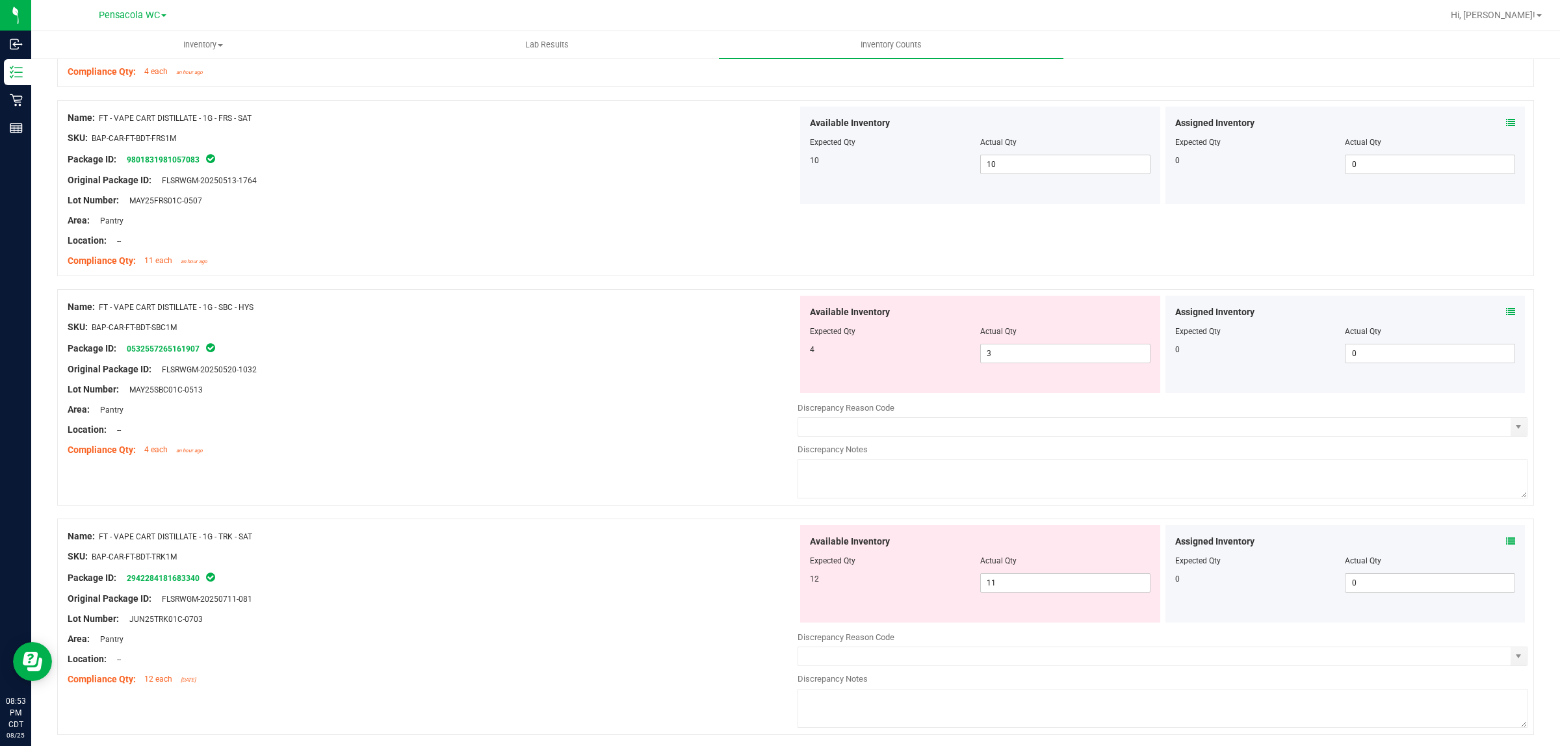
scroll to position [2194, 0]
click at [1506, 315] on icon at bounding box center [1510, 310] width 9 height 9
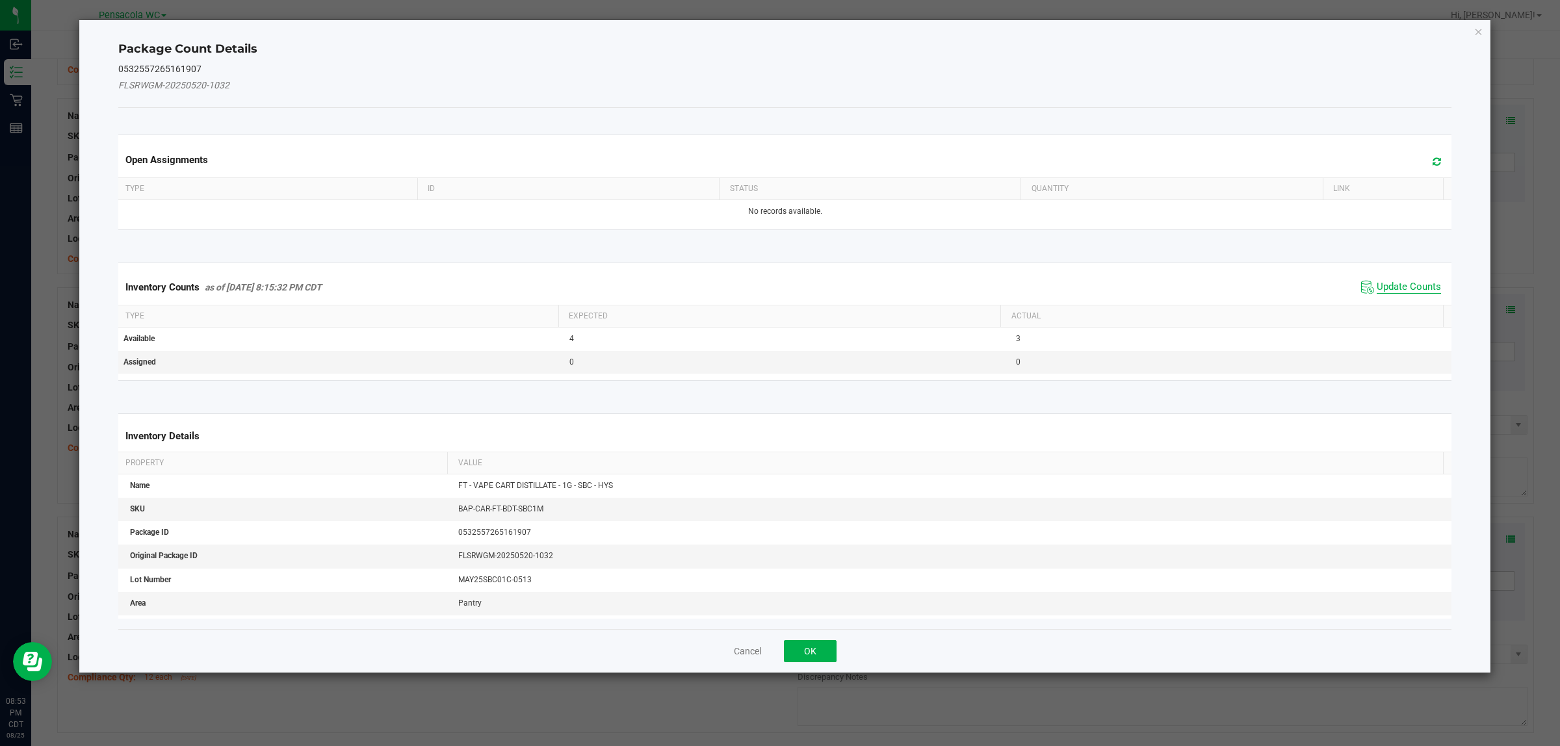
click at [1393, 284] on span "Update Counts" at bounding box center [1409, 287] width 64 height 13
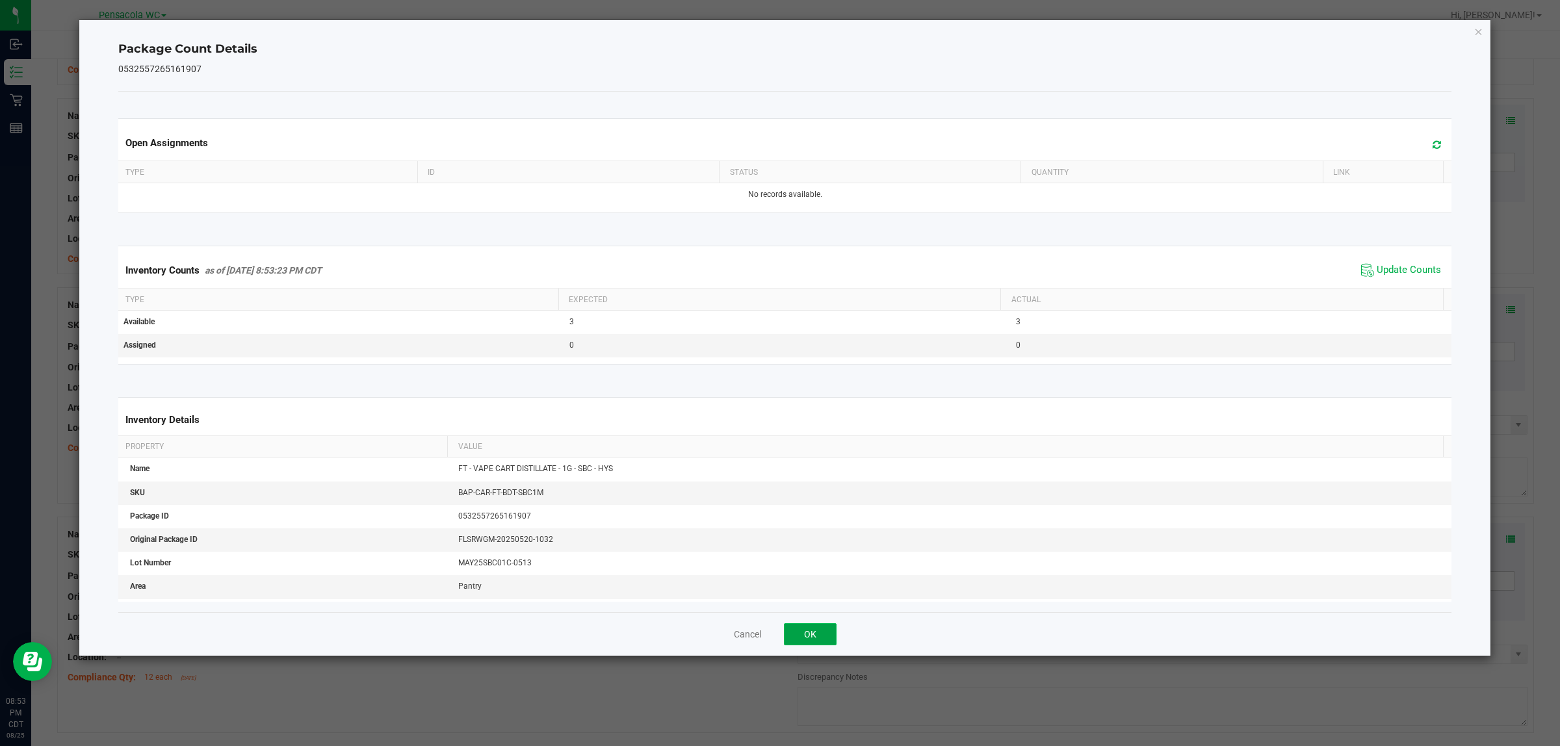
click at [815, 635] on button "OK" at bounding box center [810, 634] width 53 height 22
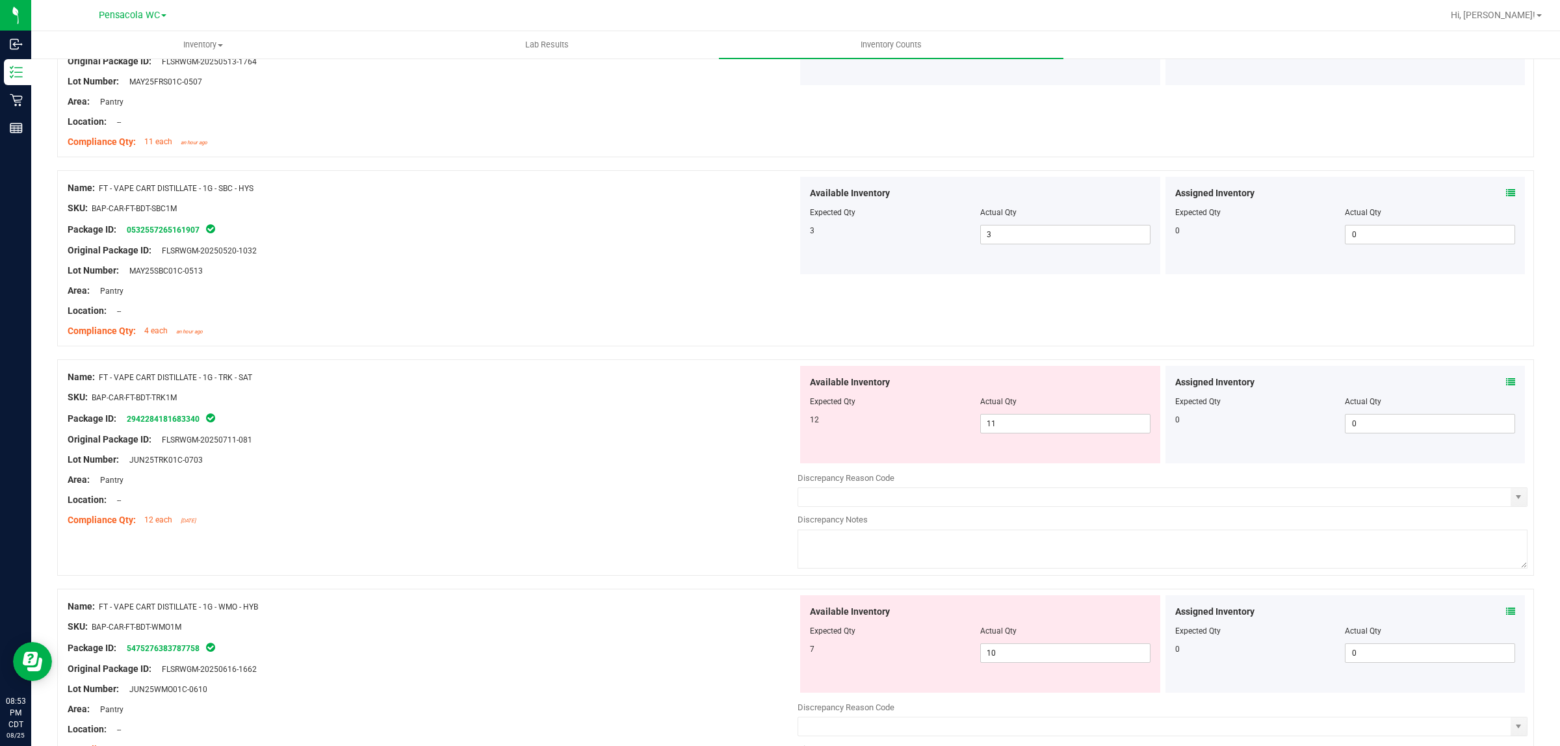
scroll to position [2438, 0]
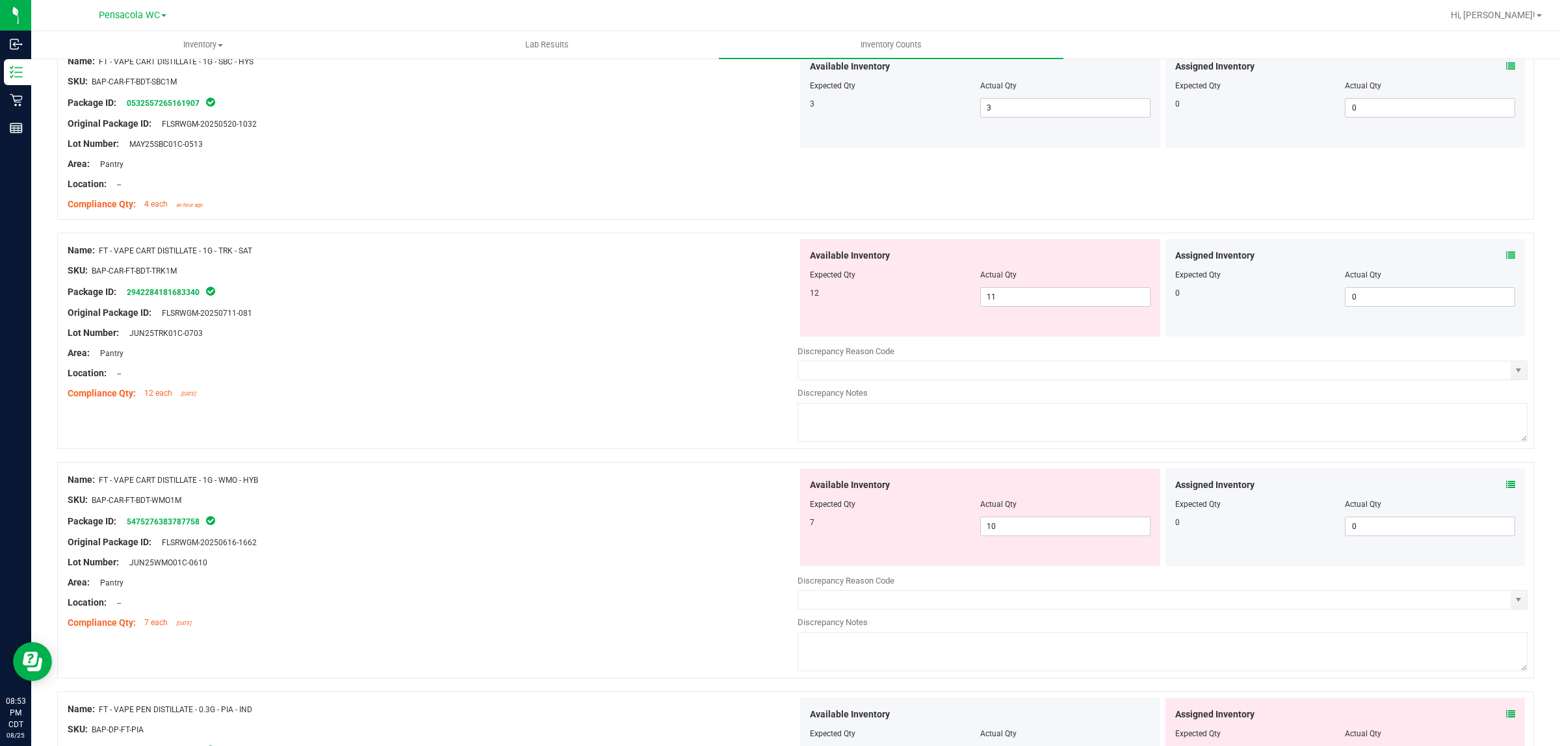
click at [1506, 257] on icon at bounding box center [1510, 255] width 9 height 9
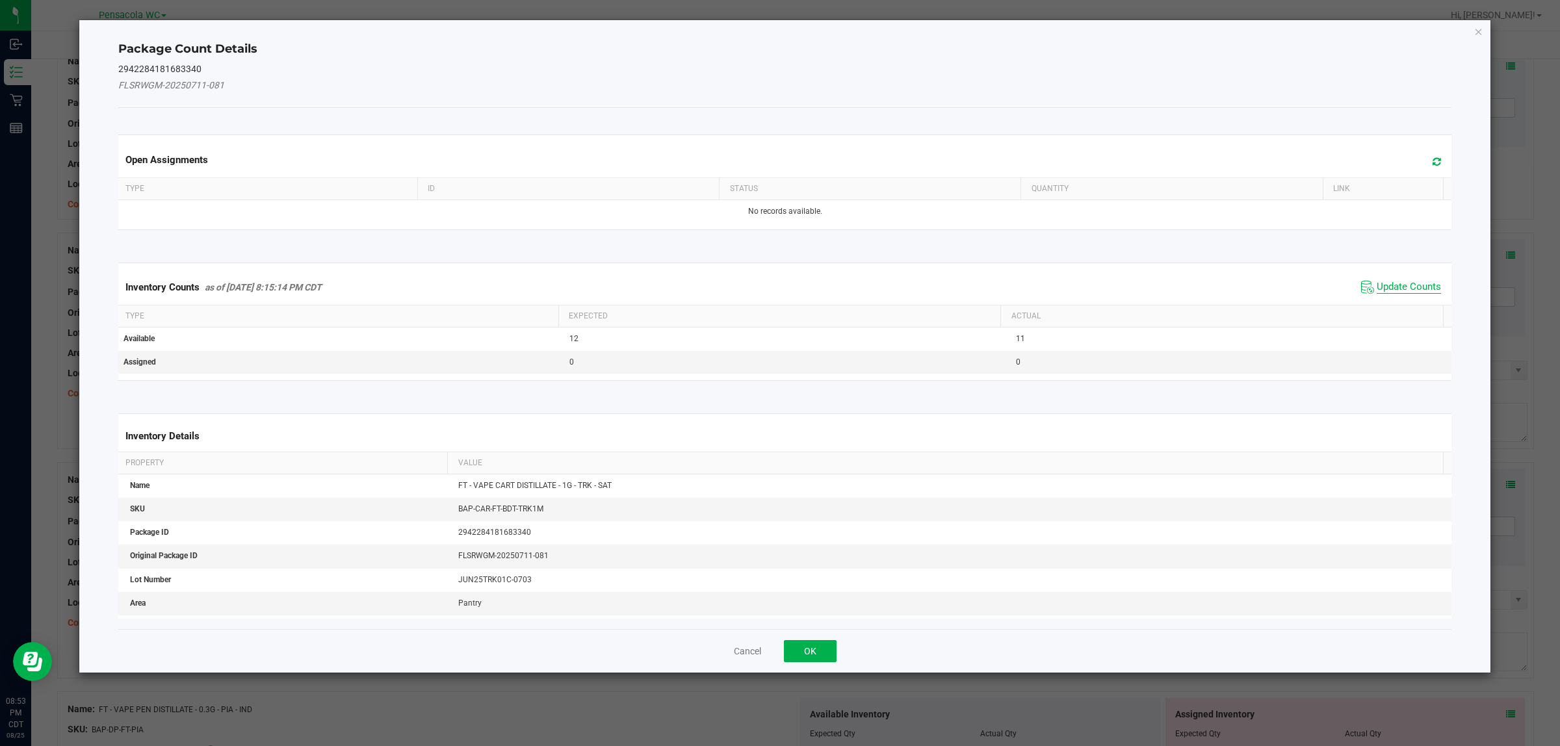
click at [1396, 286] on span "Update Counts" at bounding box center [1409, 287] width 64 height 13
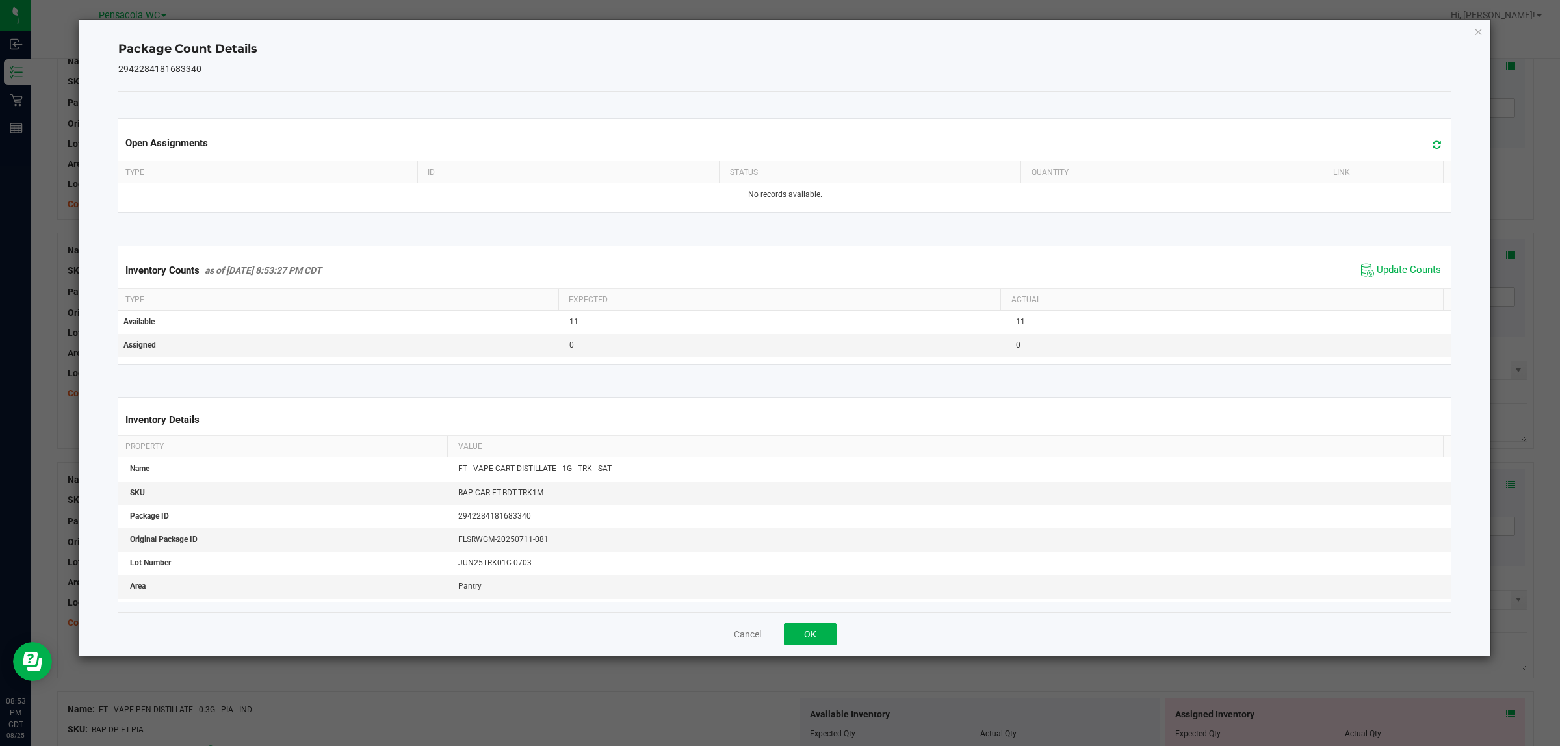
click at [833, 622] on div "Cancel OK" at bounding box center [785, 634] width 1334 height 44
click at [815, 629] on button "OK" at bounding box center [810, 634] width 53 height 22
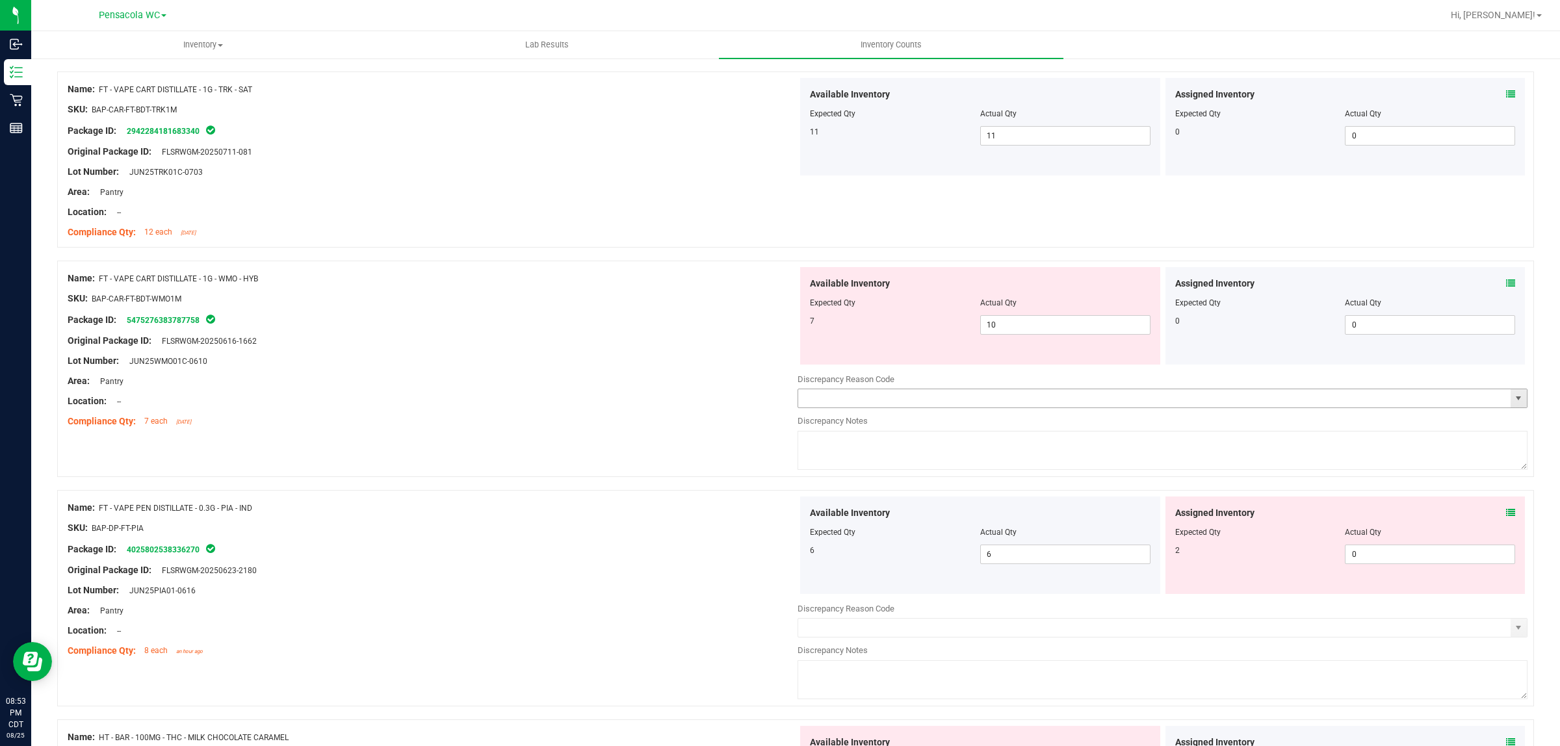
scroll to position [2601, 0]
click at [1016, 333] on span "10 10" at bounding box center [1065, 324] width 170 height 20
type input "1"
type input "7"
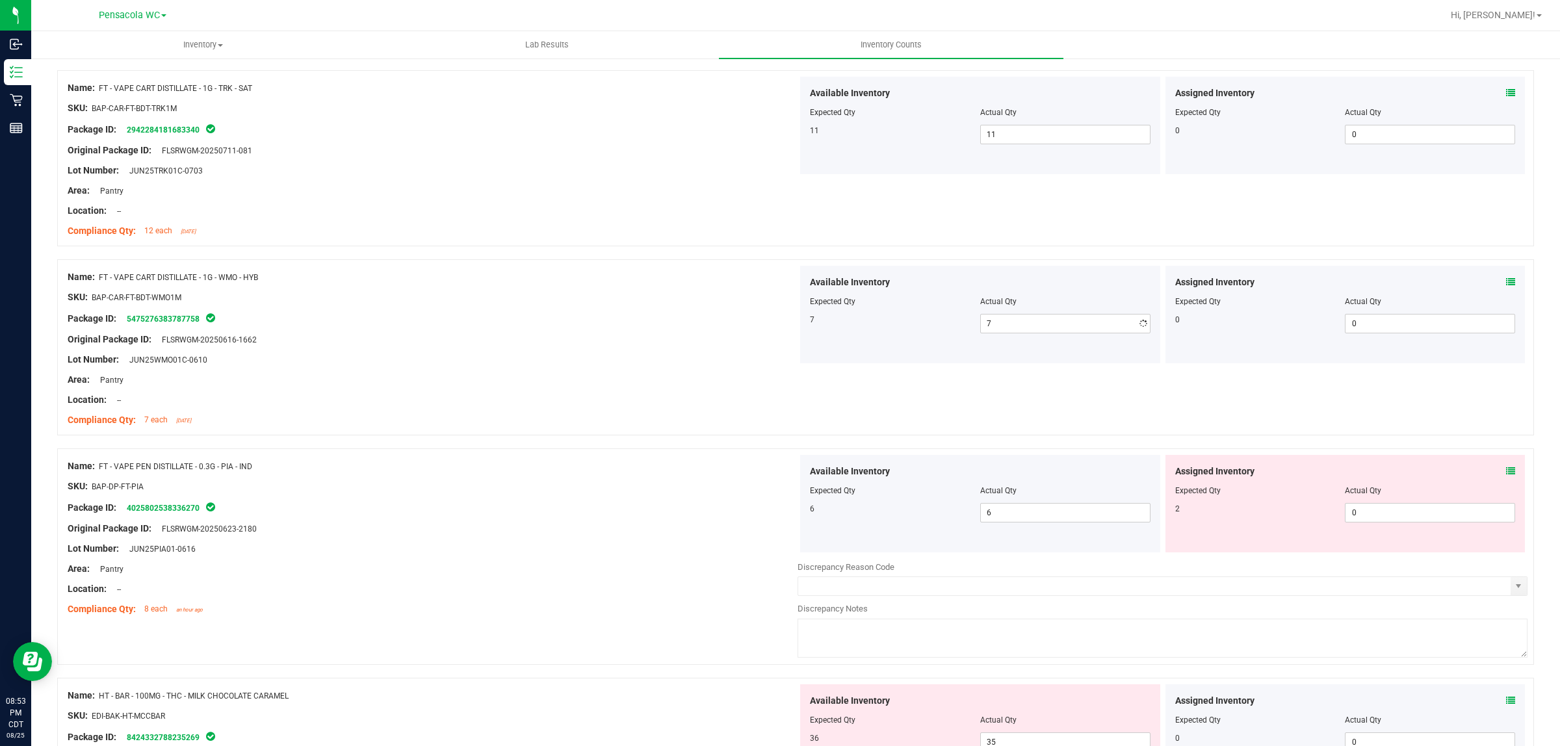
click at [714, 363] on div "Lot Number: JUN25WMO01C-0610" at bounding box center [433, 360] width 730 height 14
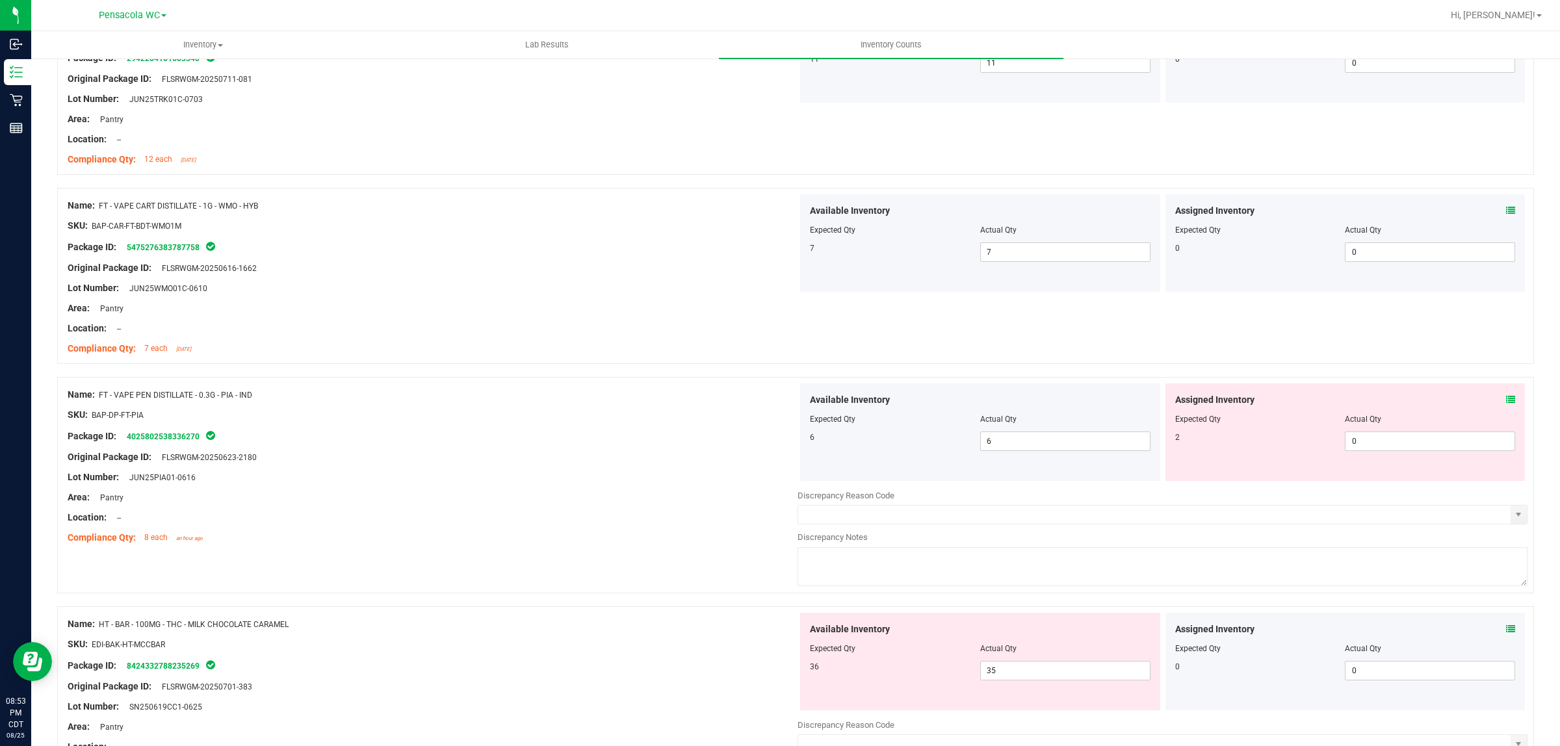
scroll to position [2763, 0]
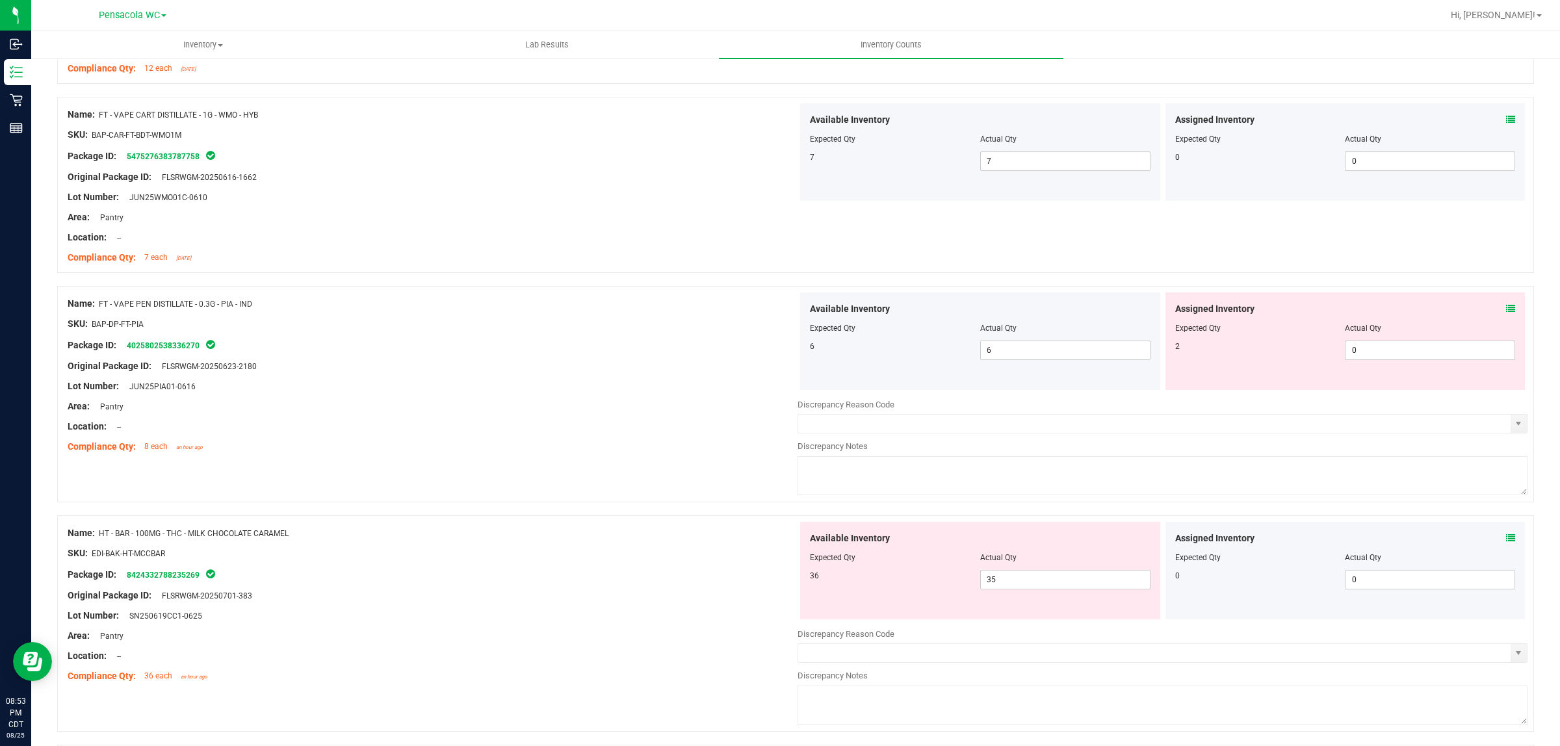
click at [1506, 313] on icon at bounding box center [1510, 308] width 9 height 9
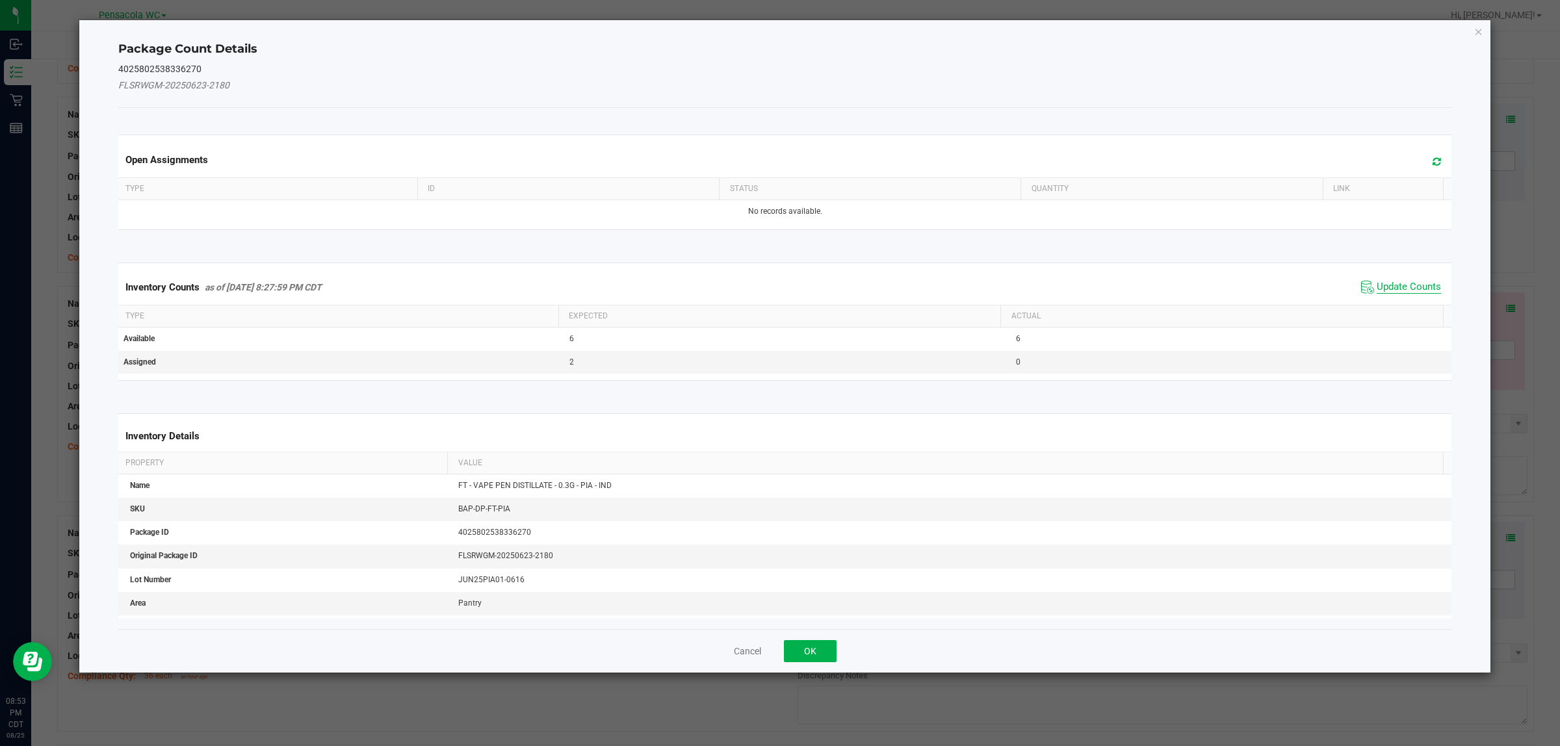
click at [1385, 283] on span "Update Counts" at bounding box center [1409, 287] width 64 height 13
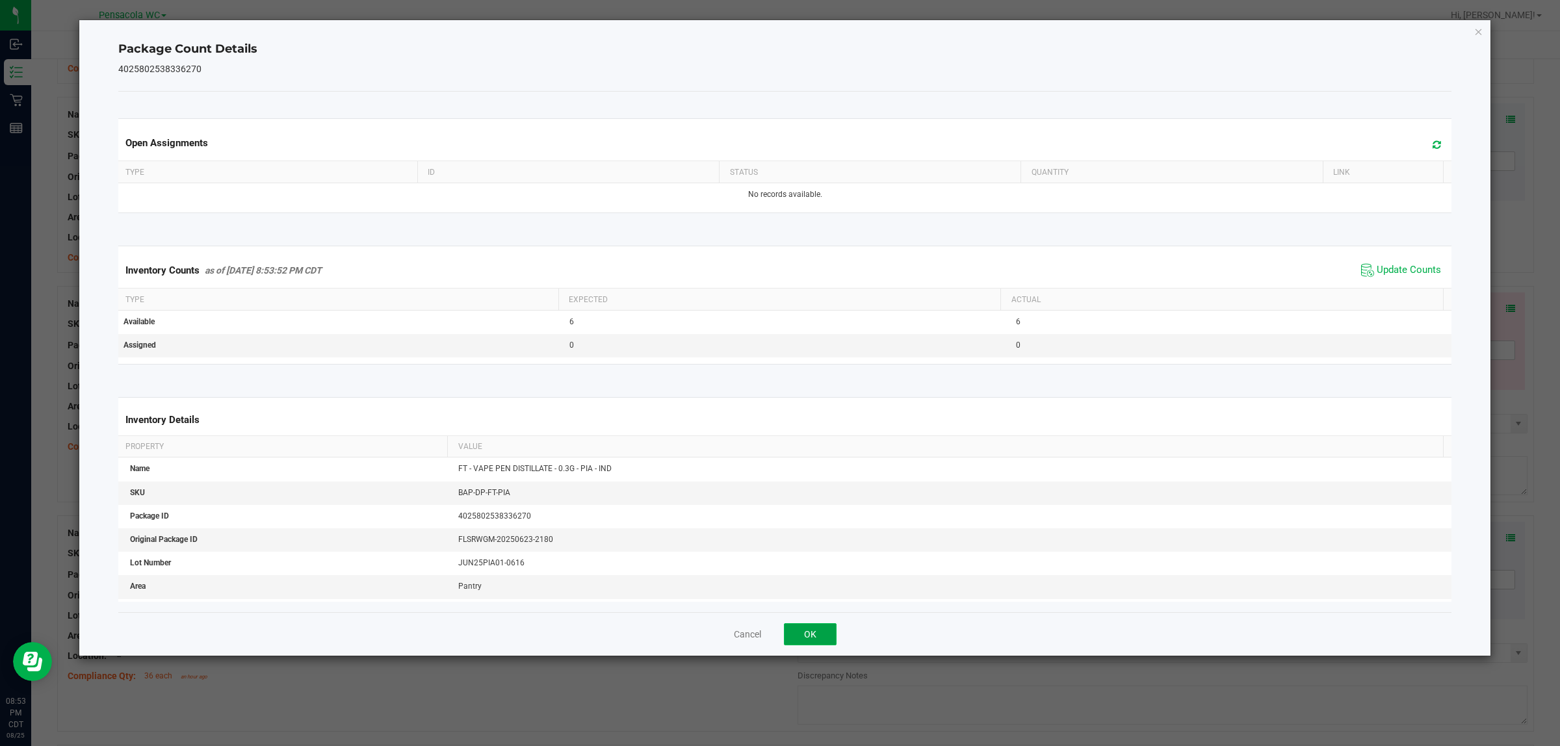
click at [797, 631] on button "OK" at bounding box center [810, 634] width 53 height 22
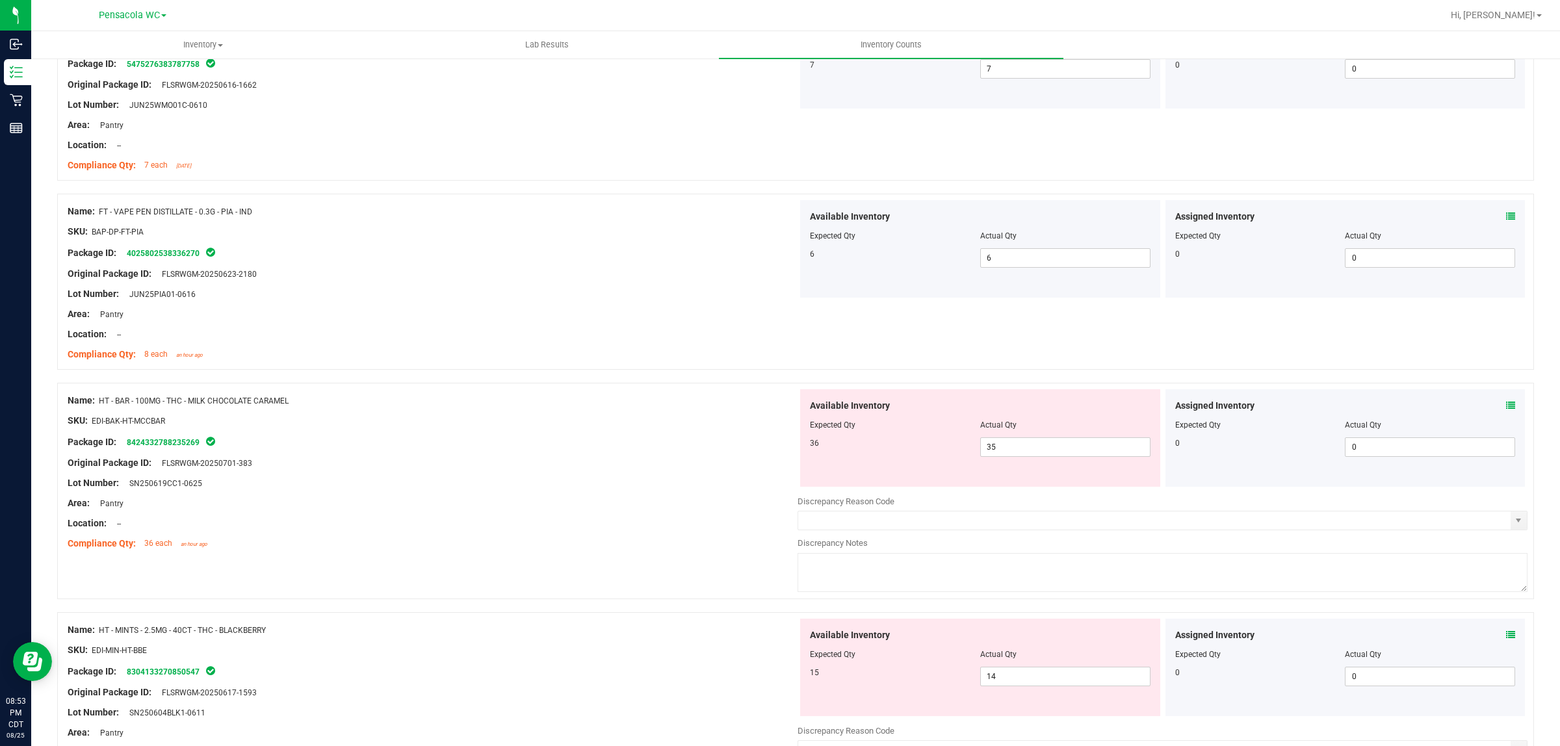
scroll to position [3007, 0]
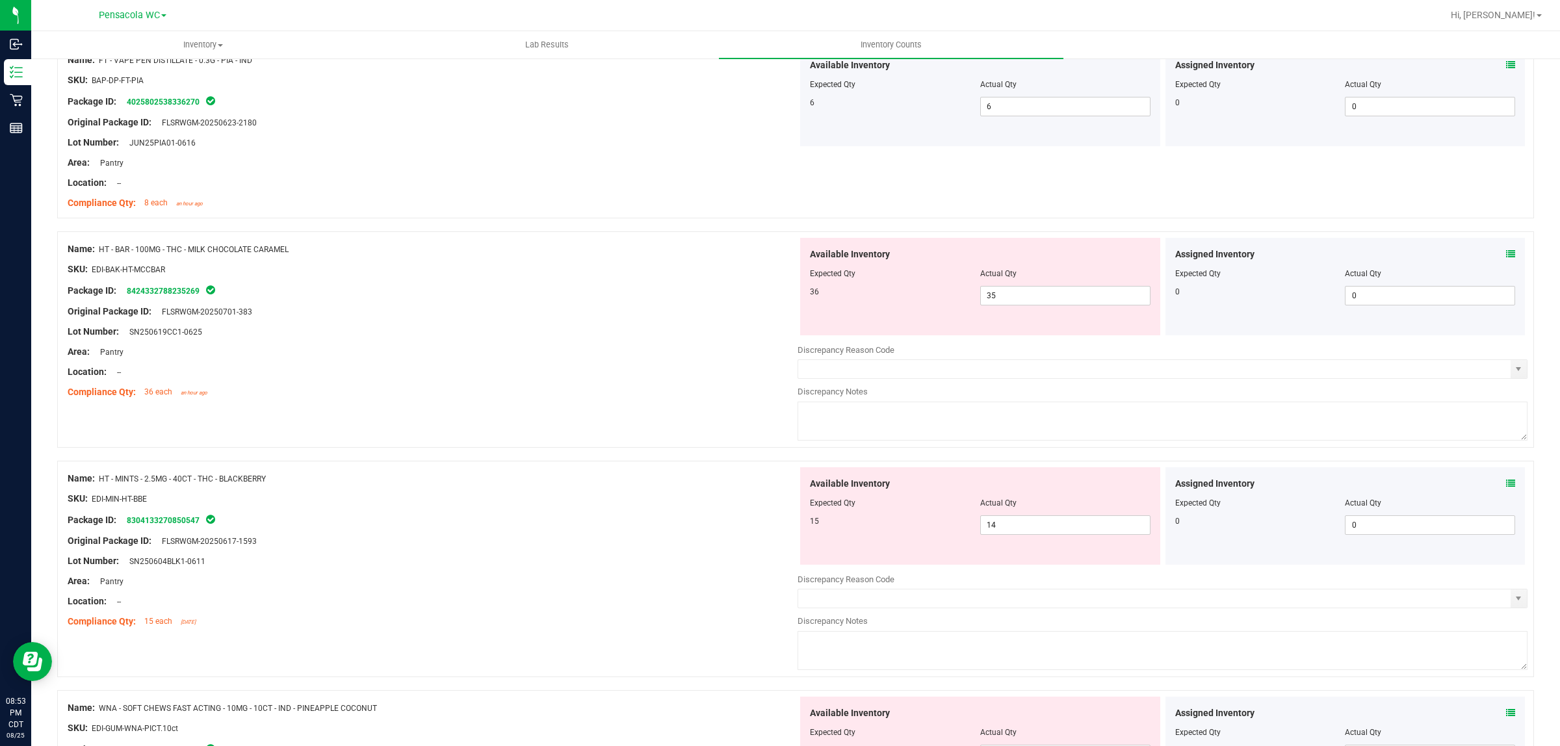
click at [1506, 255] on icon at bounding box center [1510, 254] width 9 height 9
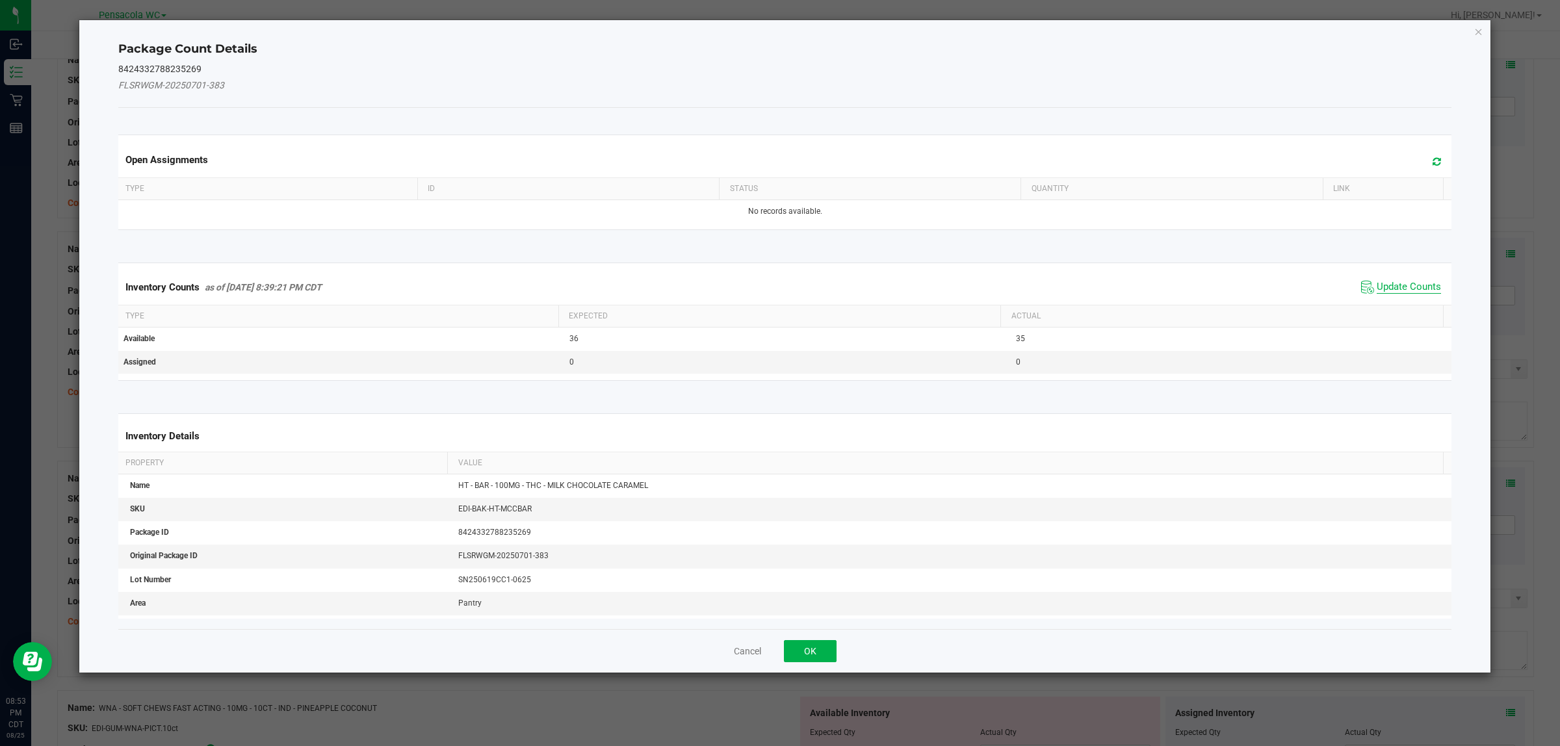
click at [1406, 287] on span "Update Counts" at bounding box center [1409, 287] width 64 height 13
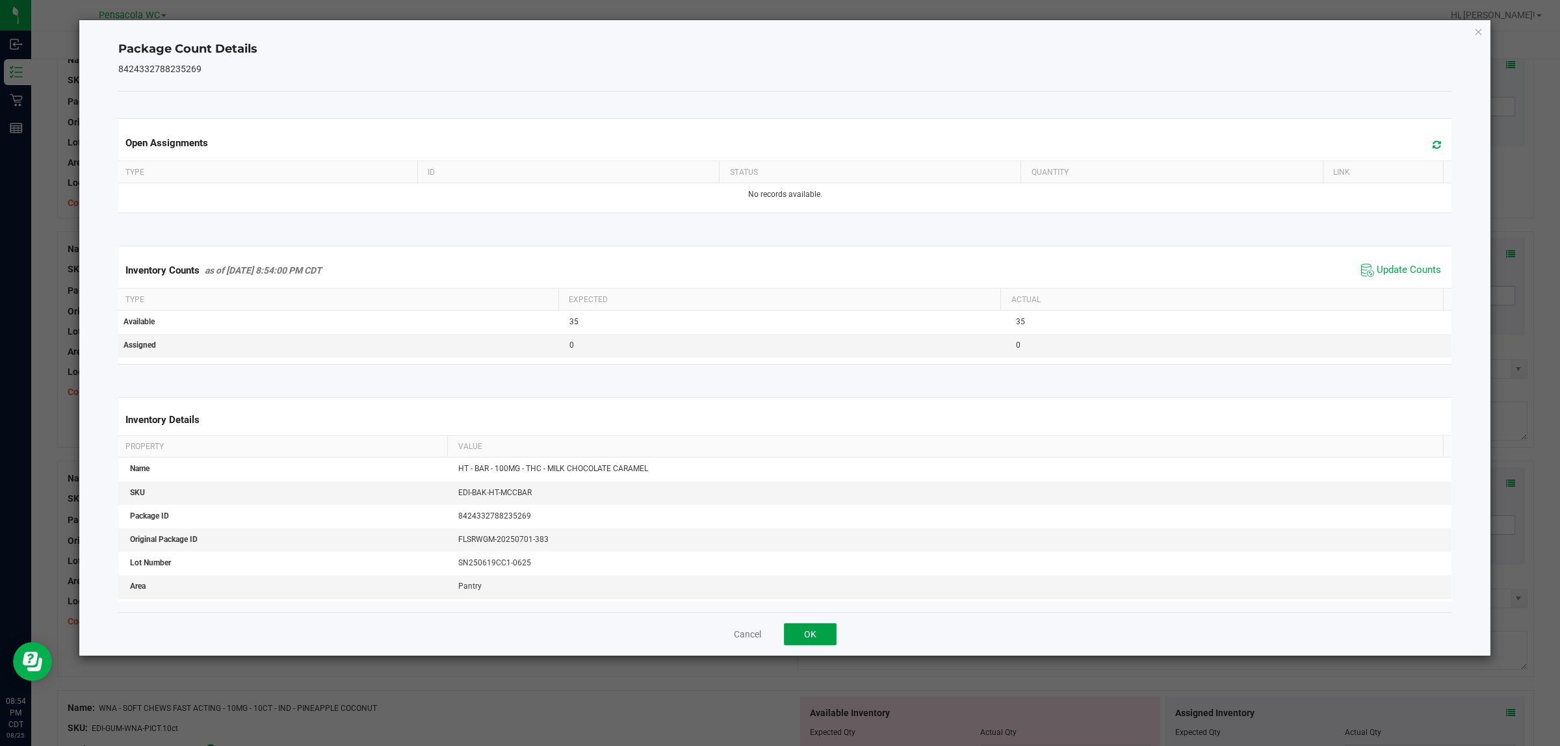
click at [818, 638] on button "OK" at bounding box center [810, 634] width 53 height 22
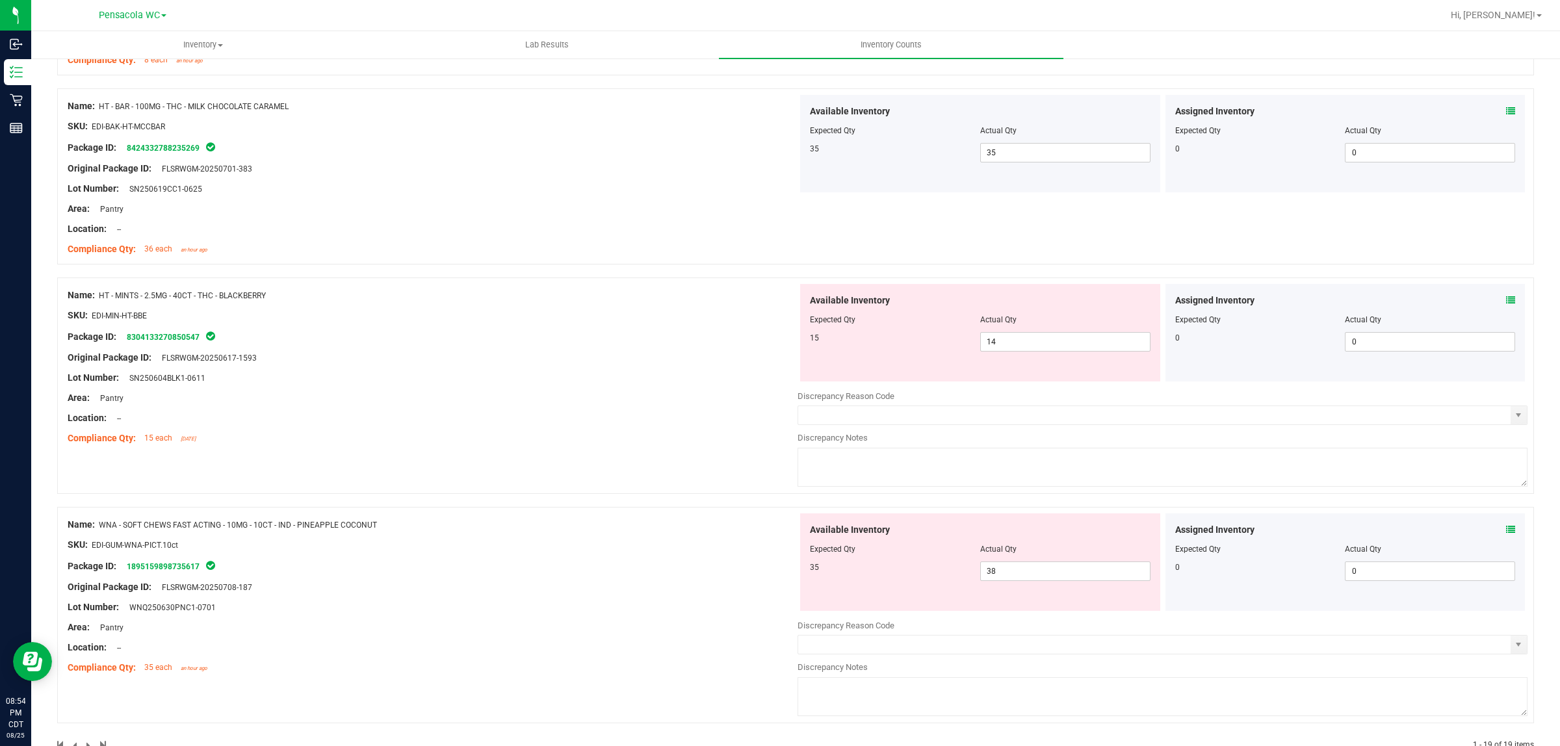
scroll to position [3169, 0]
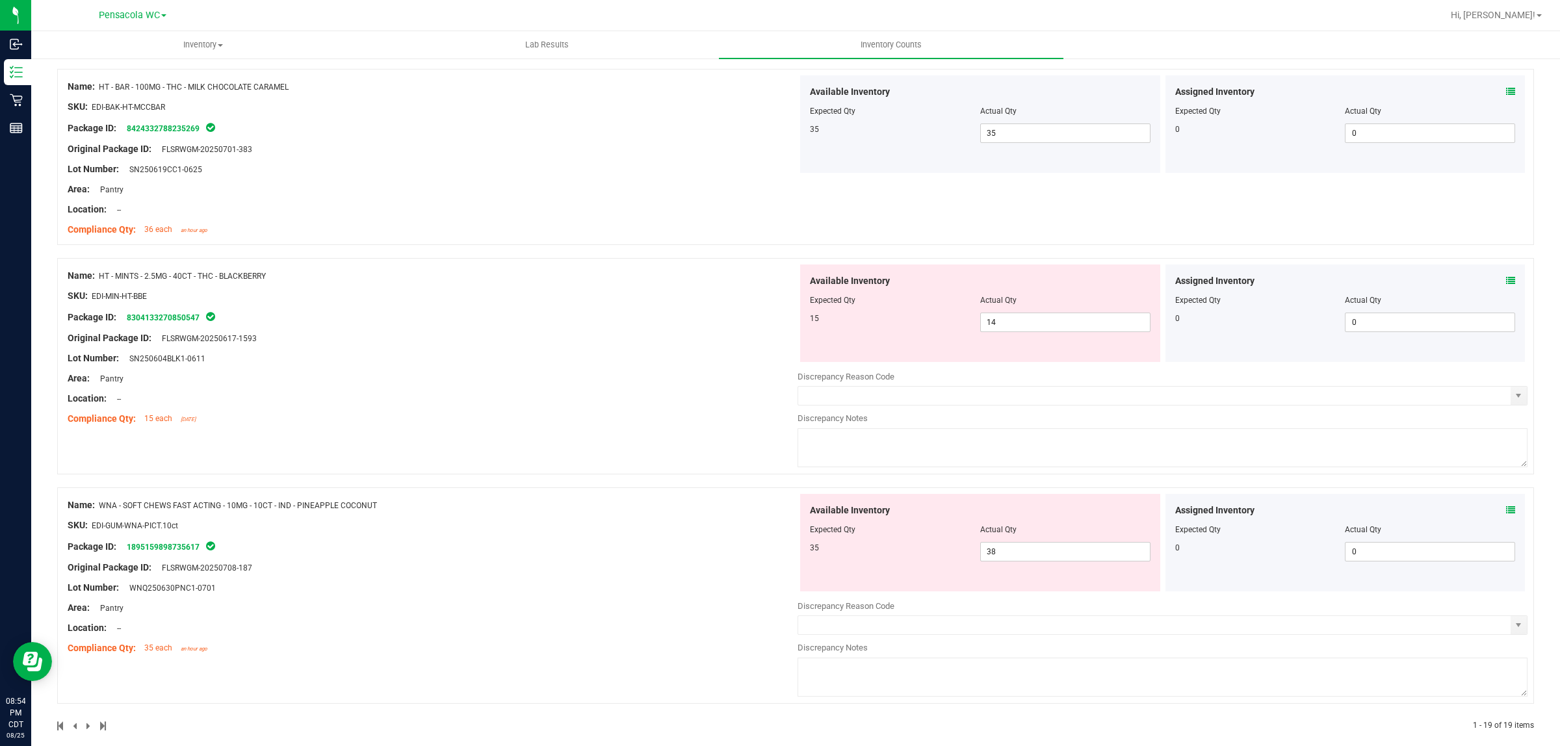
click at [1506, 280] on icon at bounding box center [1510, 280] width 9 height 9
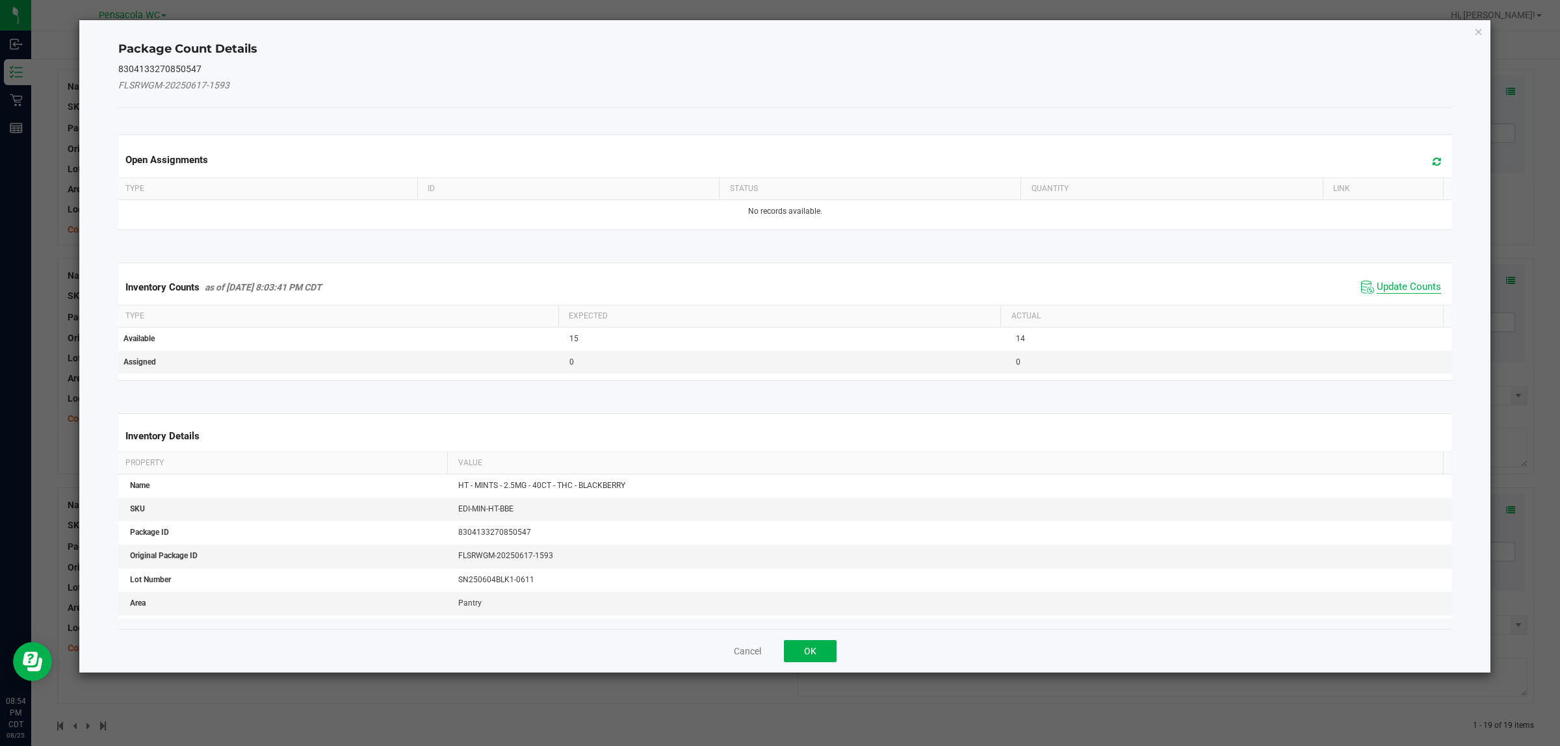
click at [1382, 286] on span "Update Counts" at bounding box center [1409, 287] width 64 height 13
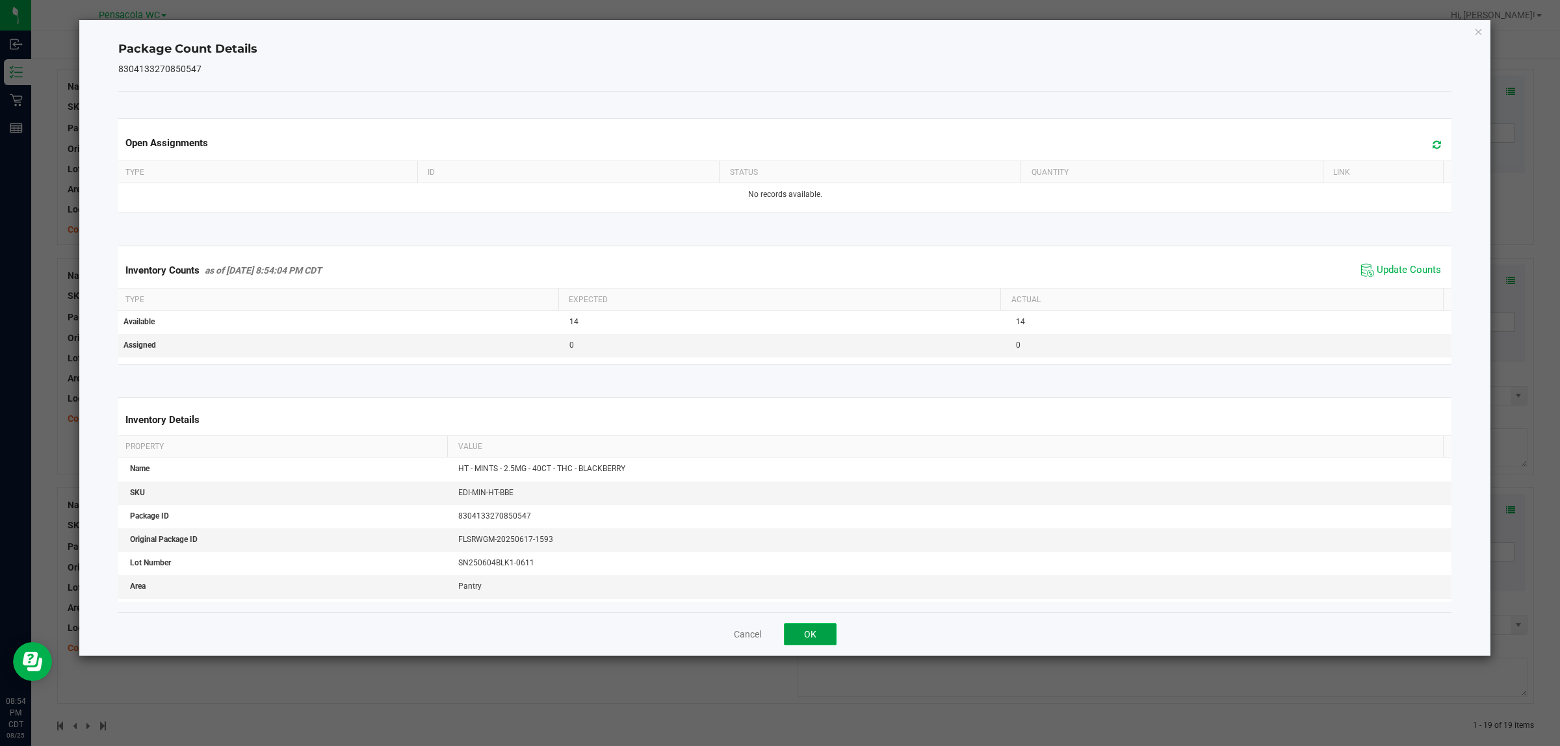
click at [811, 635] on button "OK" at bounding box center [810, 634] width 53 height 22
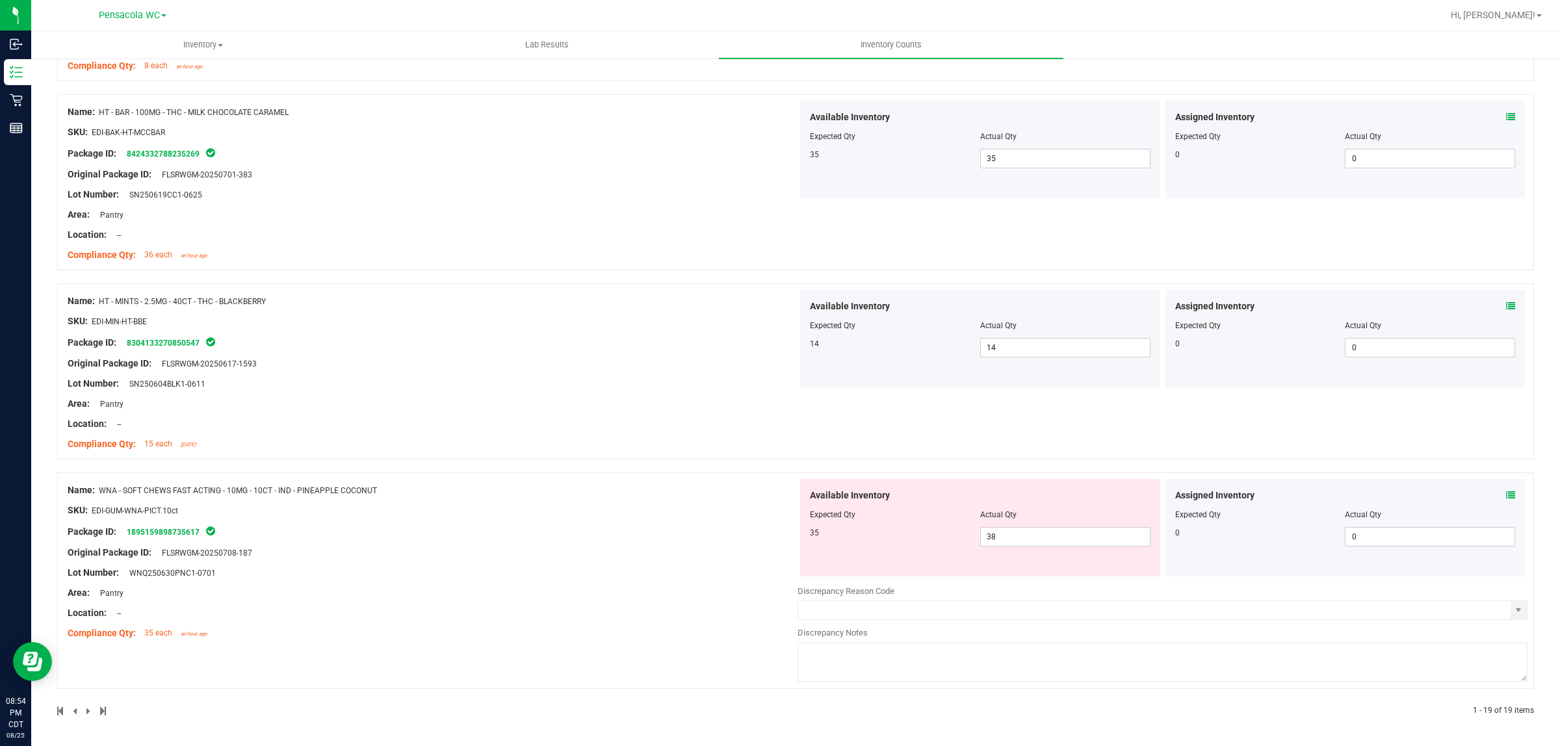
scroll to position [3149, 0]
click at [1506, 495] on icon at bounding box center [1510, 495] width 9 height 9
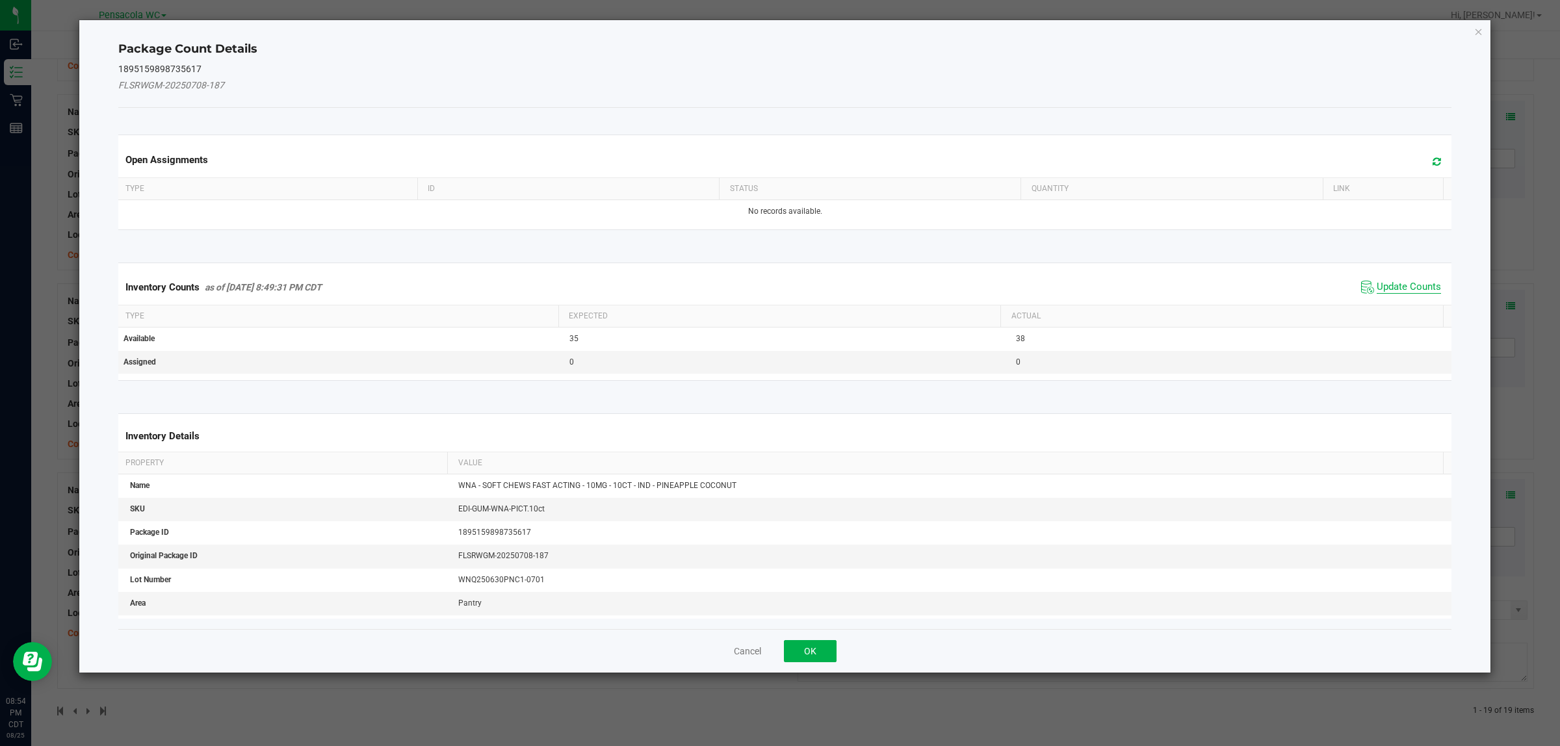
click at [1408, 289] on span "Update Counts" at bounding box center [1409, 287] width 64 height 13
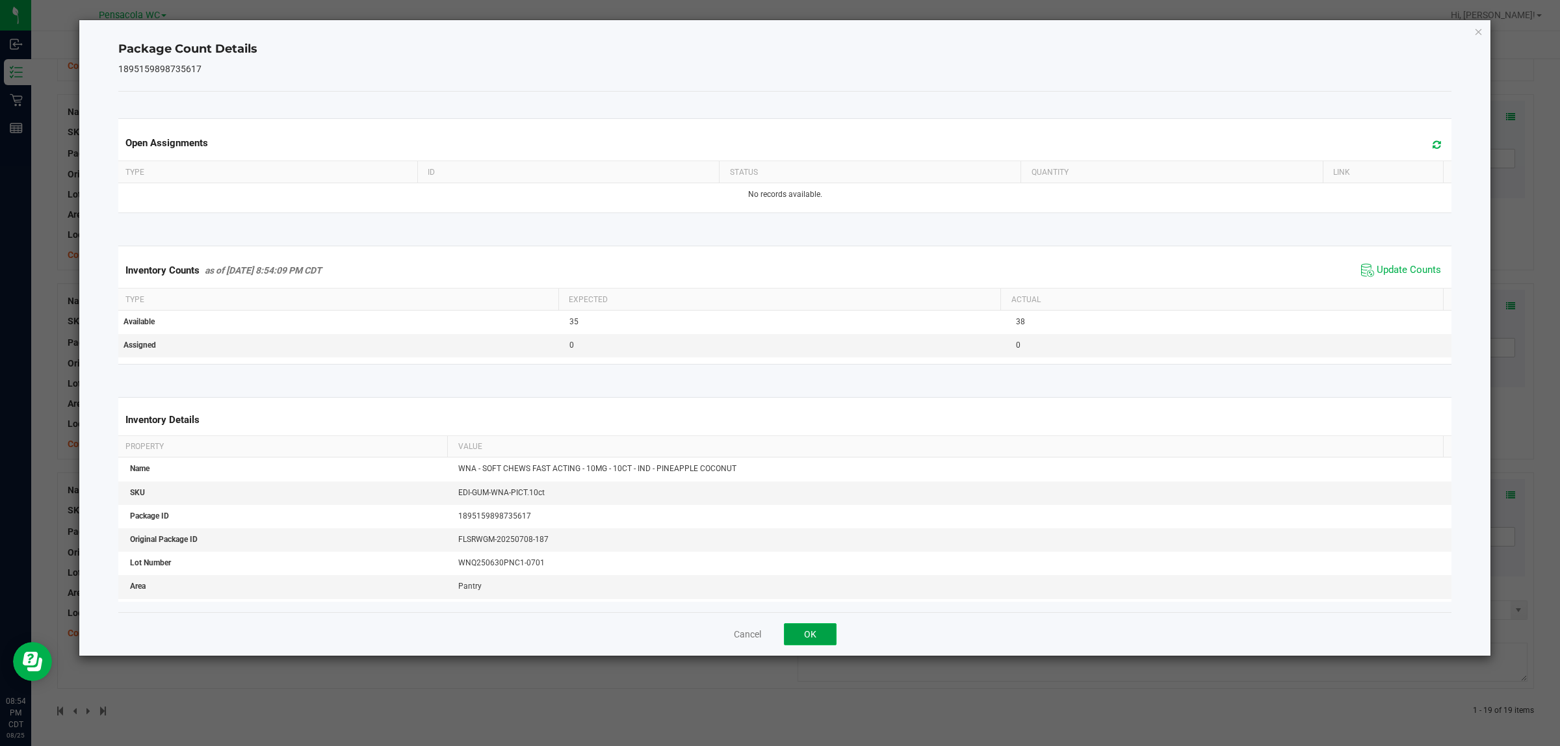
click at [805, 636] on button "OK" at bounding box center [810, 634] width 53 height 22
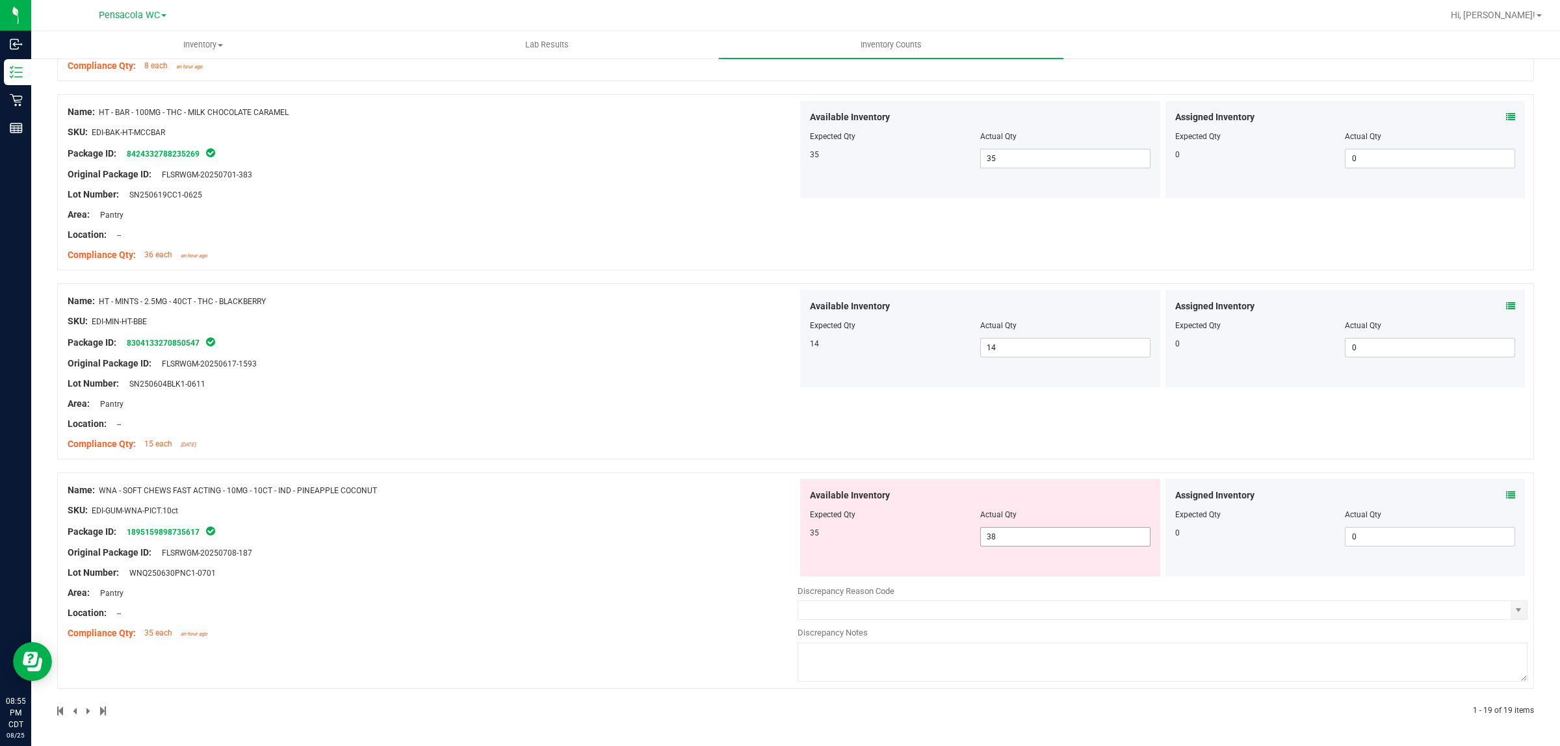
click at [1078, 534] on span "38 38" at bounding box center [1065, 537] width 170 height 20
type input "35"
click at [586, 603] on div "Name: WNA - SOFT CHEWS FAST ACTING - 10MG - 10CT - IND - PINEAPPLE COCONUT SKU:…" at bounding box center [433, 562] width 730 height 166
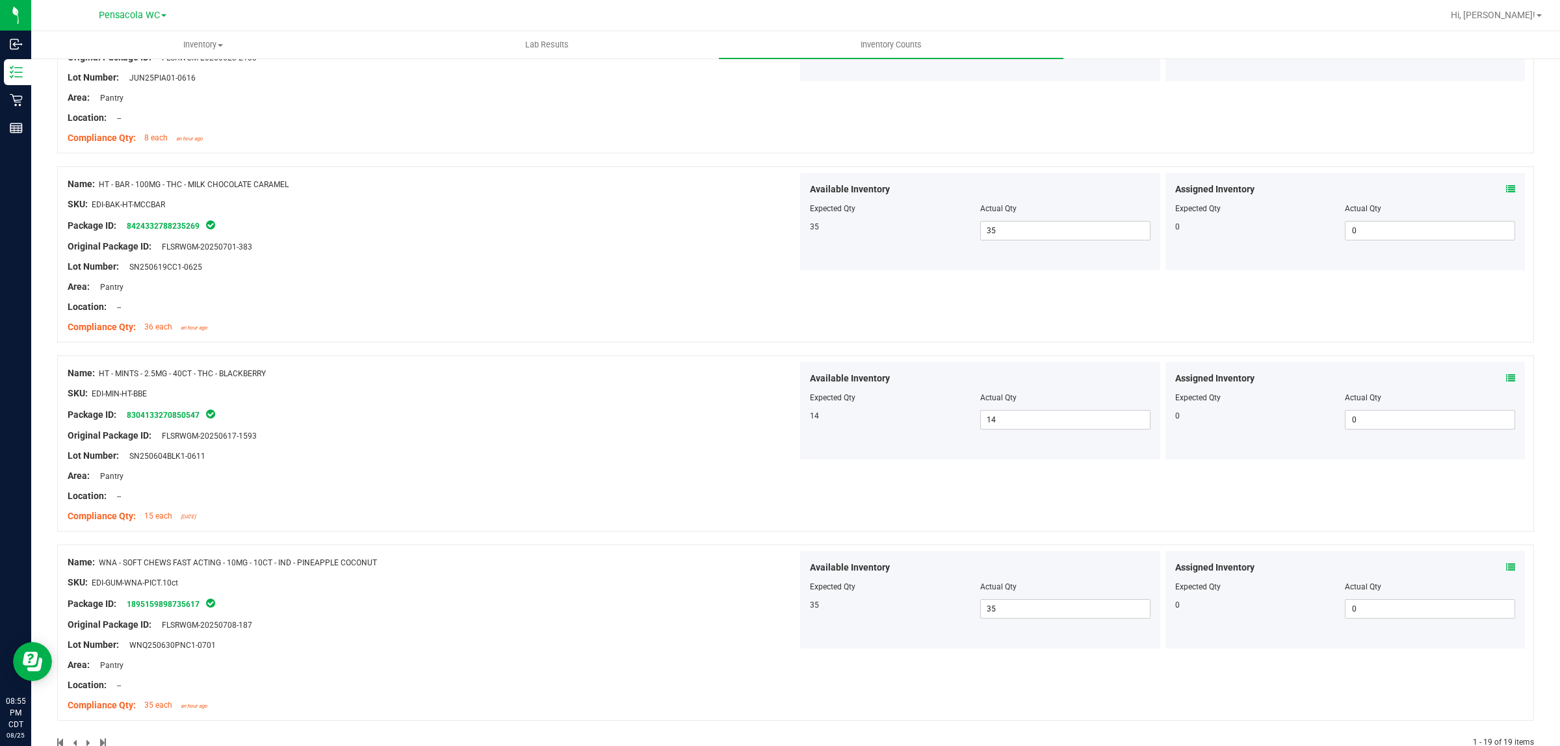
scroll to position [3108, 0]
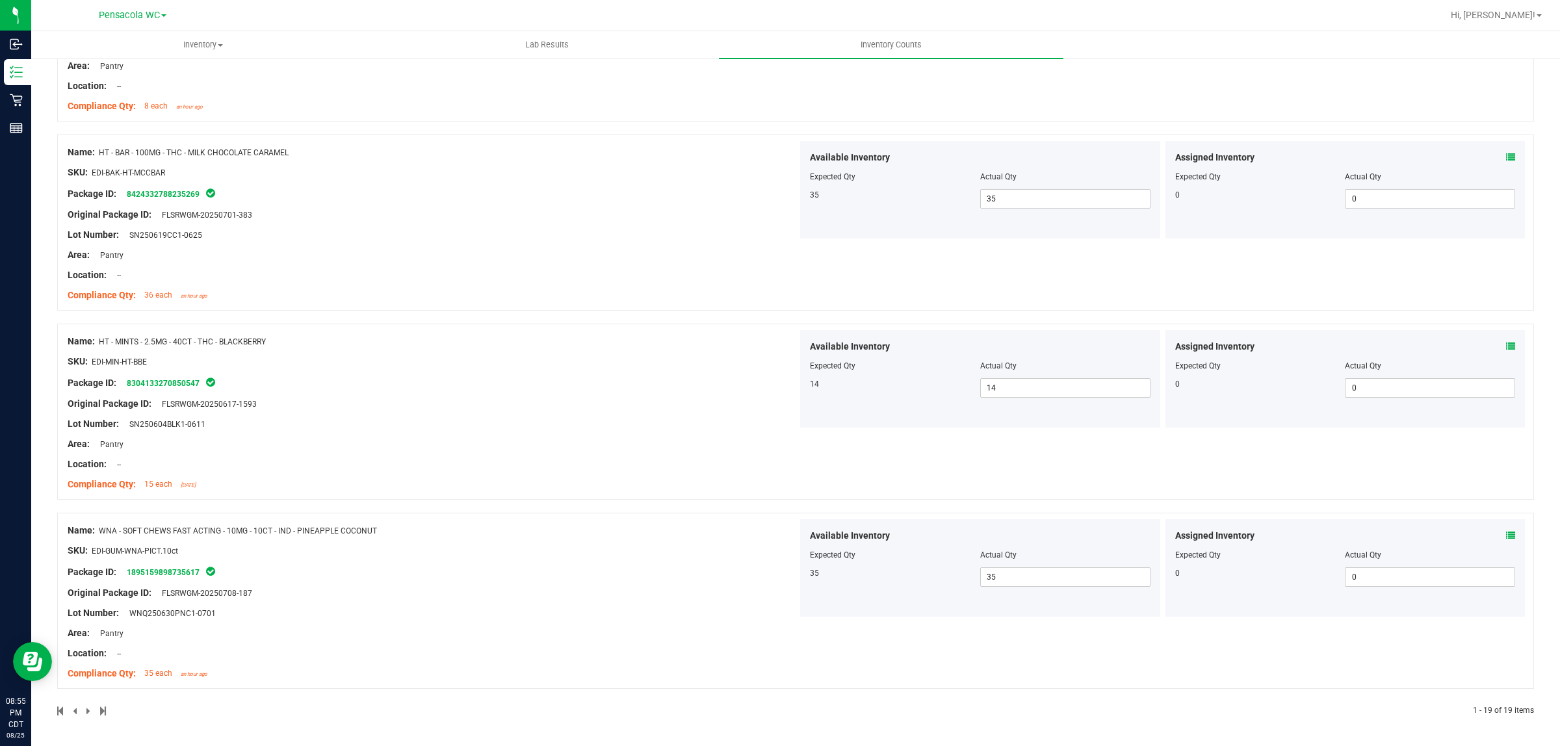
click at [98, 713] on div at bounding box center [426, 711] width 739 height 12
click at [101, 712] on span at bounding box center [103, 711] width 6 height 9
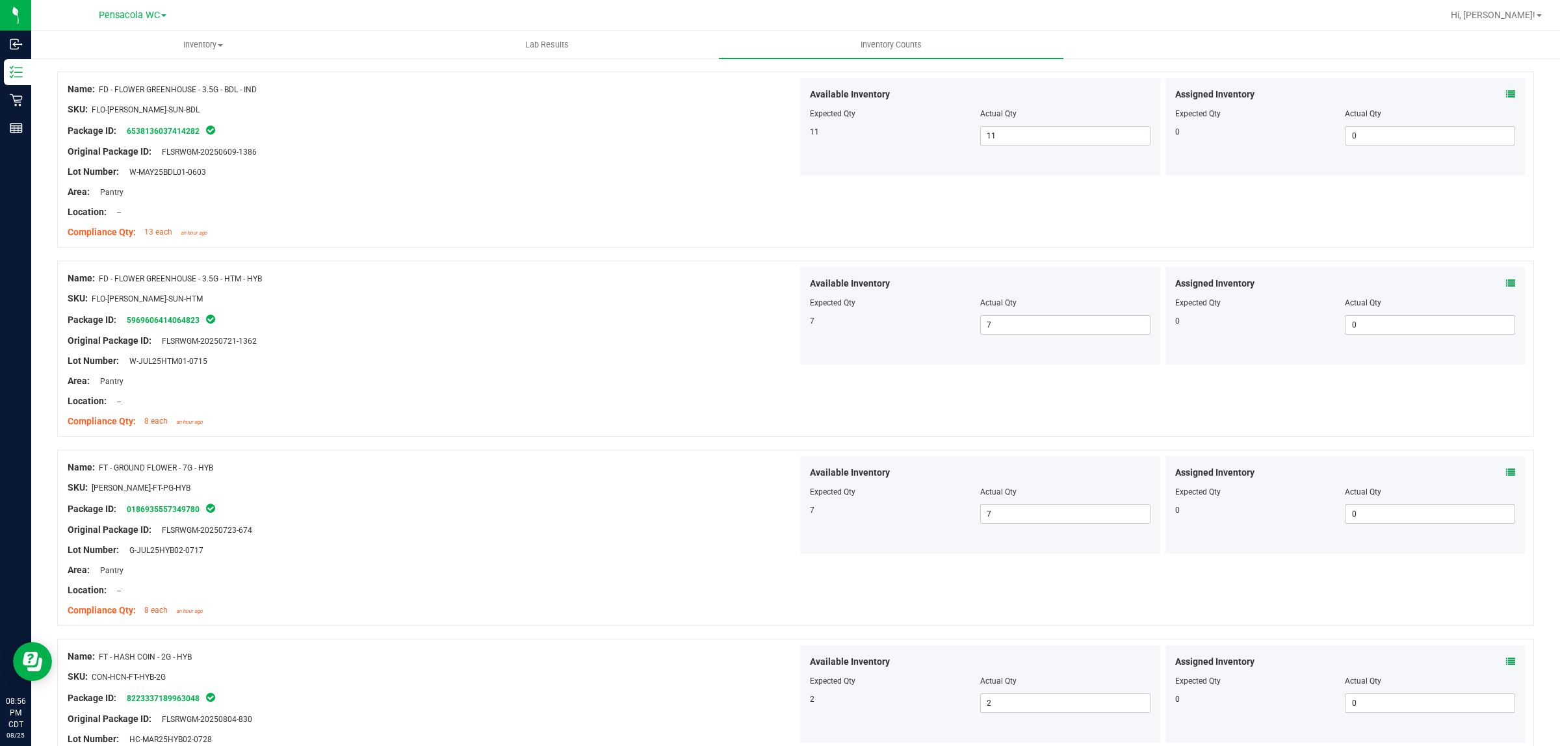
scroll to position [0, 0]
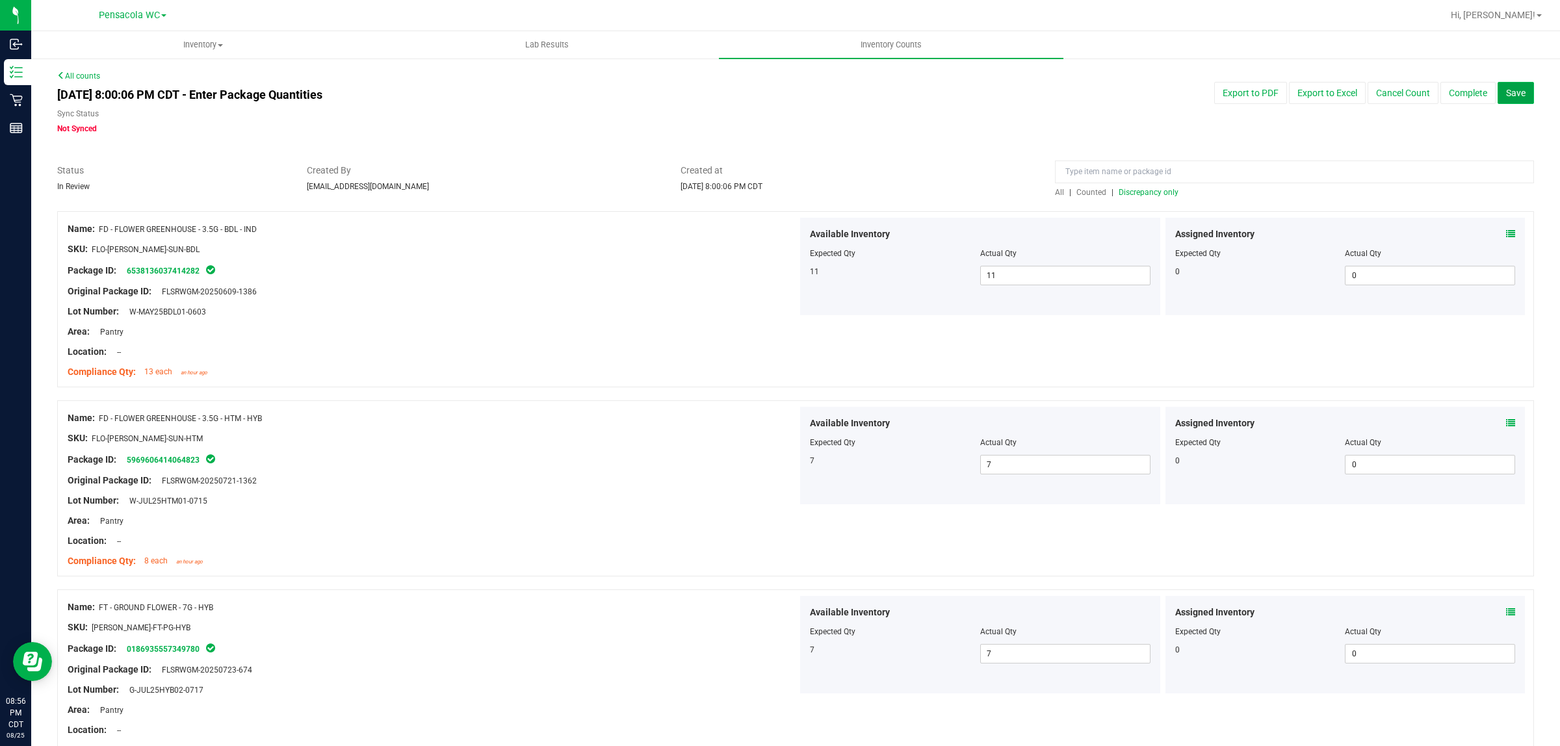
click at [1506, 94] on span "Save" at bounding box center [1516, 93] width 20 height 10
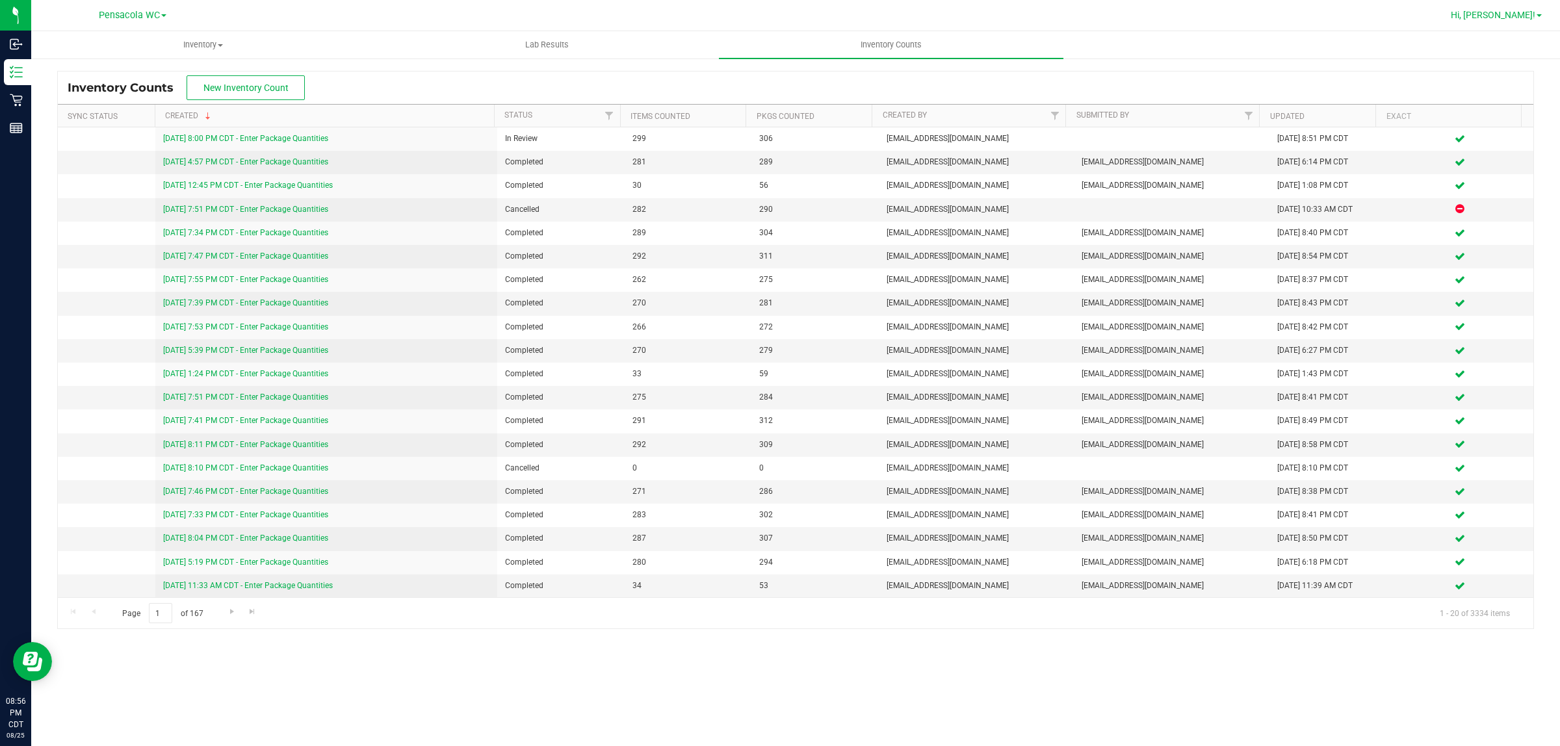
click at [1518, 12] on span "Hi, [PERSON_NAME]!" at bounding box center [1493, 15] width 85 height 10
click at [1497, 112] on span "Sign Out" at bounding box center [1493, 115] width 38 height 13
